Goal: Task Accomplishment & Management: Manage account settings

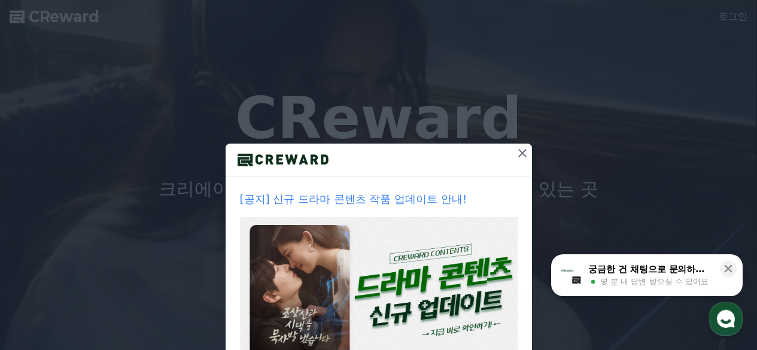
click at [518, 153] on icon at bounding box center [522, 153] width 8 height 8
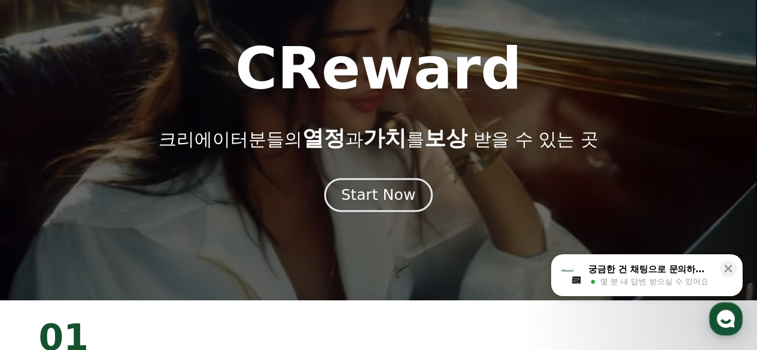
scroll to position [60, 0]
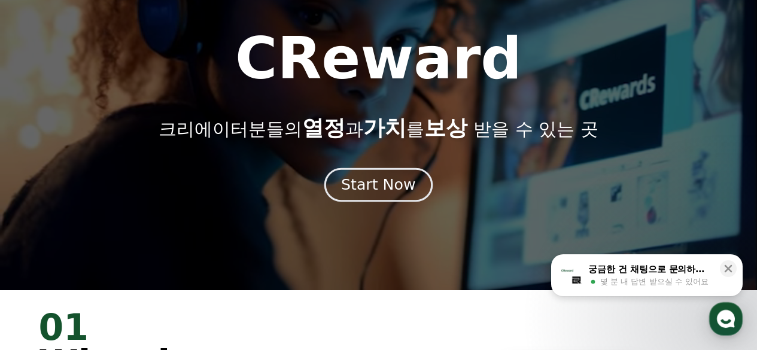
click at [368, 191] on div "Start Now" at bounding box center [378, 185] width 74 height 20
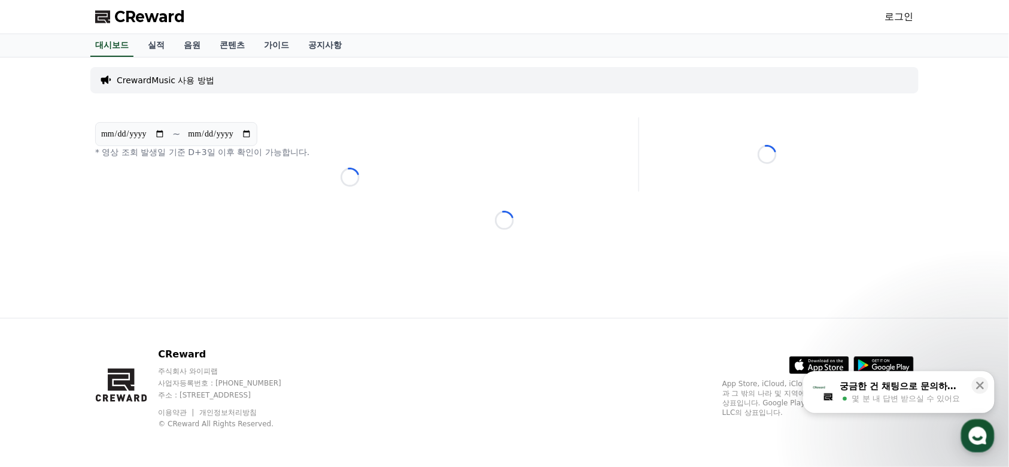
click at [756, 14] on link "로그인" at bounding box center [899, 17] width 29 height 14
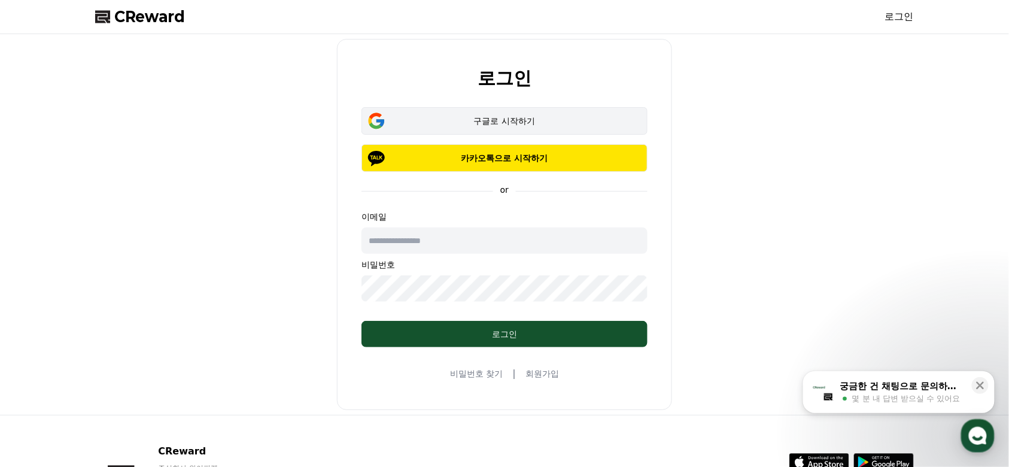
click at [505, 129] on button "구글로 시작하기" at bounding box center [504, 121] width 286 height 28
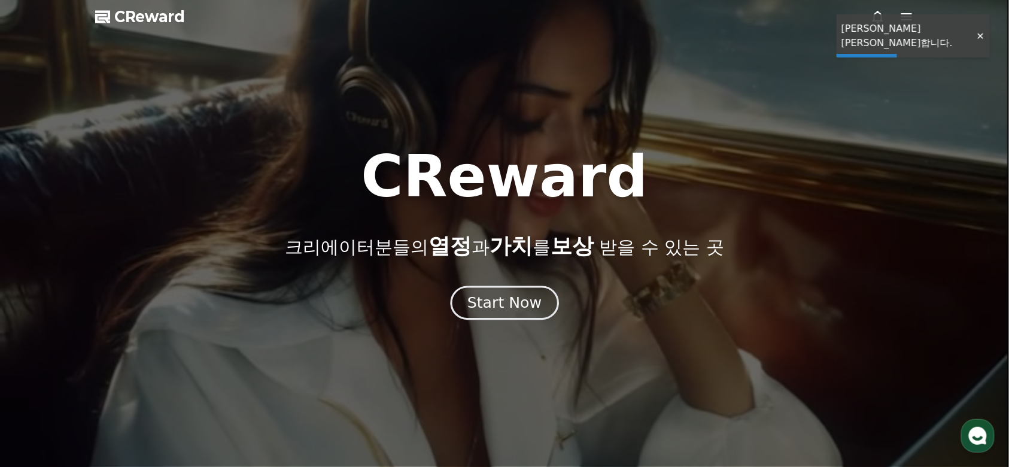
click at [491, 318] on button "Start Now" at bounding box center [504, 303] width 108 height 34
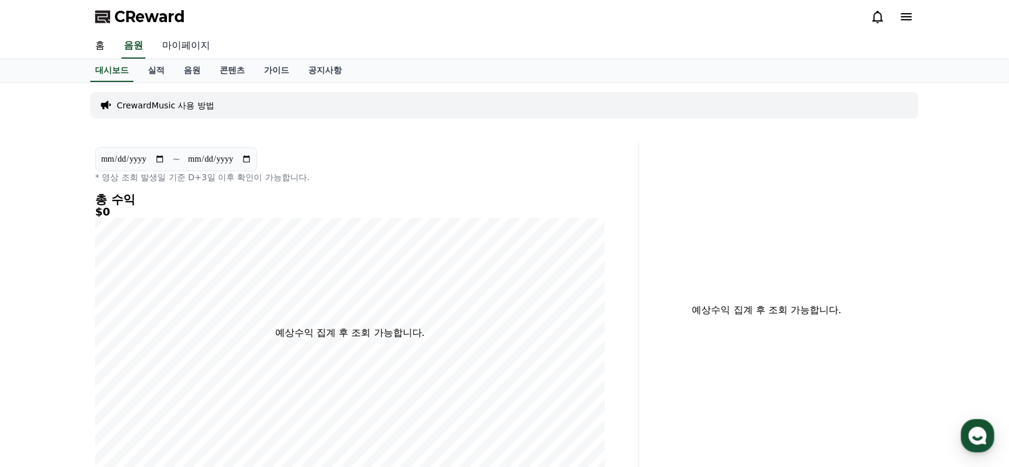
click at [189, 51] on link "마이페이지" at bounding box center [186, 46] width 67 height 25
select select "**********"
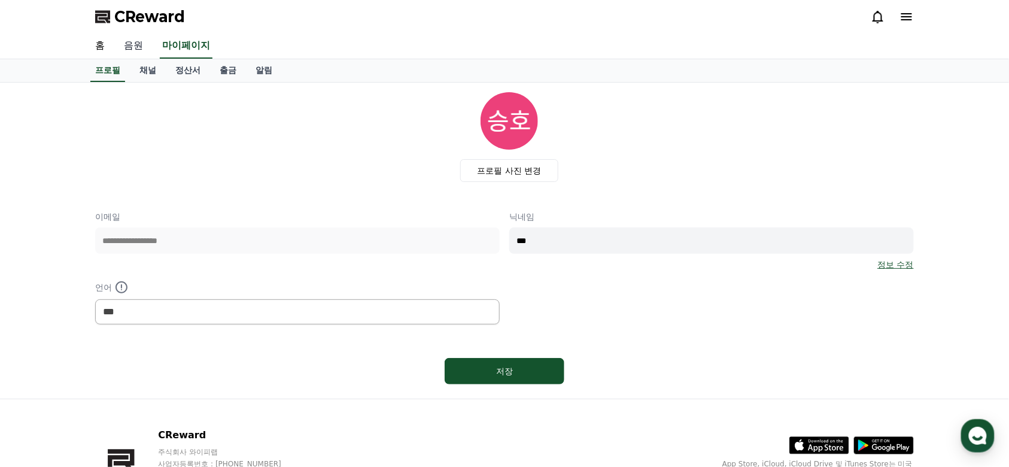
click at [132, 46] on link "음원" at bounding box center [133, 46] width 38 height 25
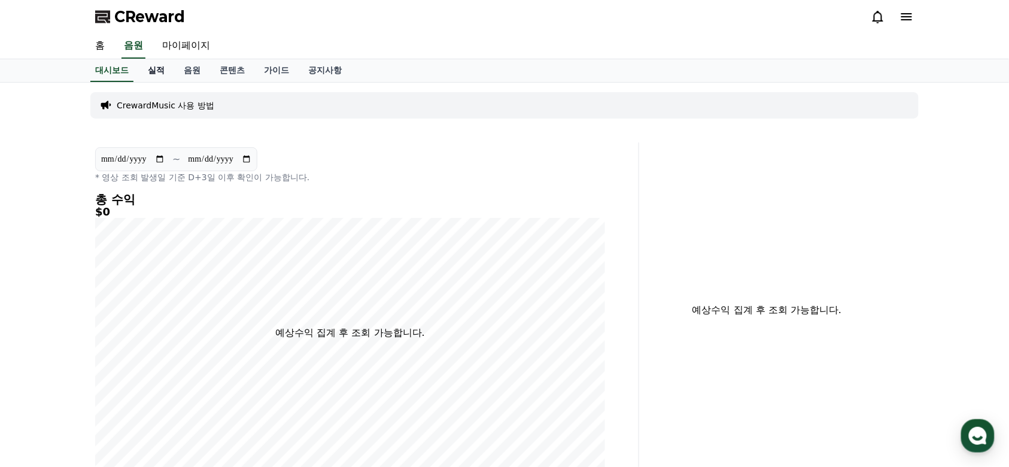
click at [163, 61] on link "실적" at bounding box center [156, 70] width 36 height 23
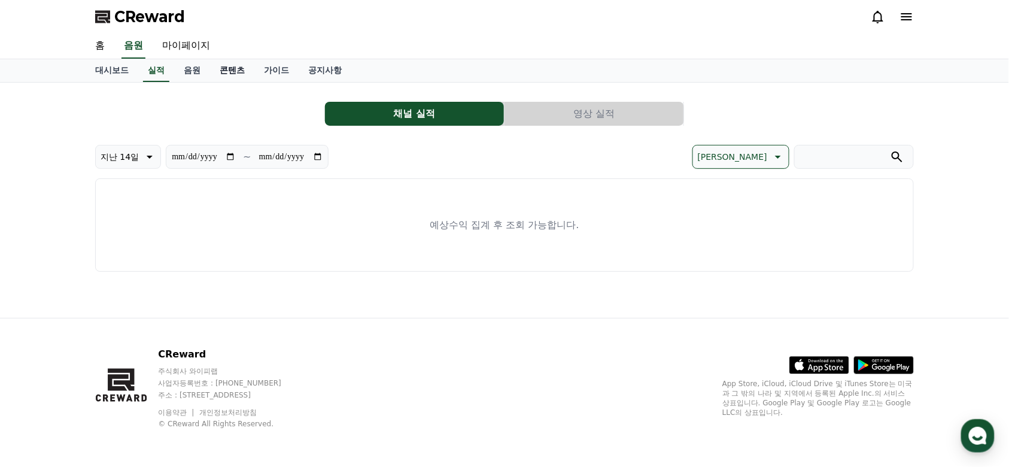
drag, startPoint x: 176, startPoint y: 67, endPoint x: 217, endPoint y: 69, distance: 40.8
click at [177, 67] on link "음원" at bounding box center [192, 70] width 36 height 23
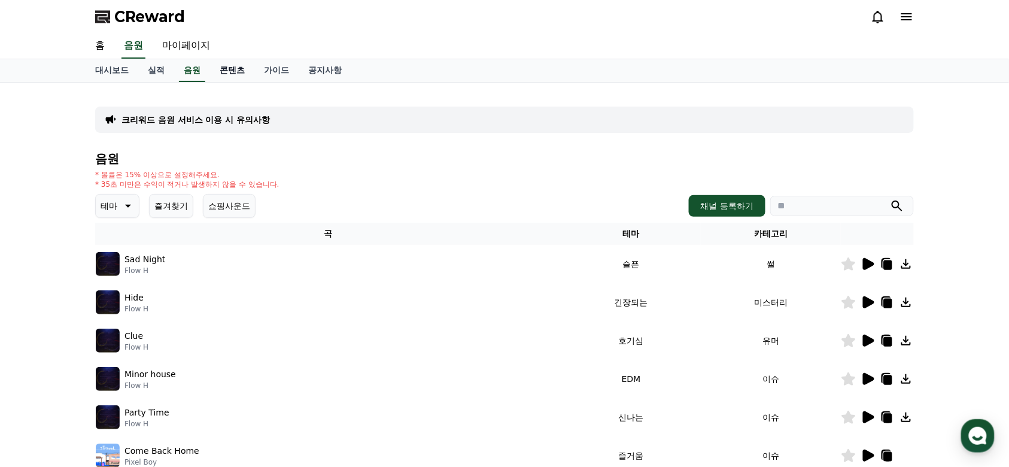
click at [230, 70] on link "콘텐츠" at bounding box center [232, 70] width 44 height 23
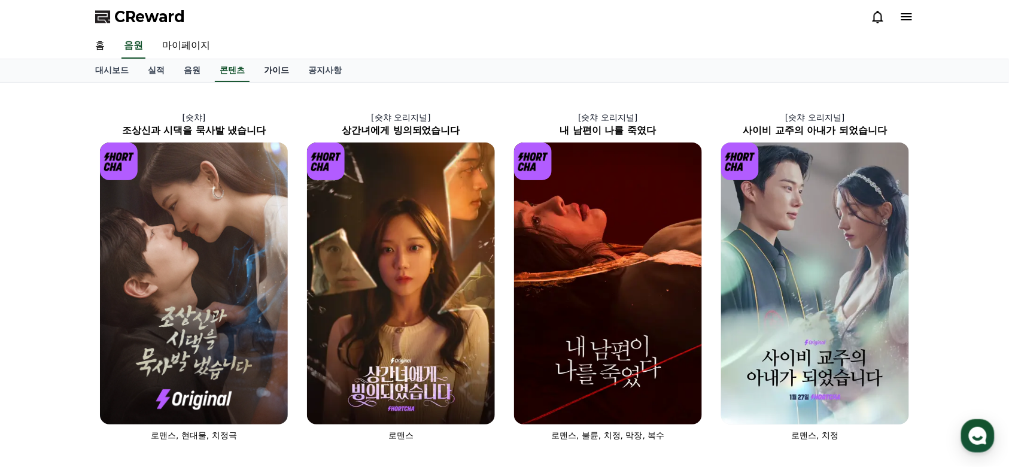
click at [270, 70] on link "가이드" at bounding box center [276, 70] width 44 height 23
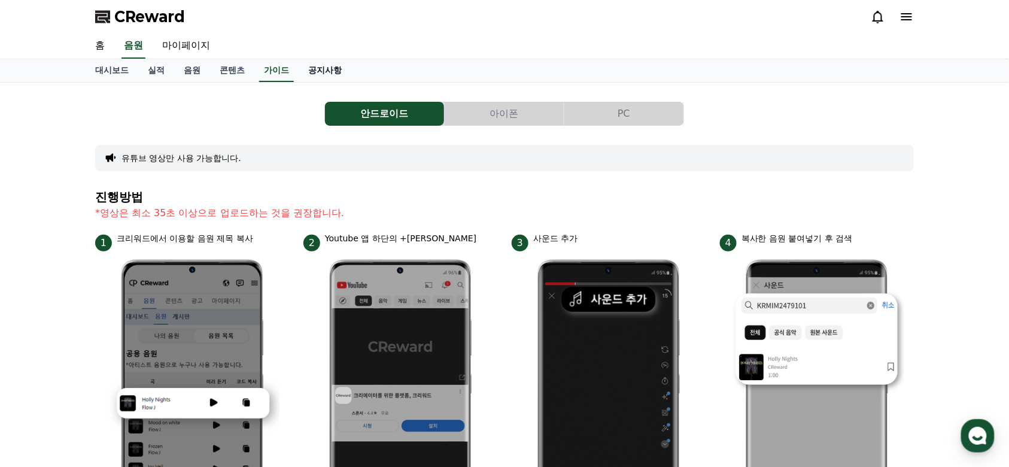
click at [311, 68] on link "공지사항" at bounding box center [325, 70] width 53 height 23
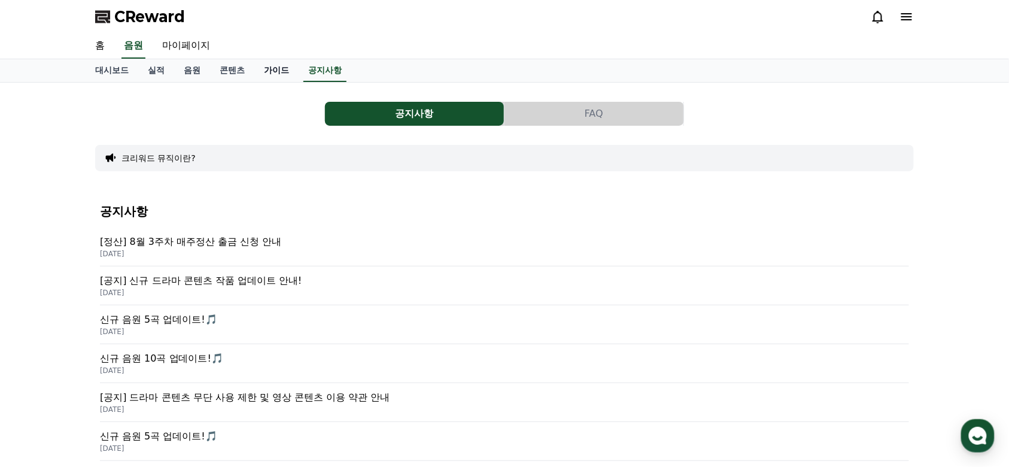
click at [267, 68] on link "가이드" at bounding box center [276, 70] width 44 height 23
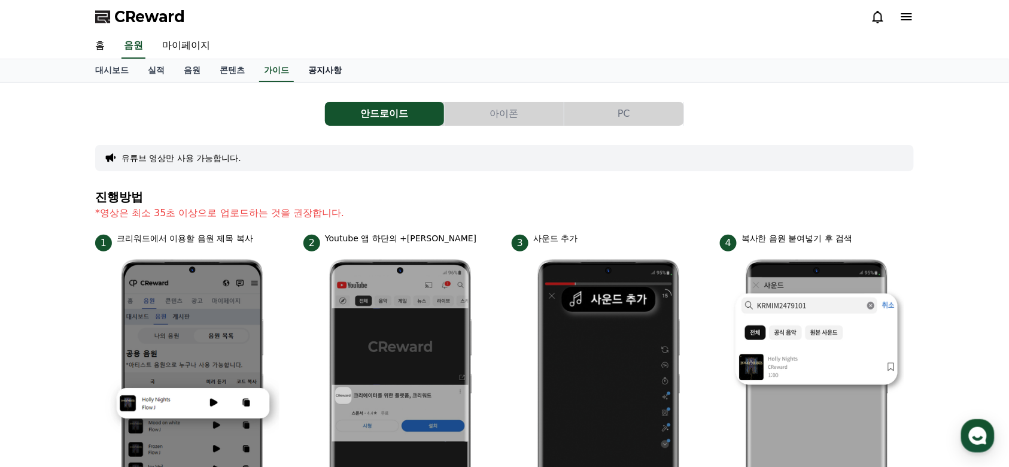
click at [335, 60] on link "공지사항" at bounding box center [325, 70] width 53 height 23
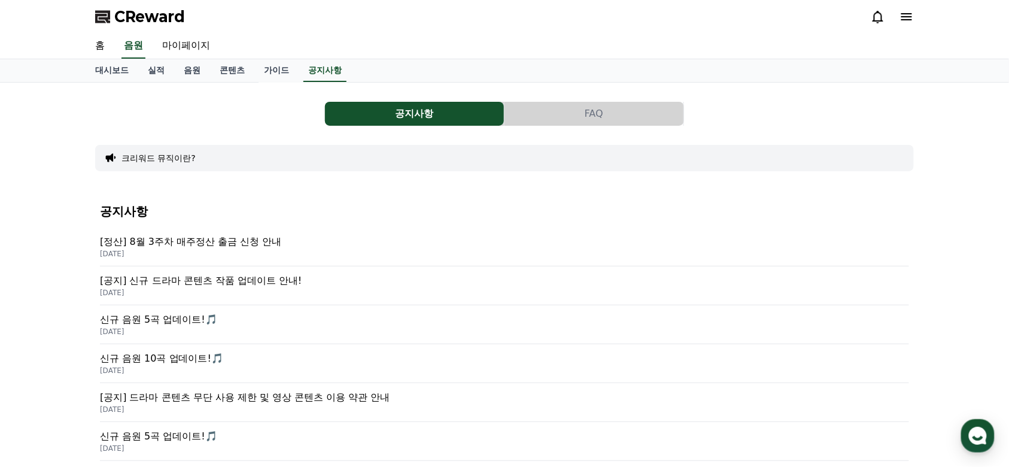
click at [168, 281] on p "[공지] 신규 드라마 콘텐츠 작품 업데이트 안내!" at bounding box center [504, 280] width 809 height 14
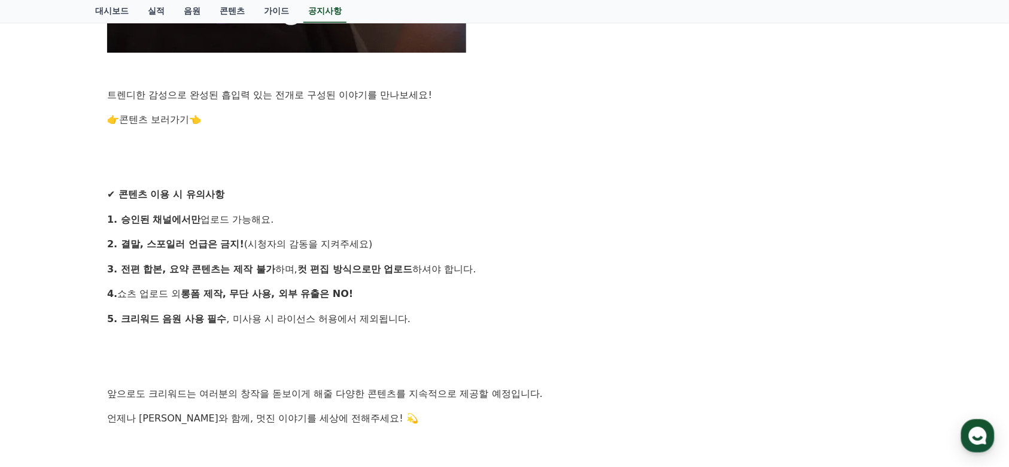
scroll to position [957, 0]
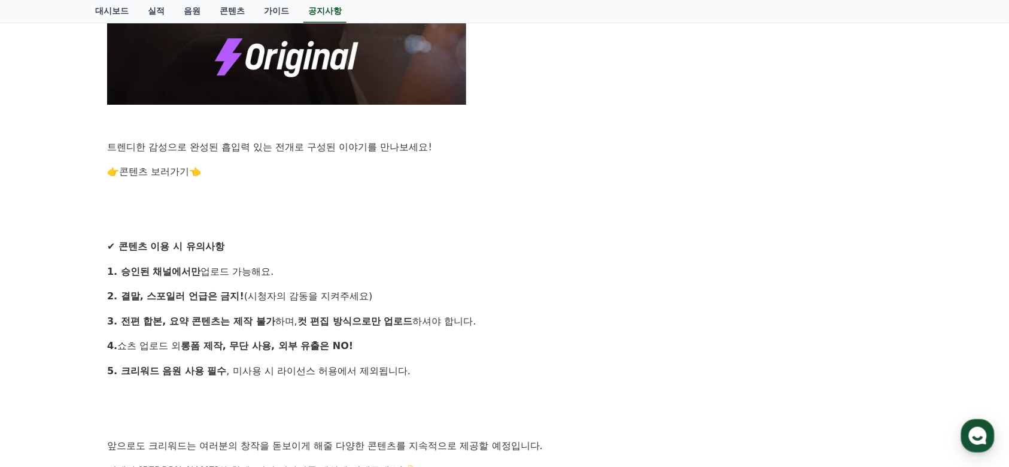
click at [152, 168] on link "콘텐츠 보러가기" at bounding box center [154, 171] width 70 height 11
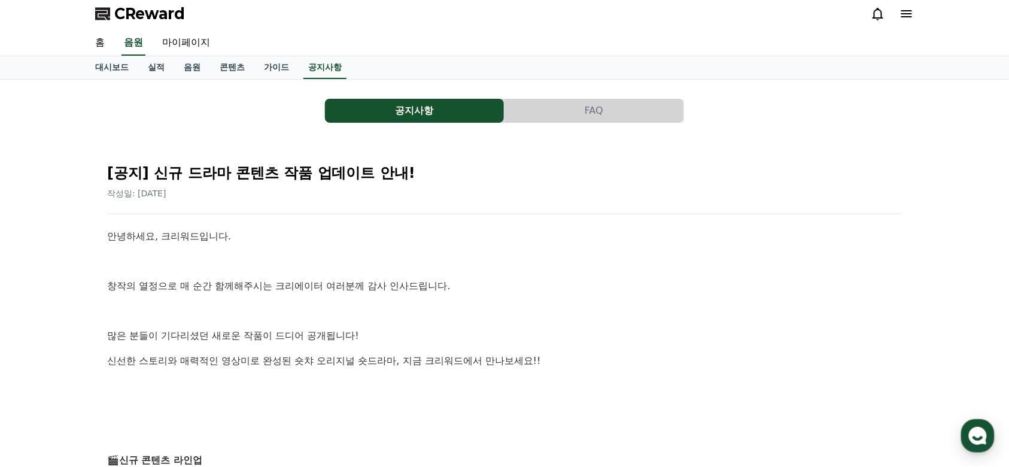
scroll to position [0, 0]
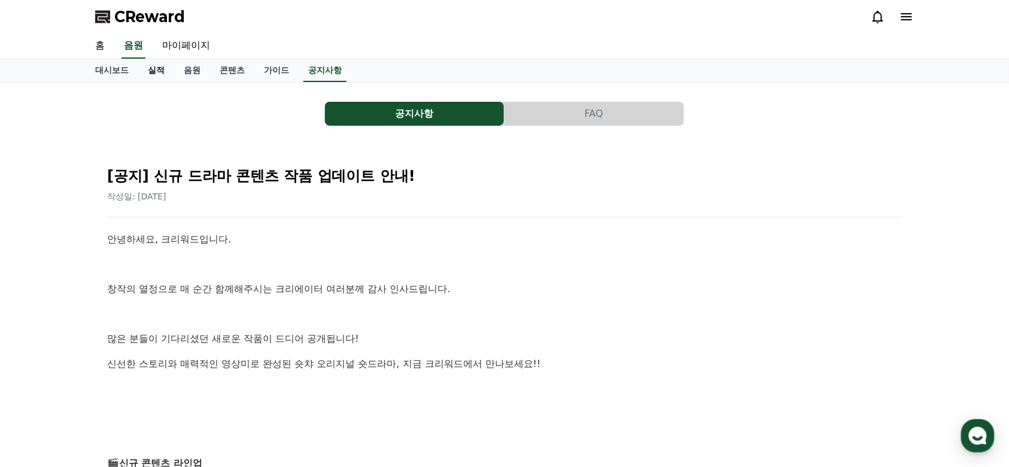
click at [164, 60] on link "실적" at bounding box center [156, 70] width 36 height 23
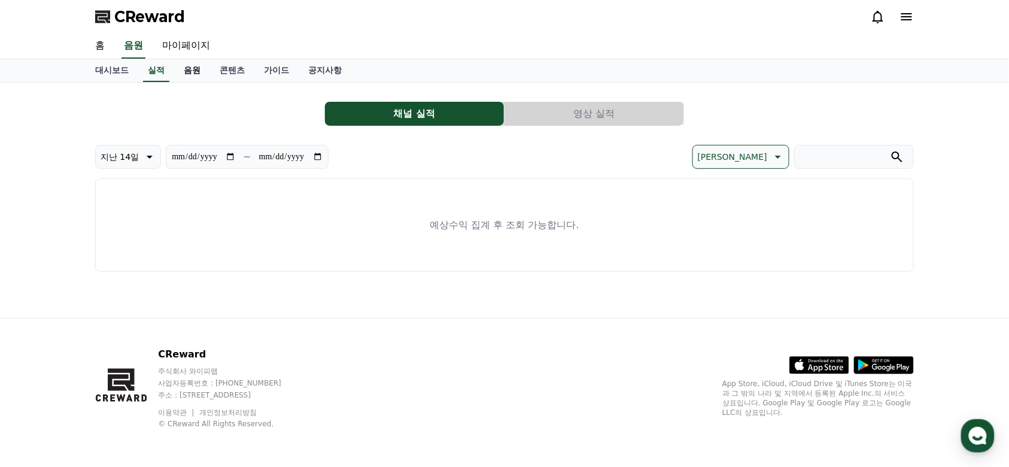
click at [196, 71] on link "음원" at bounding box center [192, 70] width 36 height 23
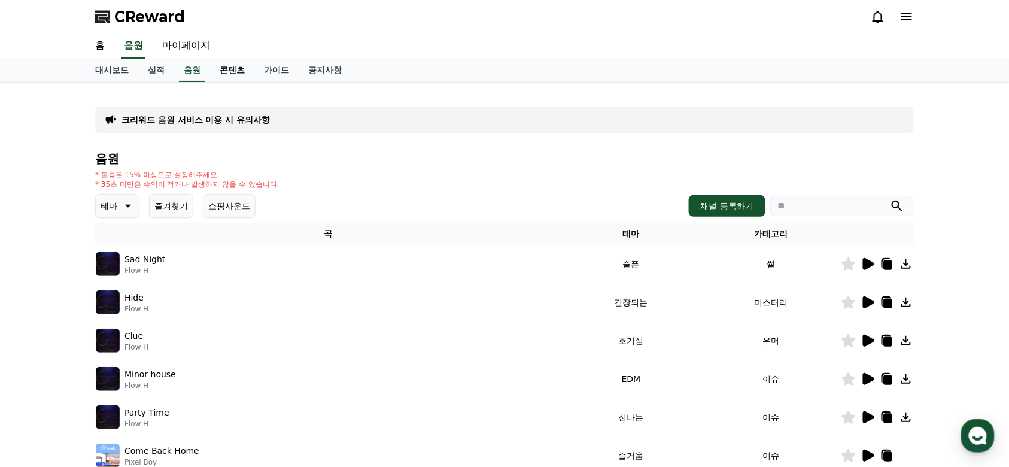
click at [223, 72] on link "콘텐츠" at bounding box center [232, 70] width 44 height 23
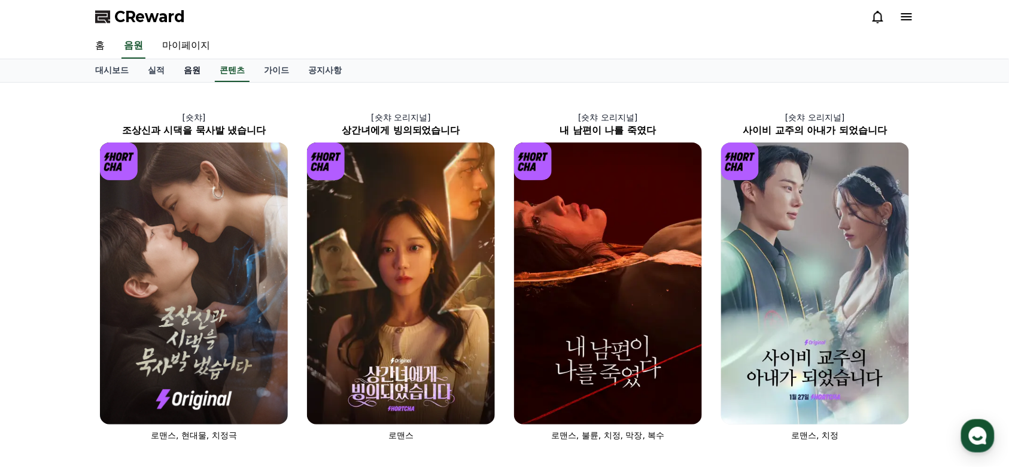
click at [197, 75] on link "음원" at bounding box center [192, 70] width 36 height 23
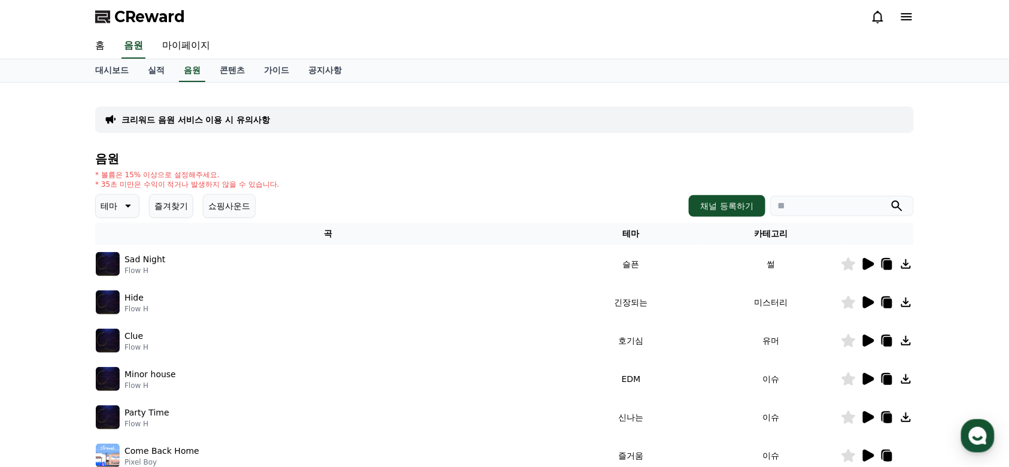
click at [145, 264] on p "Sad Night" at bounding box center [144, 259] width 41 height 13
click at [868, 263] on icon at bounding box center [868, 264] width 11 height 12
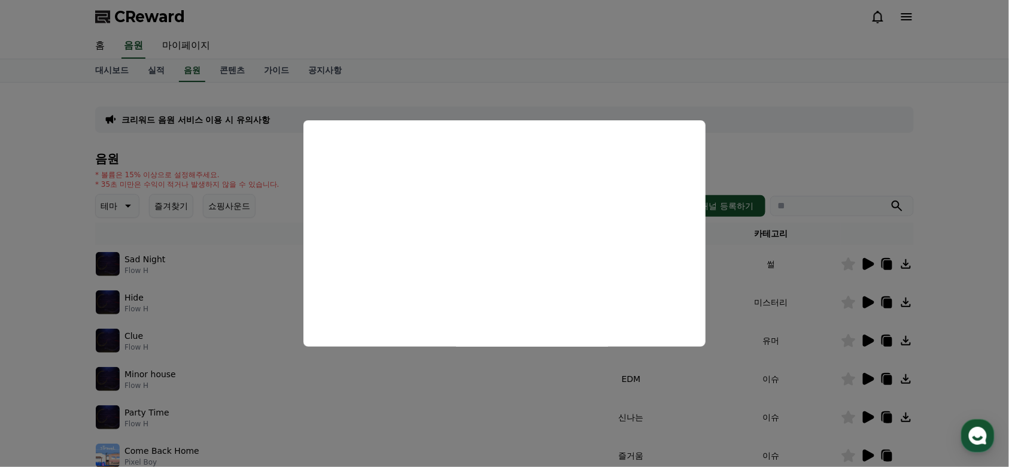
click at [223, 323] on button "close modal" at bounding box center [504, 233] width 1009 height 467
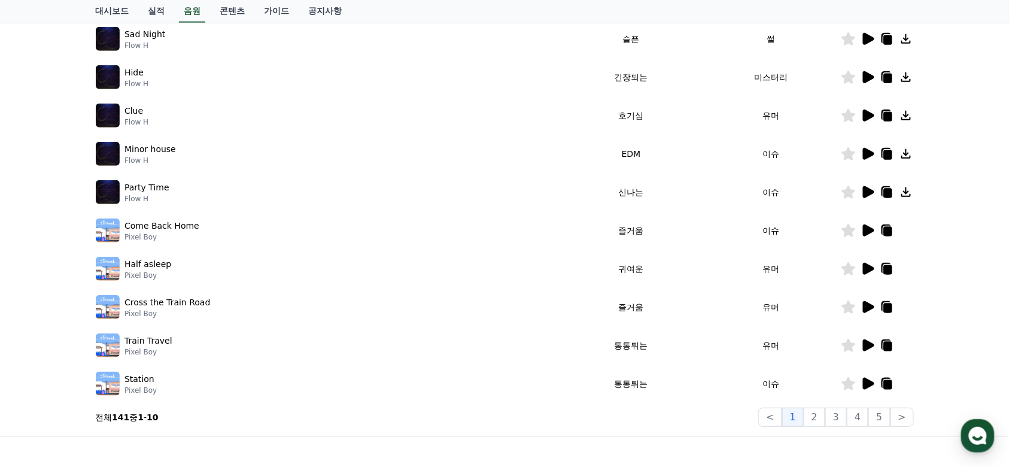
scroll to position [239, 0]
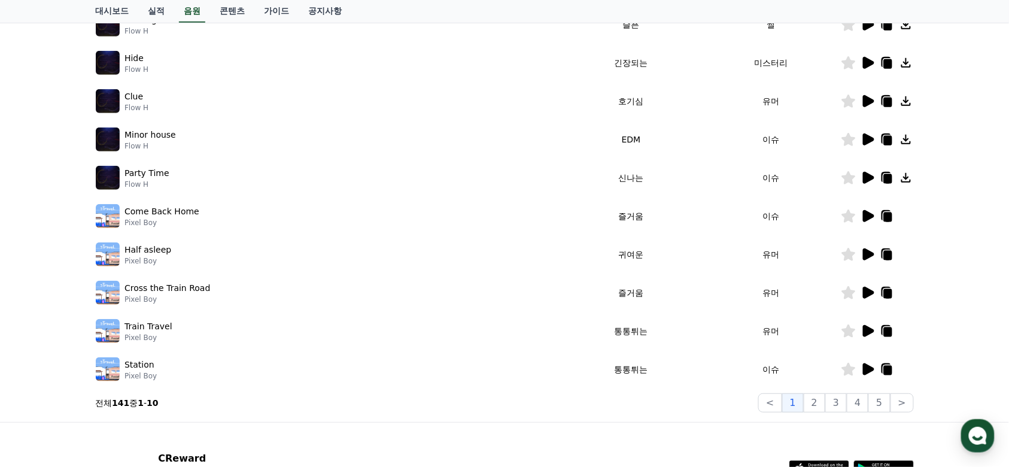
click at [115, 213] on img at bounding box center [108, 216] width 24 height 24
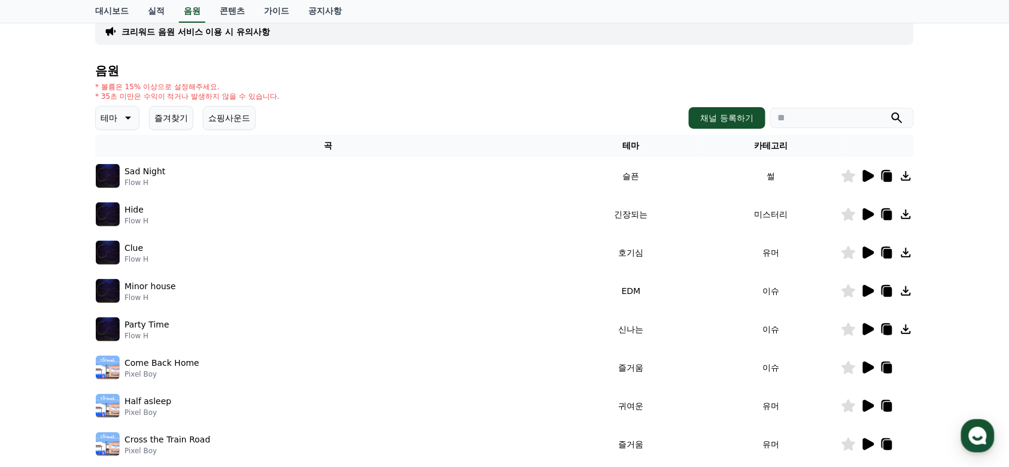
scroll to position [0, 0]
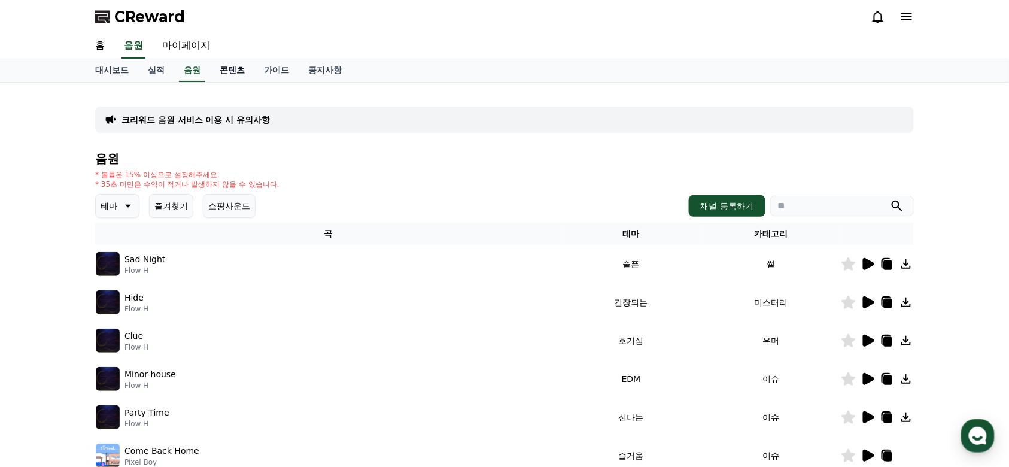
click at [233, 74] on link "콘텐츠" at bounding box center [232, 70] width 44 height 23
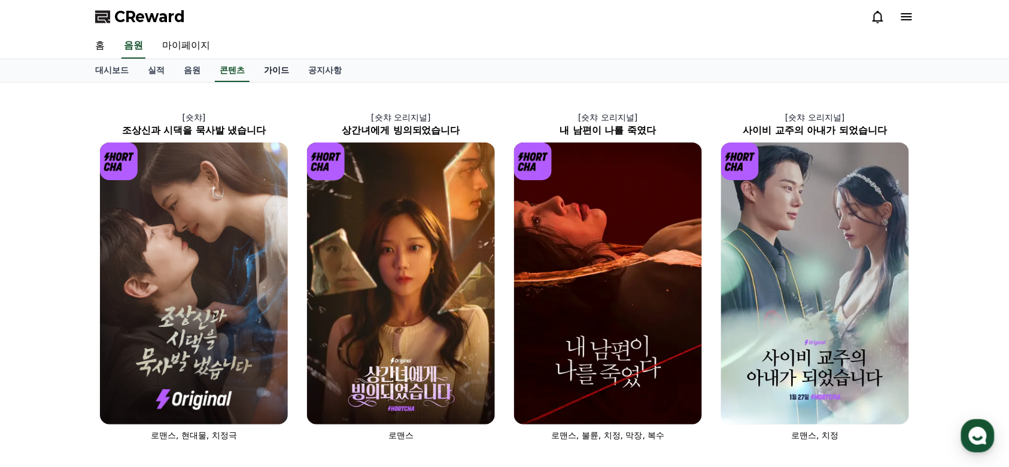
click at [278, 71] on link "가이드" at bounding box center [276, 70] width 44 height 23
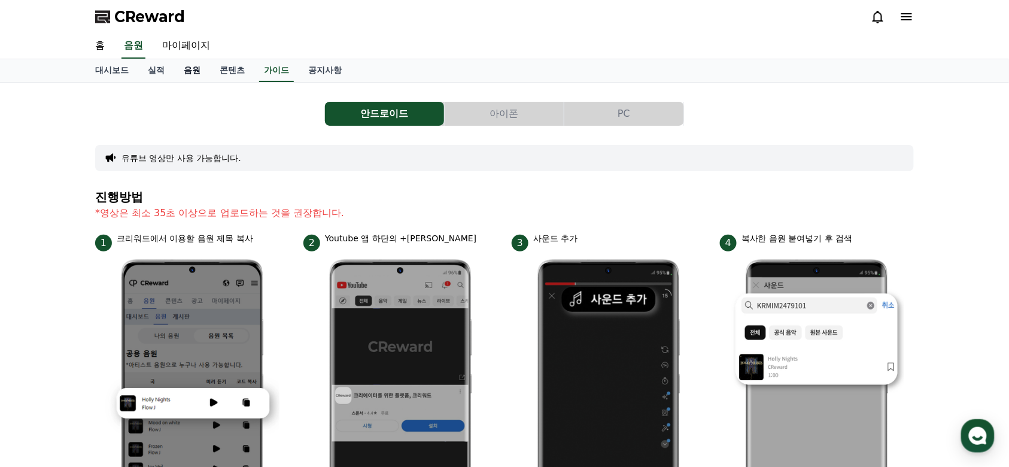
click at [204, 75] on link "음원" at bounding box center [192, 70] width 36 height 23
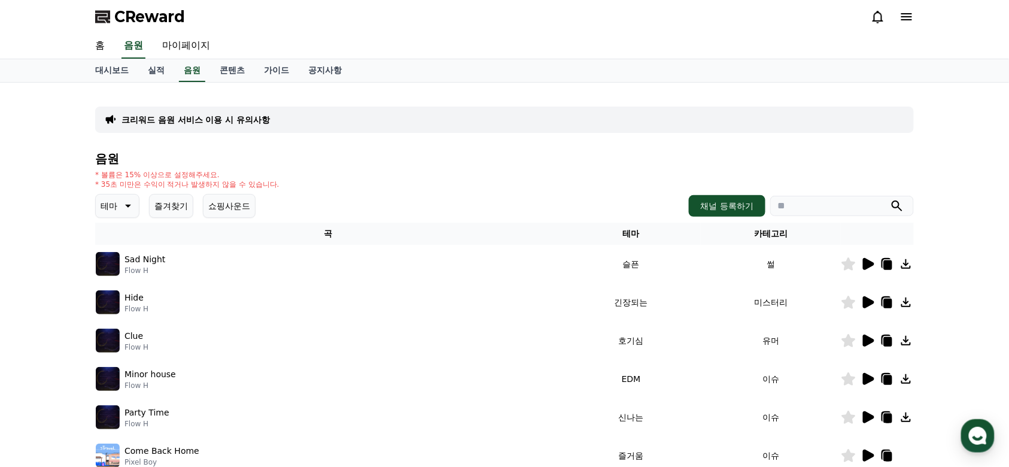
click at [120, 203] on icon at bounding box center [127, 206] width 14 height 14
click at [304, 160] on h4 "음원" at bounding box center [504, 158] width 819 height 13
click at [235, 191] on div "음원 * 볼륨은 15% 이상으로 설정해주세요. * 35초 미만은 수익이 적거나 발생하지 않을 수 있습니다. 테마 테마 전체 환상적인 호기심 어…" at bounding box center [504, 402] width 819 height 500
click at [240, 206] on button "쇼핑사운드" at bounding box center [229, 206] width 53 height 24
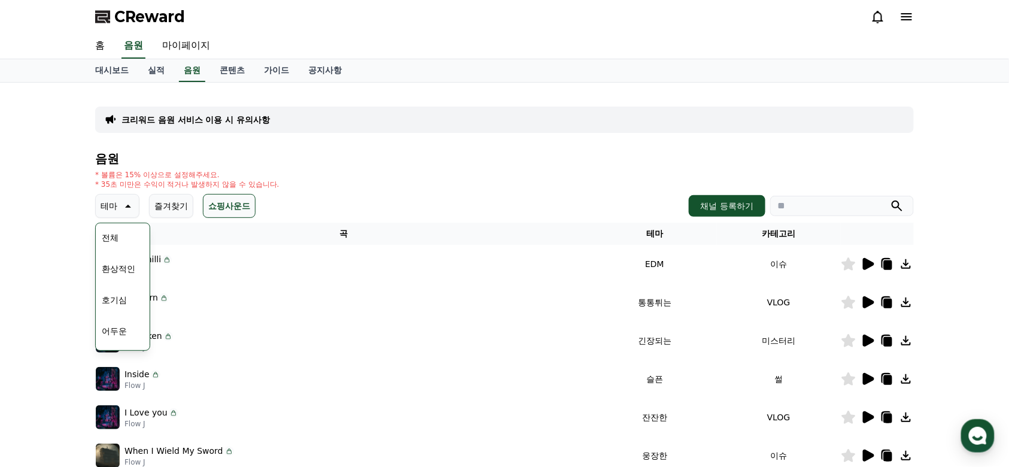
click at [105, 212] on p "테마" at bounding box center [109, 205] width 17 height 17
click at [125, 203] on icon at bounding box center [127, 206] width 14 height 14
click at [129, 202] on icon at bounding box center [127, 206] width 14 height 14
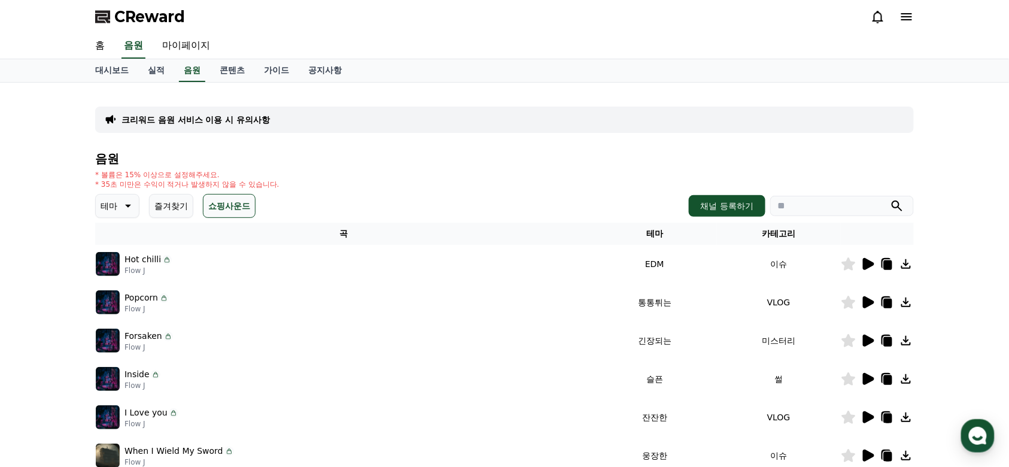
click at [129, 202] on icon at bounding box center [127, 206] width 14 height 14
click at [869, 260] on icon at bounding box center [868, 264] width 11 height 12
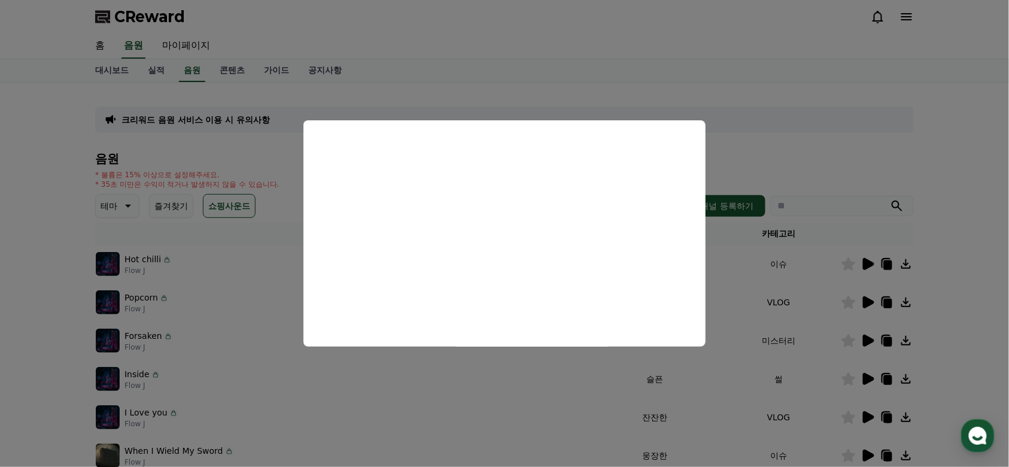
click at [484, 381] on button "close modal" at bounding box center [504, 233] width 1009 height 467
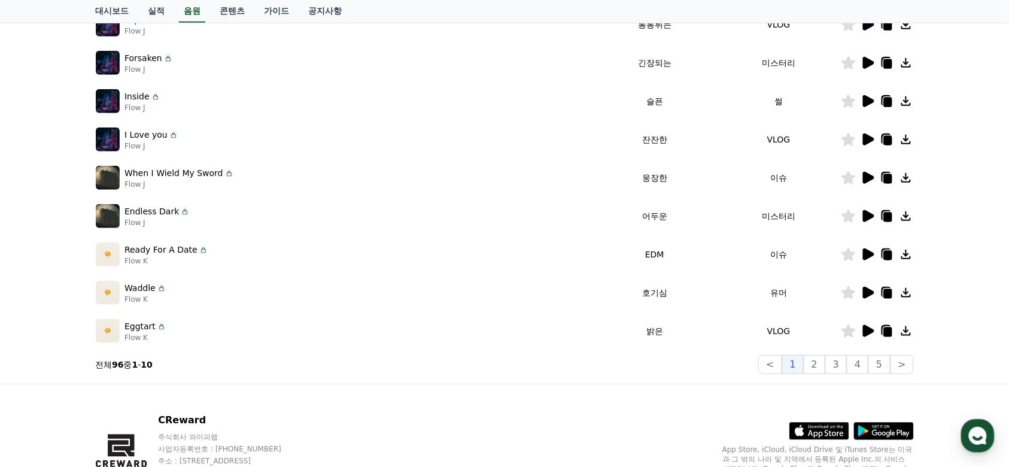
scroll to position [263, 0]
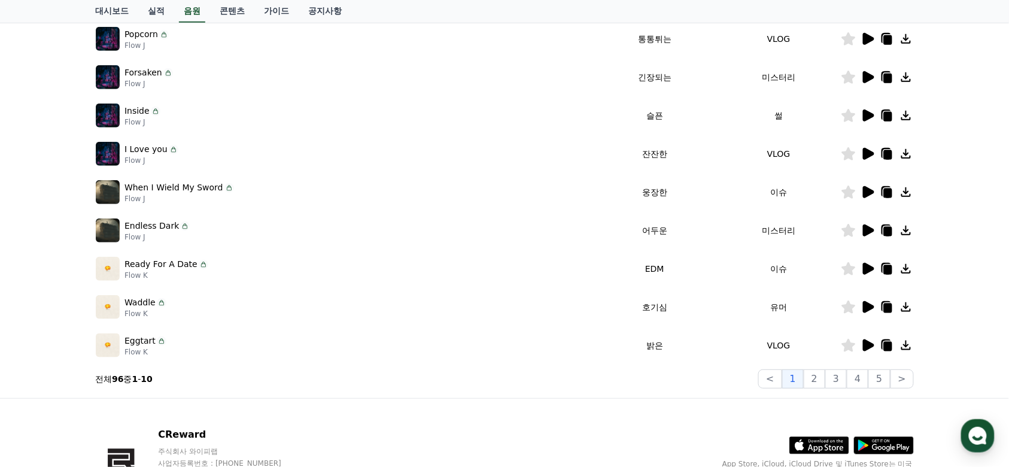
click at [864, 269] on icon at bounding box center [868, 269] width 11 height 12
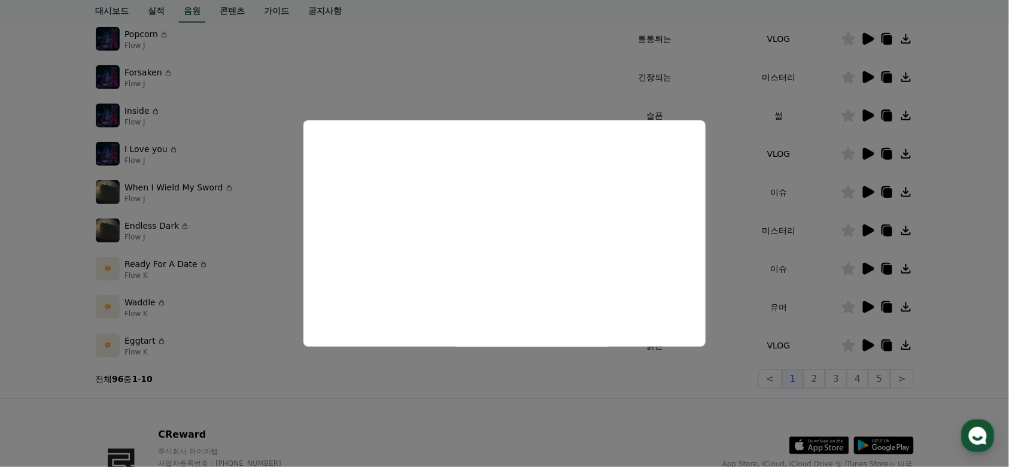
click at [789, 212] on button "close modal" at bounding box center [504, 233] width 1009 height 467
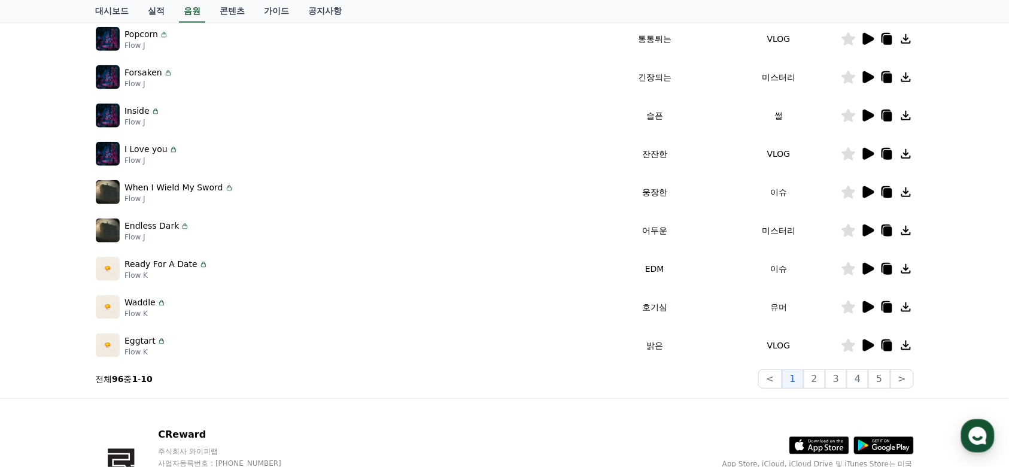
click at [865, 304] on icon at bounding box center [868, 307] width 11 height 12
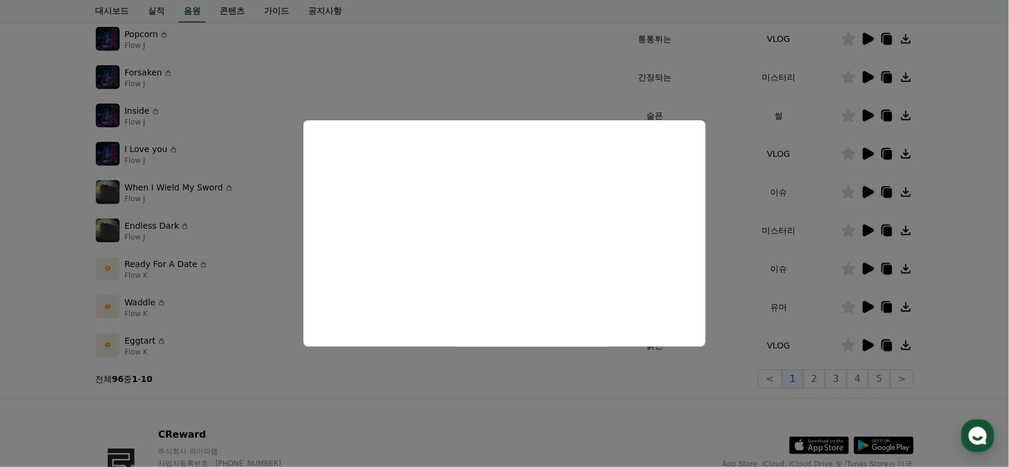
click at [765, 246] on button "close modal" at bounding box center [504, 233] width 1009 height 467
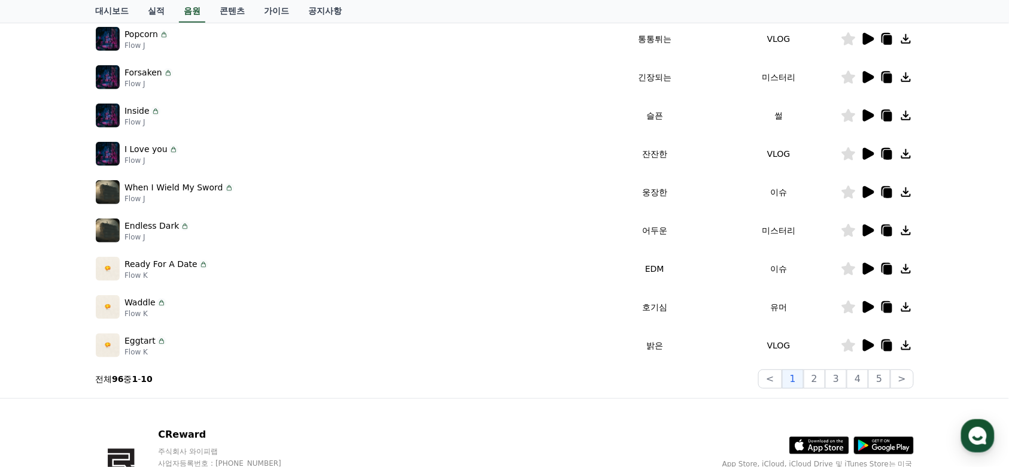
click at [871, 342] on icon at bounding box center [868, 345] width 11 height 12
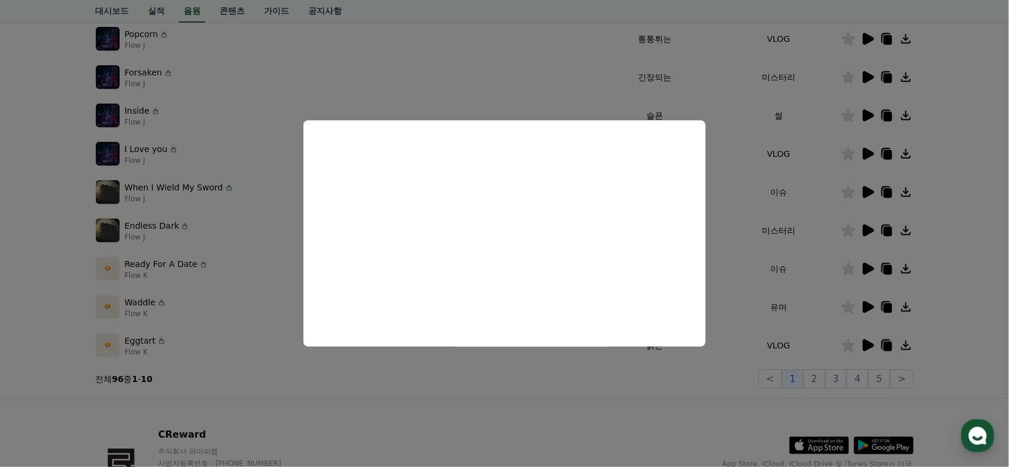
click at [749, 193] on button "close modal" at bounding box center [504, 233] width 1009 height 467
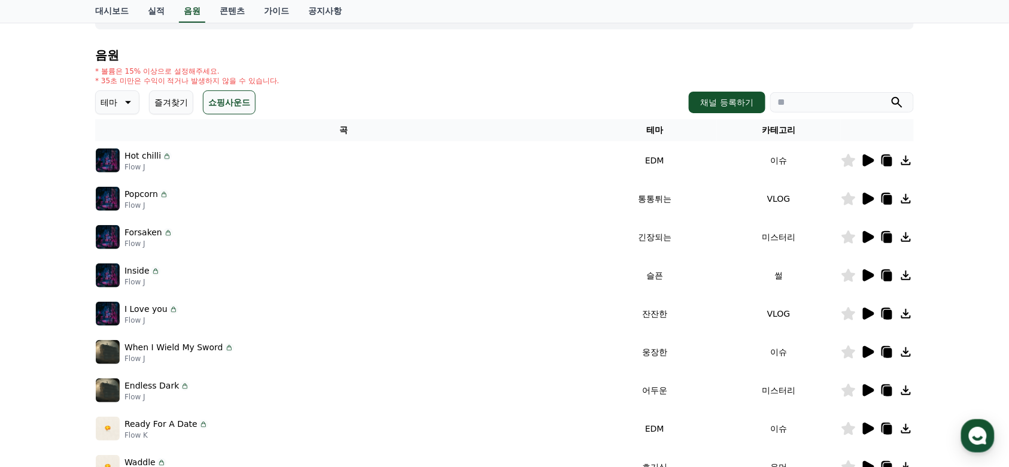
scroll to position [0, 0]
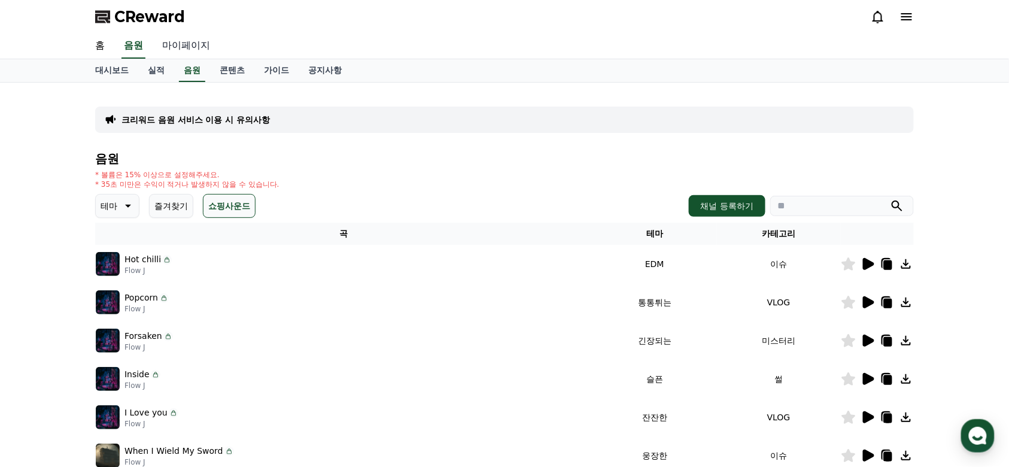
click at [180, 51] on link "마이페이지" at bounding box center [186, 46] width 67 height 25
select select "**********"
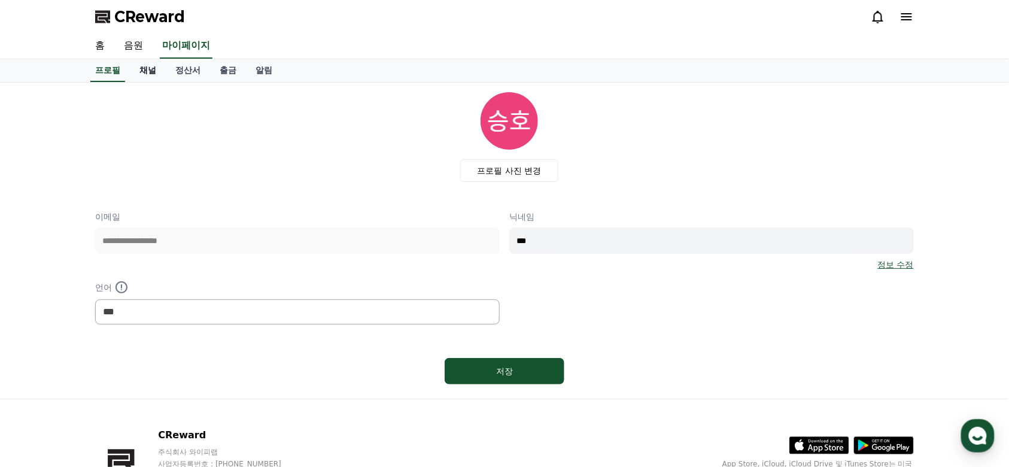
click at [147, 71] on link "채널" at bounding box center [148, 70] width 36 height 23
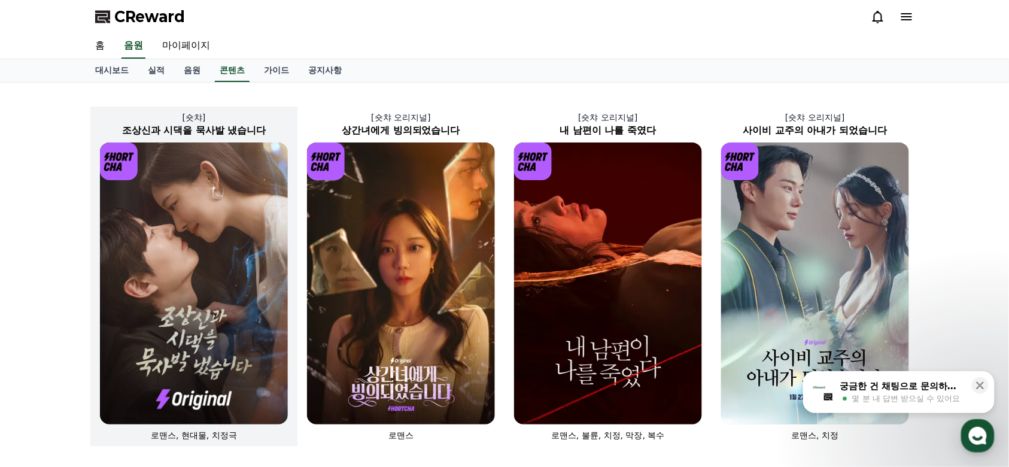
click at [206, 232] on img at bounding box center [194, 283] width 188 height 282
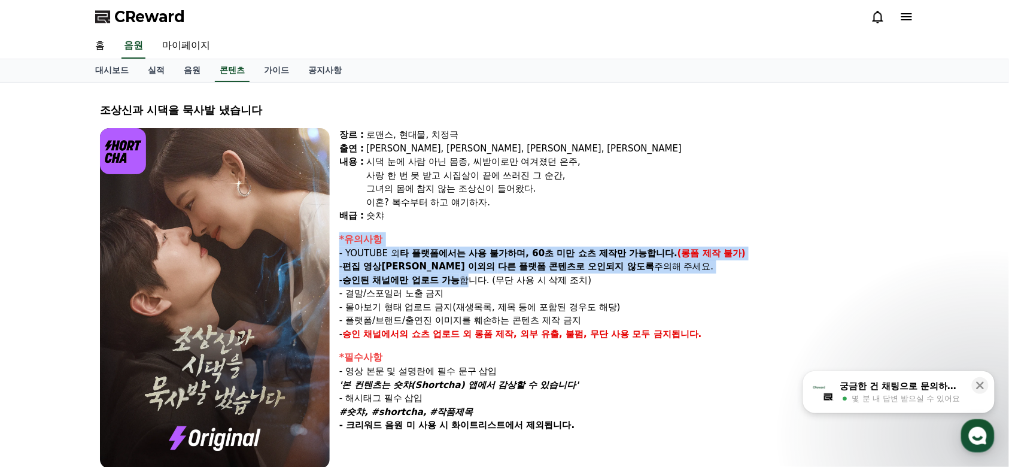
drag, startPoint x: 438, startPoint y: 225, endPoint x: 477, endPoint y: 279, distance: 66.9
click at [475, 279] on div "장르 : 로맨스, 현대물, 치정극 출연 : 최윤정, 정시현, 신영찬, 송경아 내용 : 시댁 눈에 사람 아닌 몸종, 씨받이로만 여겨졌던 은주, …" at bounding box center [624, 298] width 570 height 340
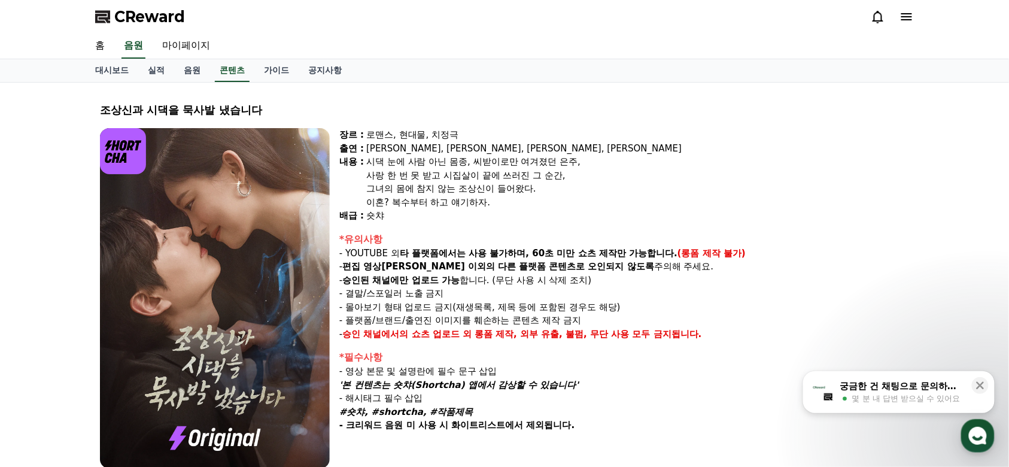
click at [486, 282] on p "- 승인된 채널에만 업로드 가능 합니다. (무단 사용 시 삭제 조치)" at bounding box center [624, 280] width 570 height 14
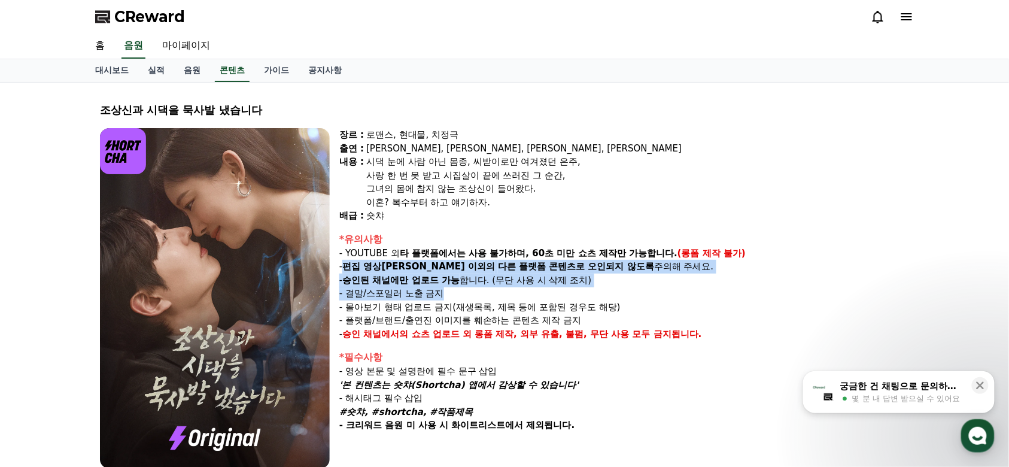
drag, startPoint x: 349, startPoint y: 263, endPoint x: 639, endPoint y: 286, distance: 290.5
click at [639, 286] on div "*유의사항 - YOUTUBE 외 타 플랫폼에서는 사용 불가하며, 60초 미만 쇼츠 제작만 가능합니다. (롱폼 제작 불가) - 편집 영상이 숏챠…" at bounding box center [624, 286] width 570 height 109
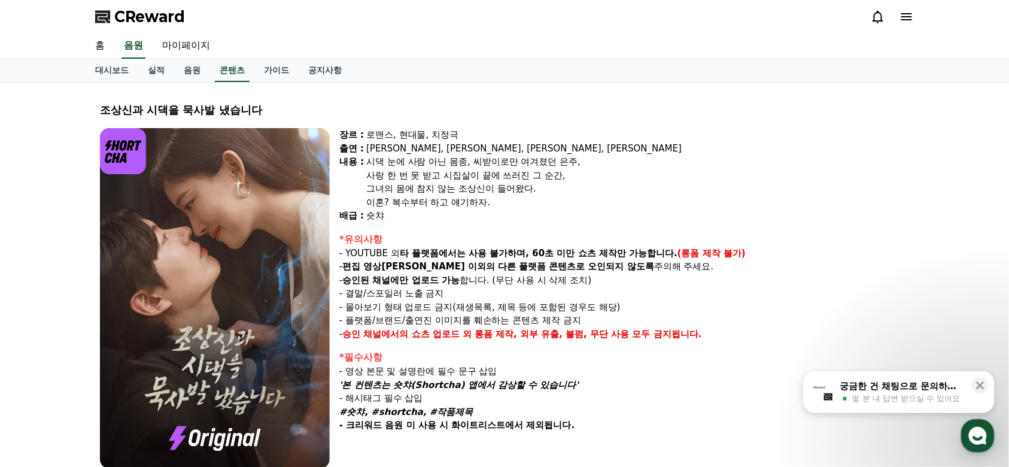
click at [646, 311] on p "- 몰아보기 형태 업로드 금지(재생목록, 제목 등에 포함된 경우도 해당)" at bounding box center [624, 307] width 570 height 14
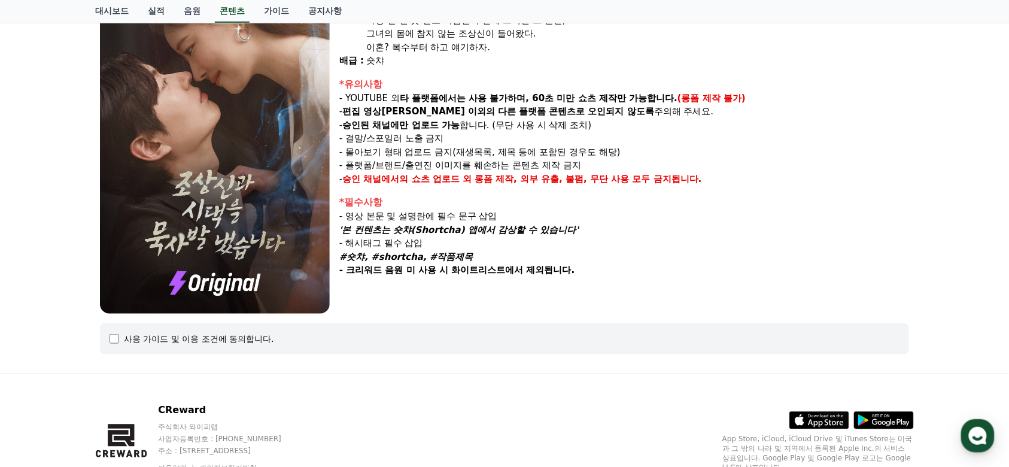
scroll to position [159, 0]
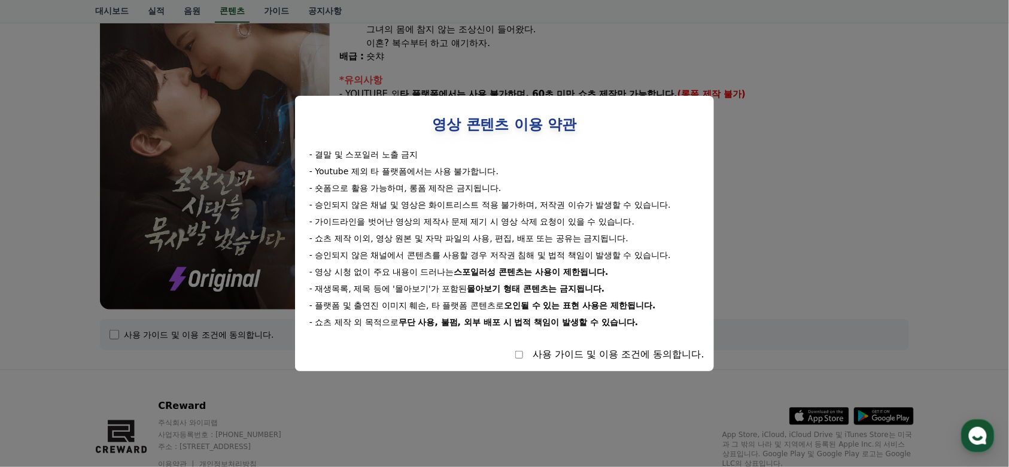
click at [536, 354] on div "사용 가이드 및 이용 조건에 동의합니다." at bounding box center [619, 354] width 172 height 14
select select
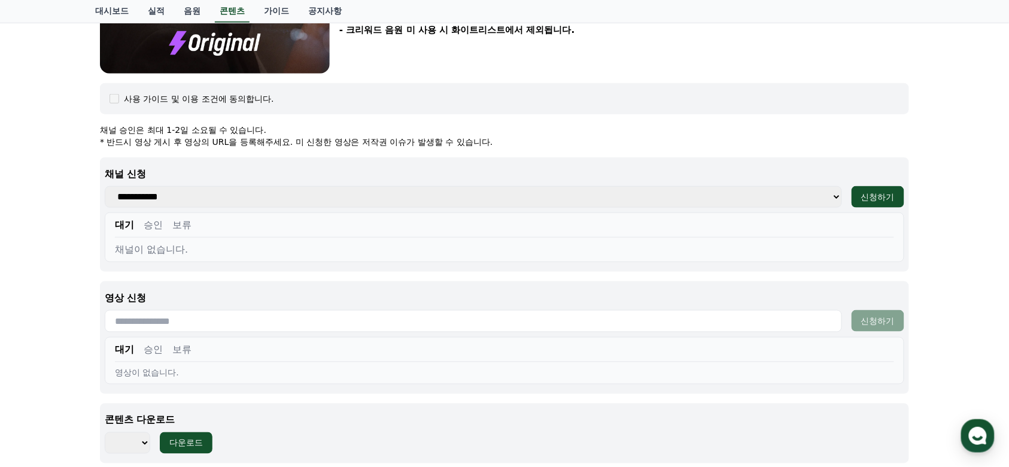
scroll to position [399, 0]
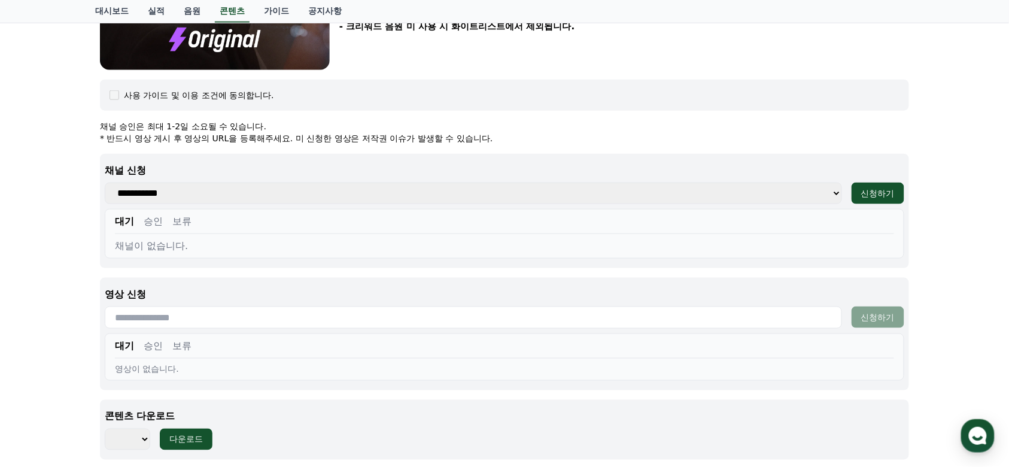
click at [224, 193] on select "**********" at bounding box center [473, 194] width 737 height 22
click at [223, 198] on select "**********" at bounding box center [473, 194] width 737 height 22
click at [223, 220] on div "대기 승인 보류" at bounding box center [504, 224] width 779 height 20
click at [222, 316] on input "text" at bounding box center [473, 317] width 737 height 22
click at [274, 291] on p "영상 신청" at bounding box center [504, 294] width 799 height 14
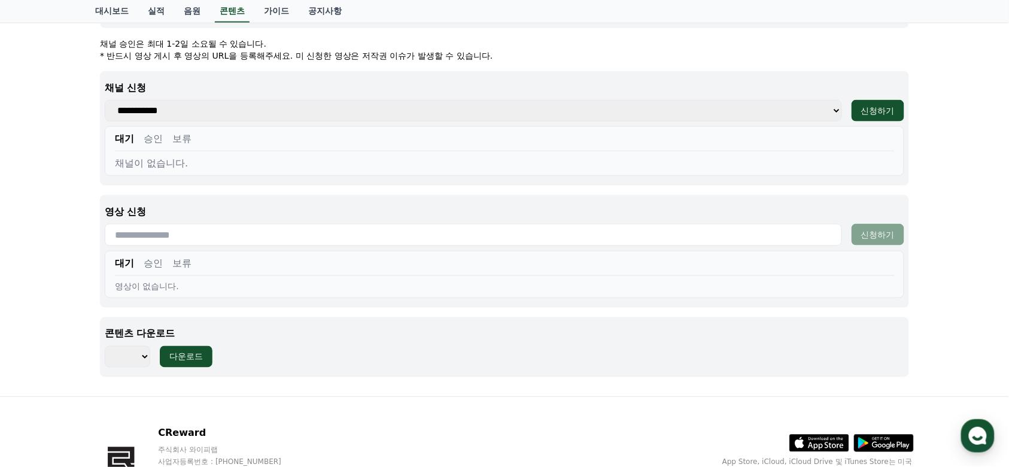
scroll to position [558, 0]
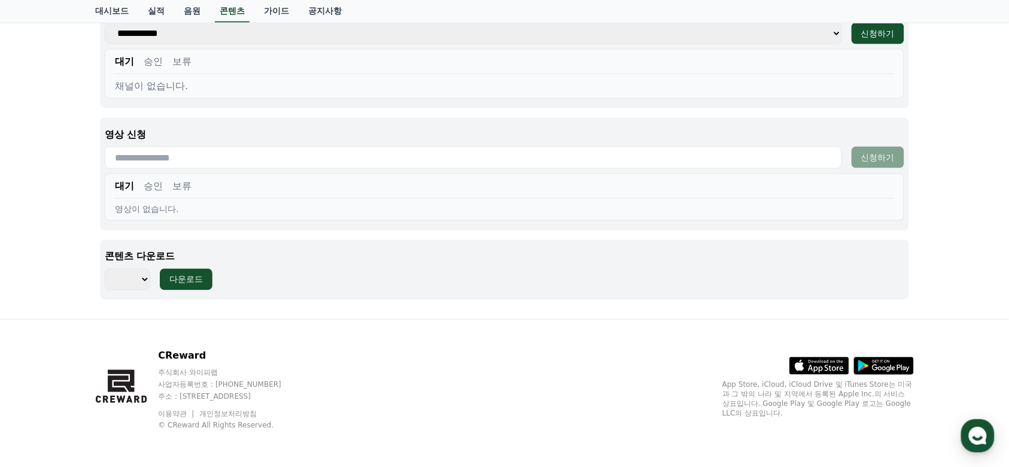
click at [134, 279] on select "*** *** *** *** *** *** *** *** *** *** *** *** *** *** *** *** *** *** *** ***…" at bounding box center [127, 280] width 45 height 22
click at [436, 275] on div "*** *** *** *** *** *** *** *** *** *** *** *** *** *** *** *** *** *** *** ***…" at bounding box center [504, 280] width 799 height 22
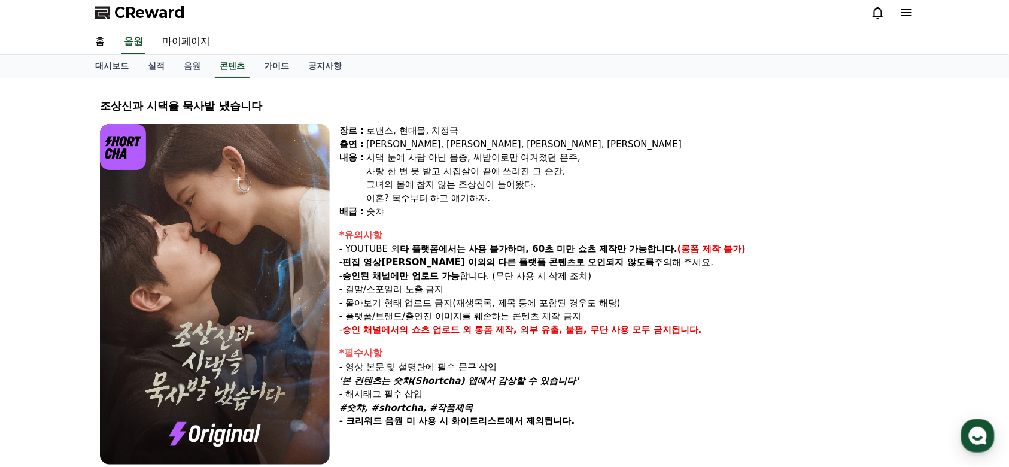
scroll to position [0, 0]
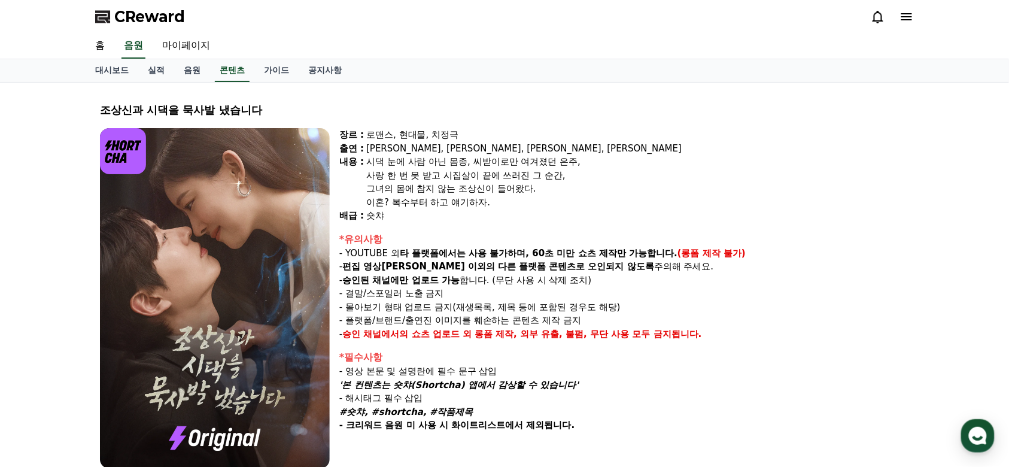
drag, startPoint x: 464, startPoint y: 185, endPoint x: 461, endPoint y: 180, distance: 6.2
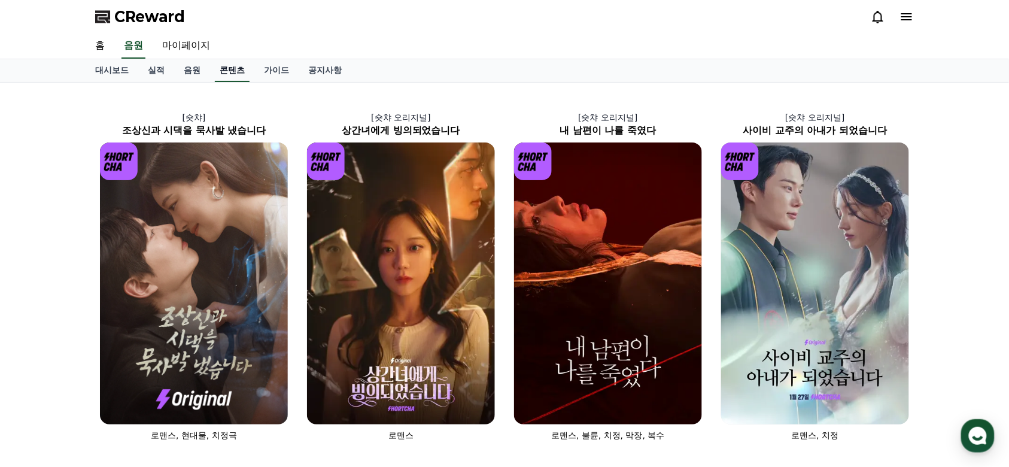
click at [233, 69] on link "콘텐츠" at bounding box center [232, 70] width 35 height 23
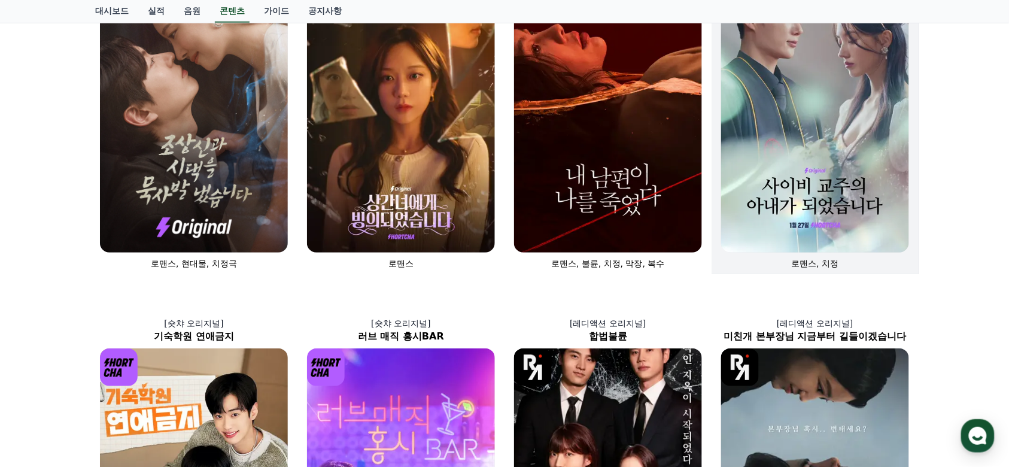
scroll to position [14, 0]
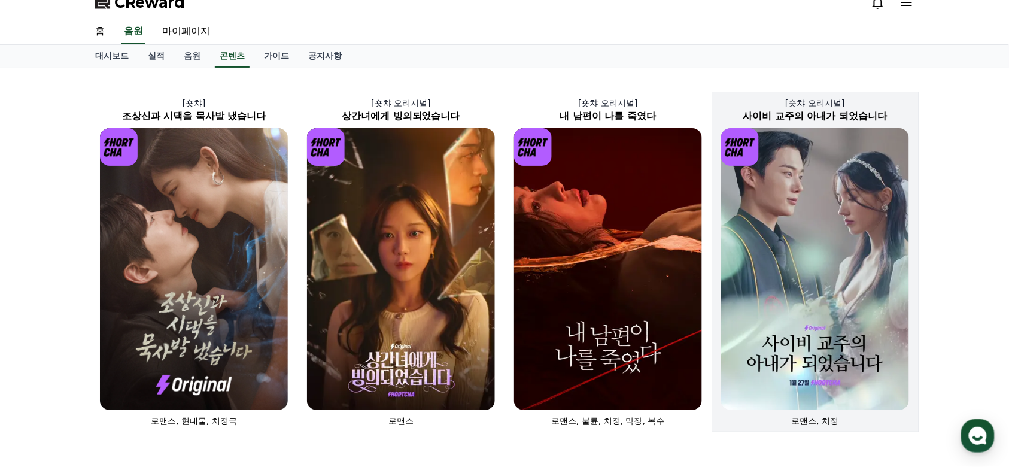
click at [834, 282] on img at bounding box center [815, 269] width 188 height 282
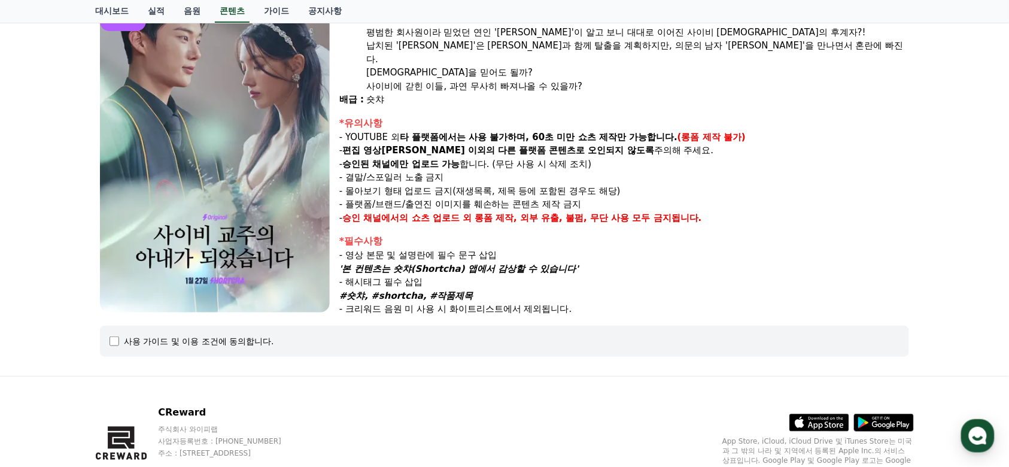
scroll to position [197, 0]
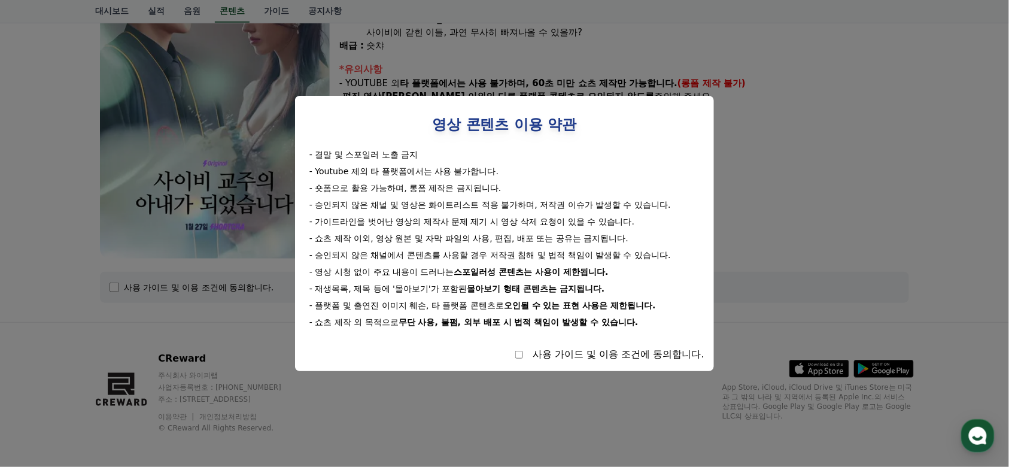
click at [120, 285] on button "close modal" at bounding box center [504, 233] width 1009 height 467
click at [791, 123] on button "close modal" at bounding box center [504, 233] width 1009 height 467
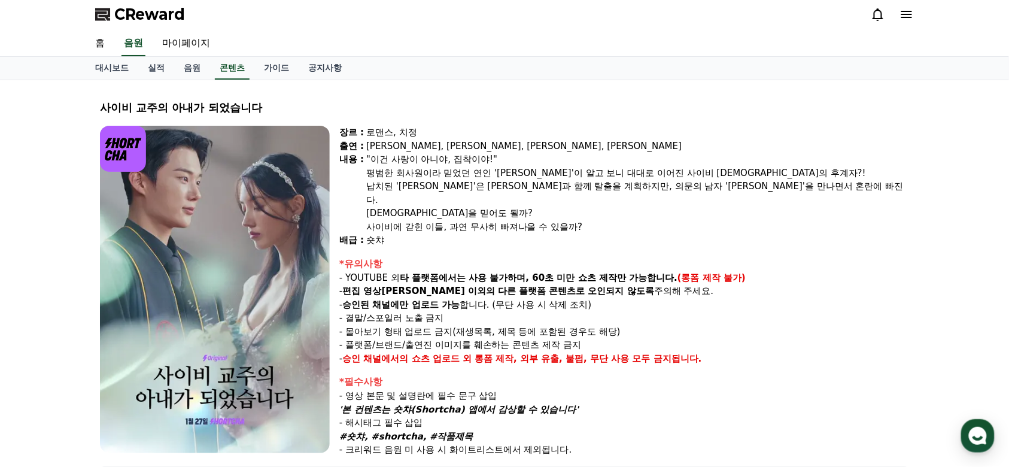
scroll to position [0, 0]
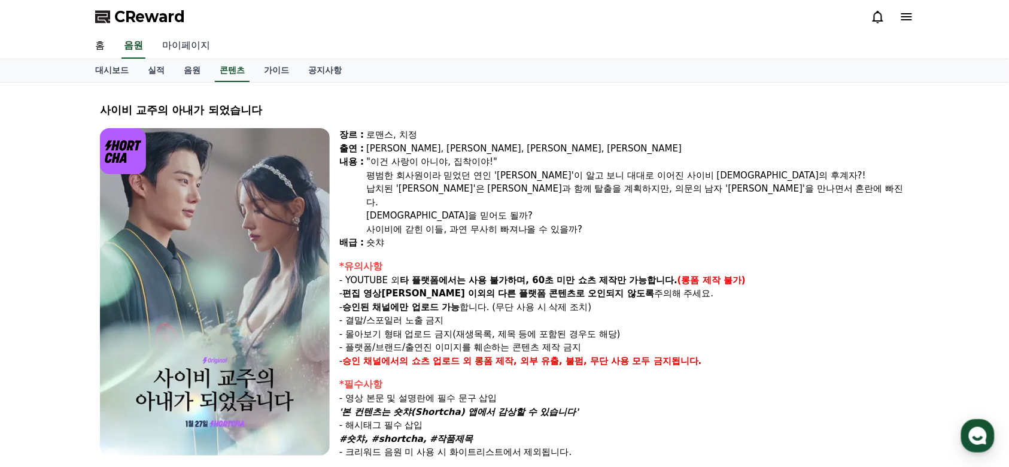
click at [195, 44] on link "마이페이지" at bounding box center [186, 46] width 67 height 25
select select "**********"
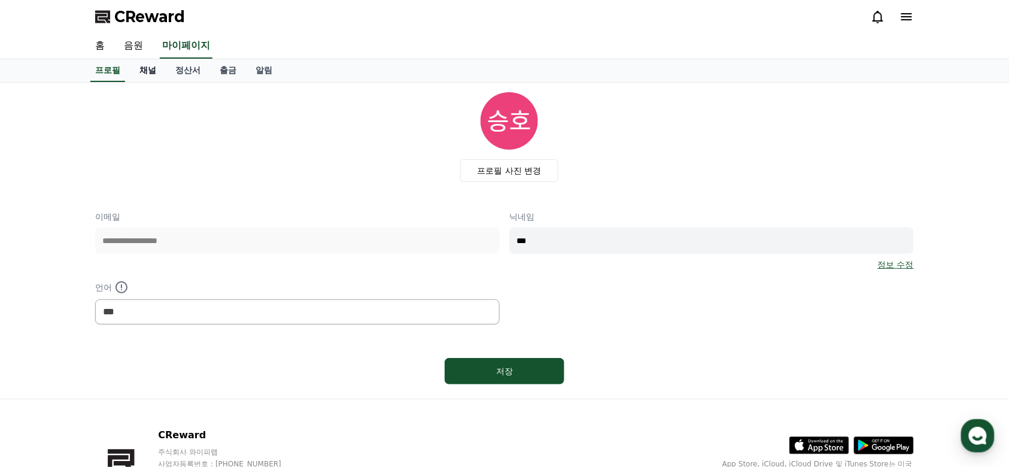
click at [146, 74] on link "채널" at bounding box center [148, 70] width 36 height 23
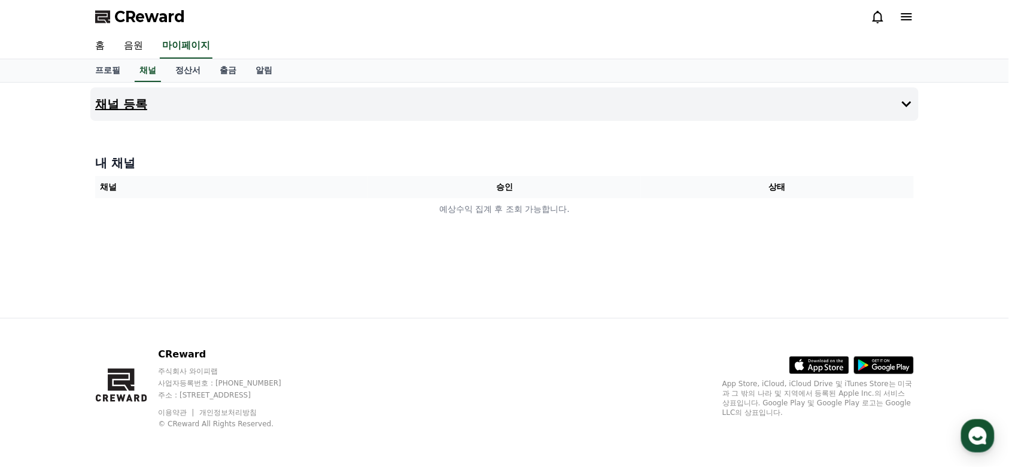
click at [132, 104] on h4 "채널 등록" at bounding box center [121, 104] width 52 height 13
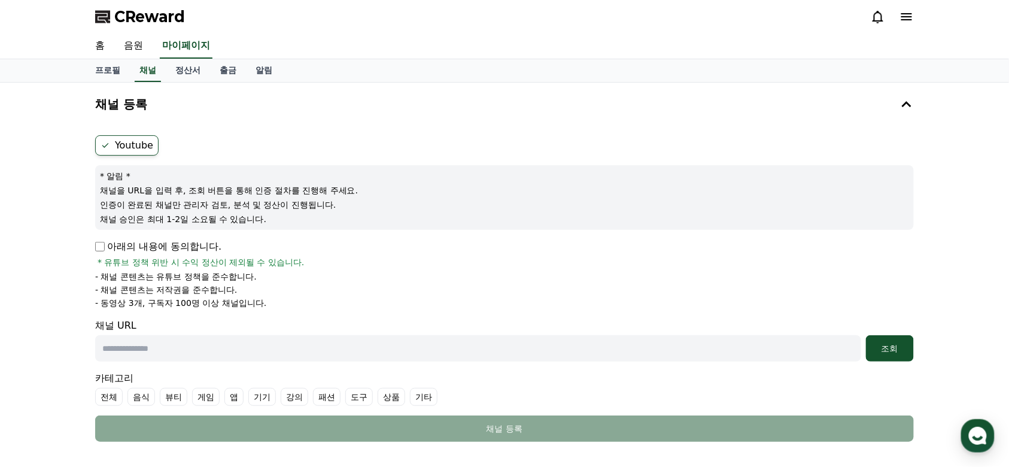
click at [91, 241] on div "Youtube * 알림 * 채널을 URL을 입력 후, 조회 버튼을 통해 인증 절차를 진행해 주세요. 인증이 완료된 채널만 관리자 검토, 분석 …" at bounding box center [504, 288] width 828 height 316
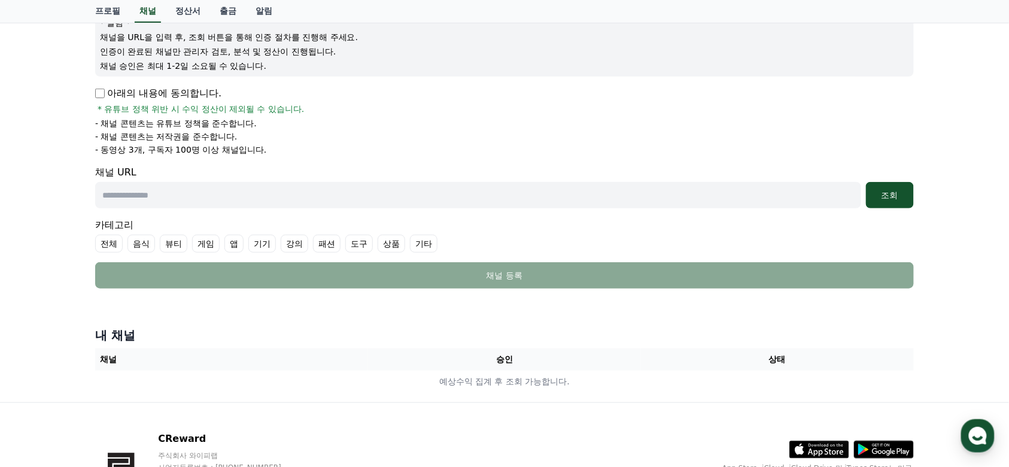
scroll to position [159, 0]
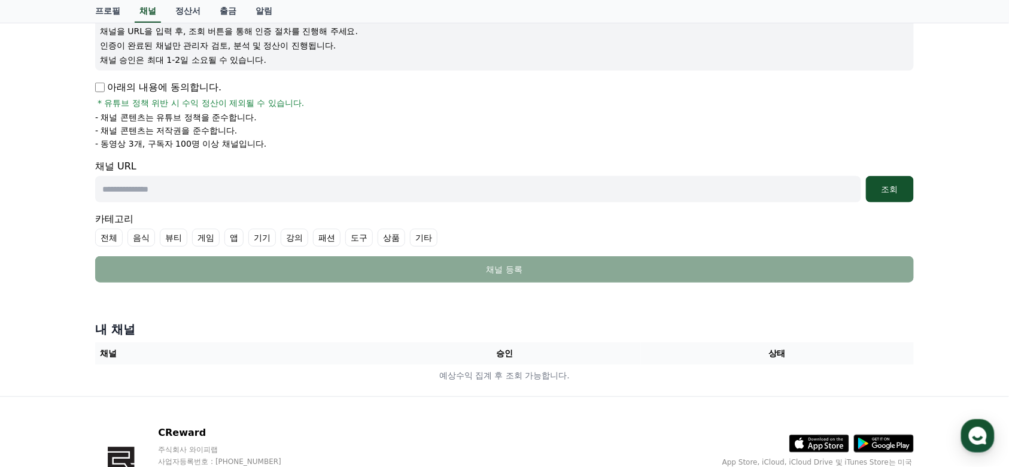
click at [256, 190] on input "text" at bounding box center [478, 189] width 766 height 26
paste input "**********"
type input "**********"
paste input "**********"
type input "**********"
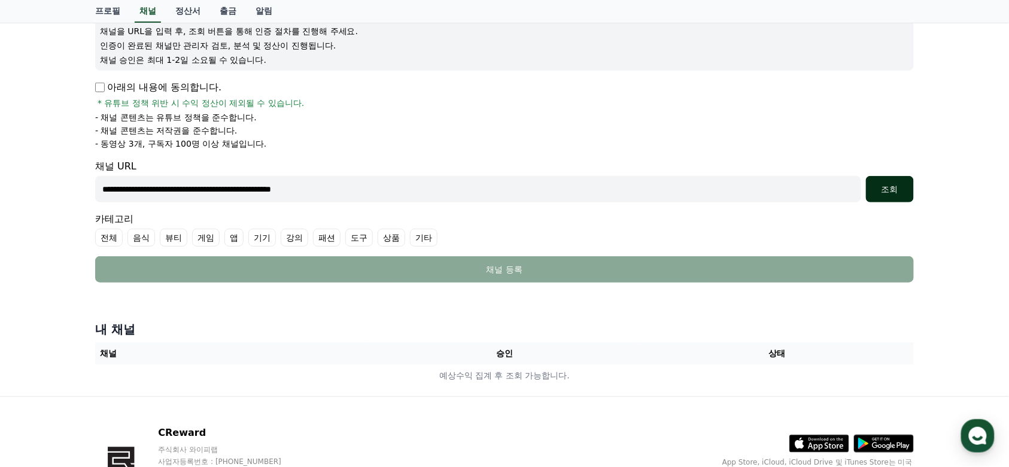
click at [896, 189] on div "조회" at bounding box center [890, 189] width 38 height 12
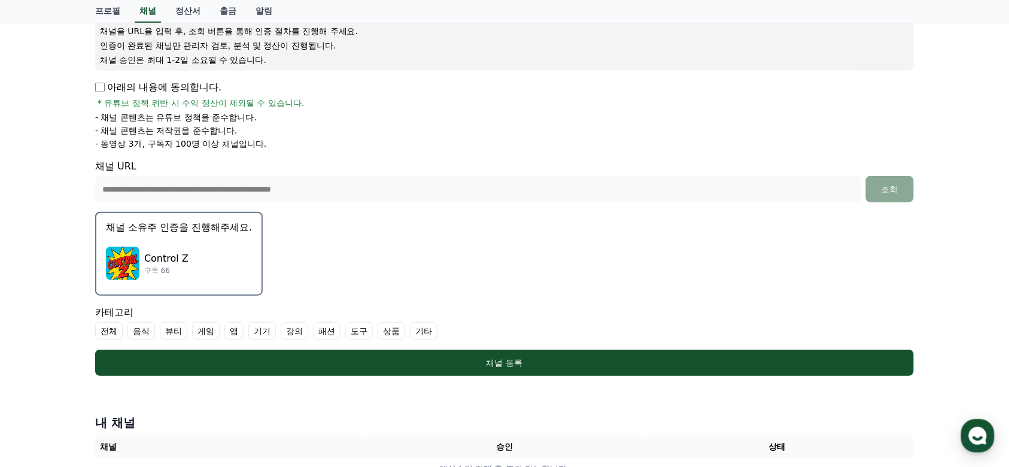
click at [115, 327] on label "전체" at bounding box center [109, 331] width 28 height 18
click at [222, 262] on div "Control Z 구독 66" at bounding box center [179, 263] width 146 height 48
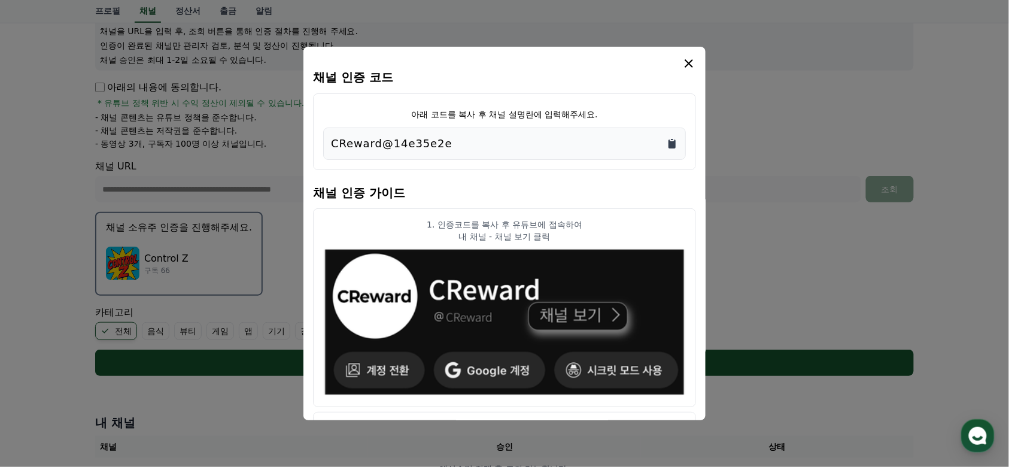
click at [676, 144] on icon "Copy to clipboard" at bounding box center [671, 143] width 7 height 9
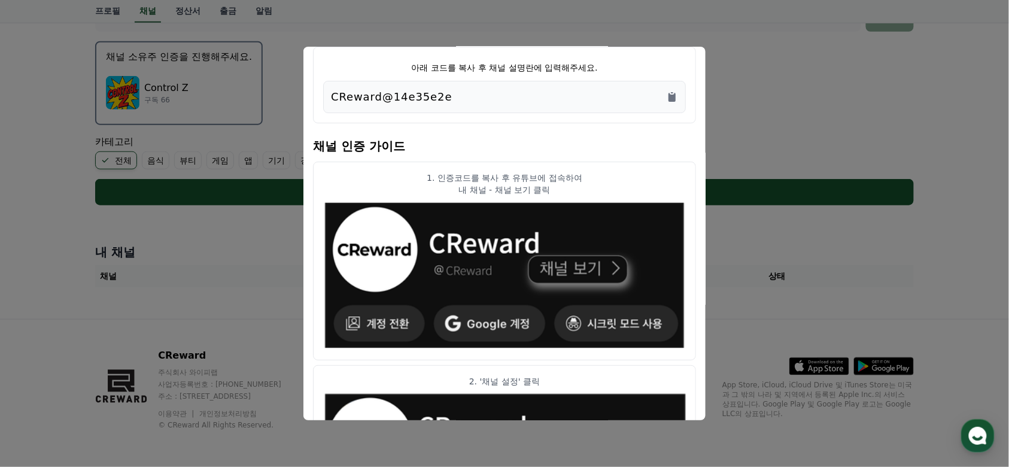
scroll to position [0, 0]
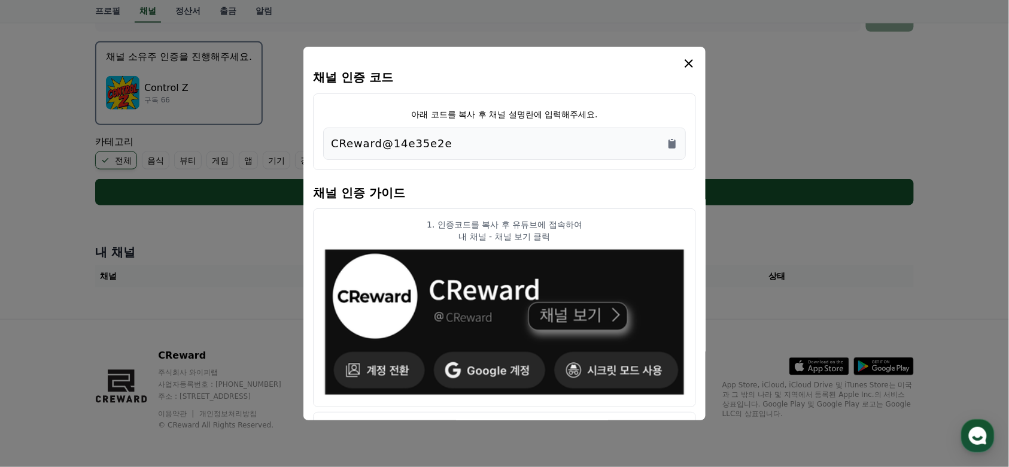
click at [695, 62] on icon "modal" at bounding box center [689, 63] width 14 height 14
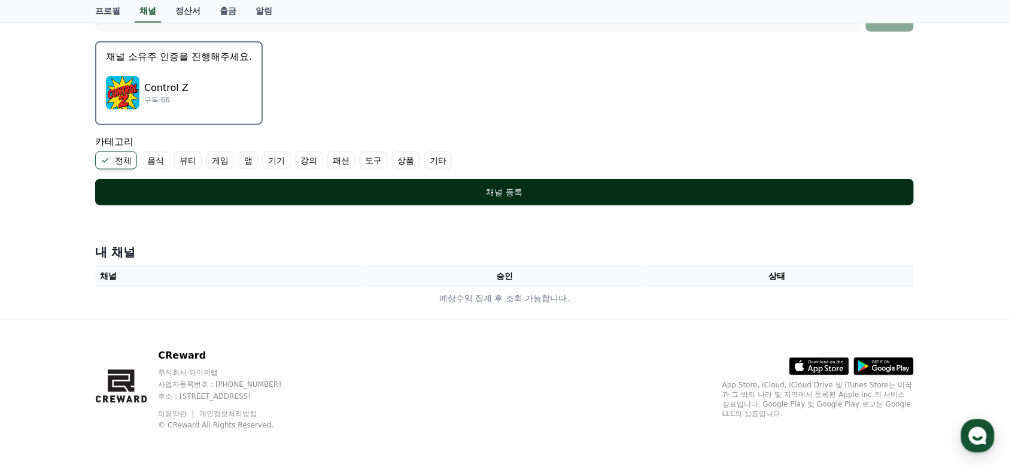
click at [394, 187] on div "채널 등록" at bounding box center [504, 192] width 771 height 12
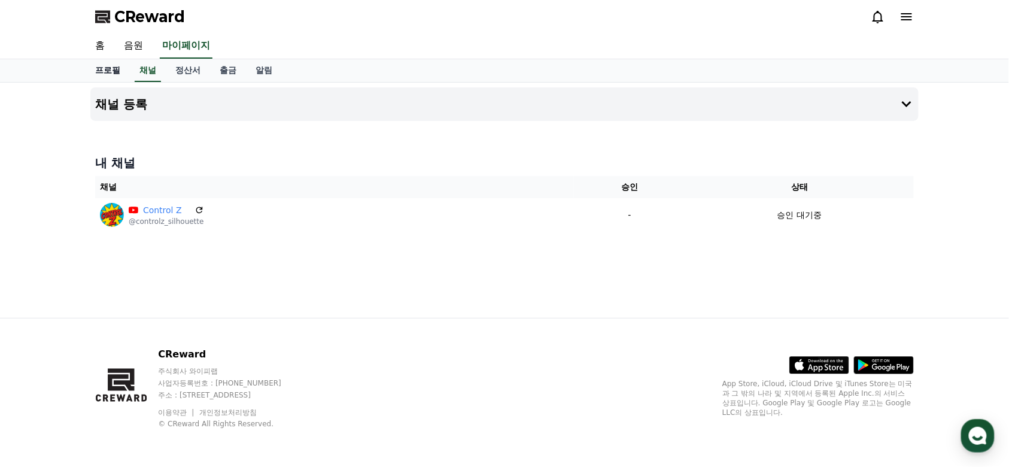
click at [108, 69] on link "프로필" at bounding box center [108, 70] width 44 height 23
select select "**********"
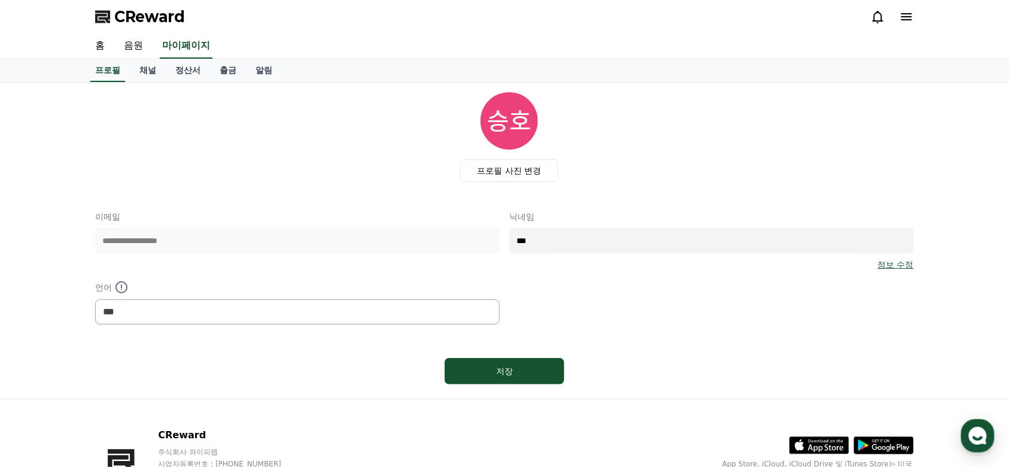
click at [370, 244] on div "**********" at bounding box center [504, 268] width 819 height 114
type input "*******"
drag, startPoint x: 386, startPoint y: 369, endPoint x: 458, endPoint y: 374, distance: 72.6
click at [391, 371] on div "저장" at bounding box center [504, 371] width 819 height 36
click at [459, 374] on button "저장" at bounding box center [505, 371] width 120 height 26
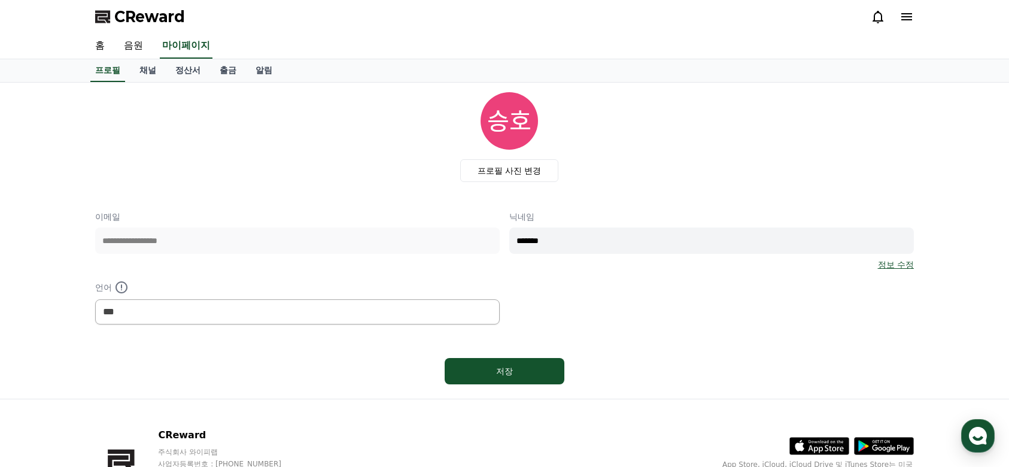
select select "**********"
click at [145, 68] on link "채널" at bounding box center [148, 70] width 36 height 23
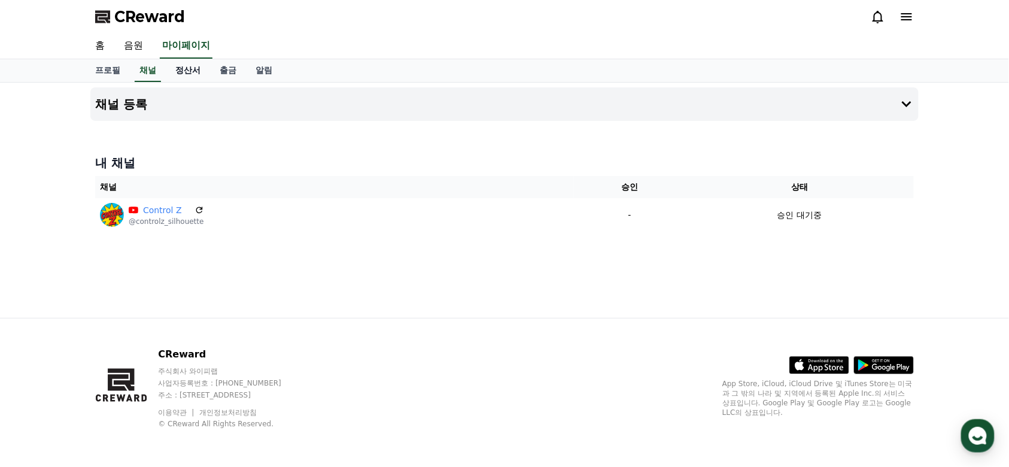
click at [182, 74] on link "정산서" at bounding box center [188, 70] width 44 height 23
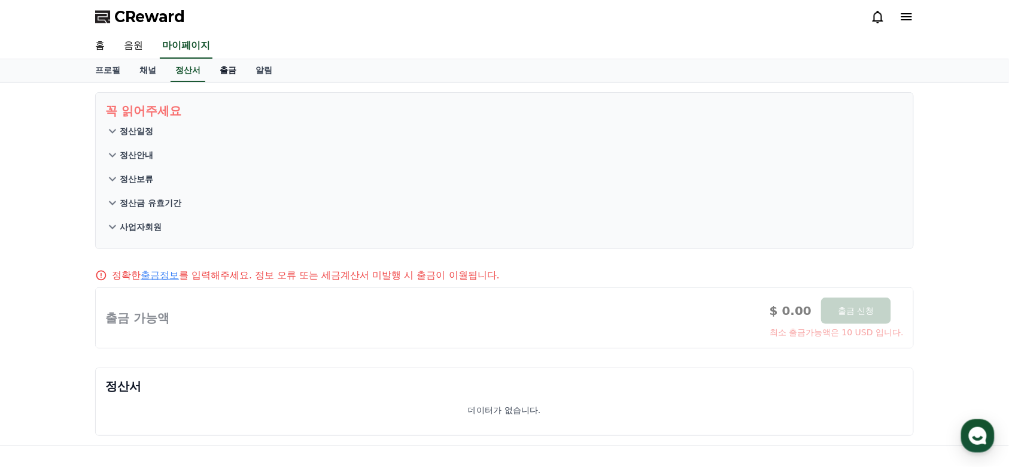
click at [233, 72] on link "출금" at bounding box center [228, 70] width 36 height 23
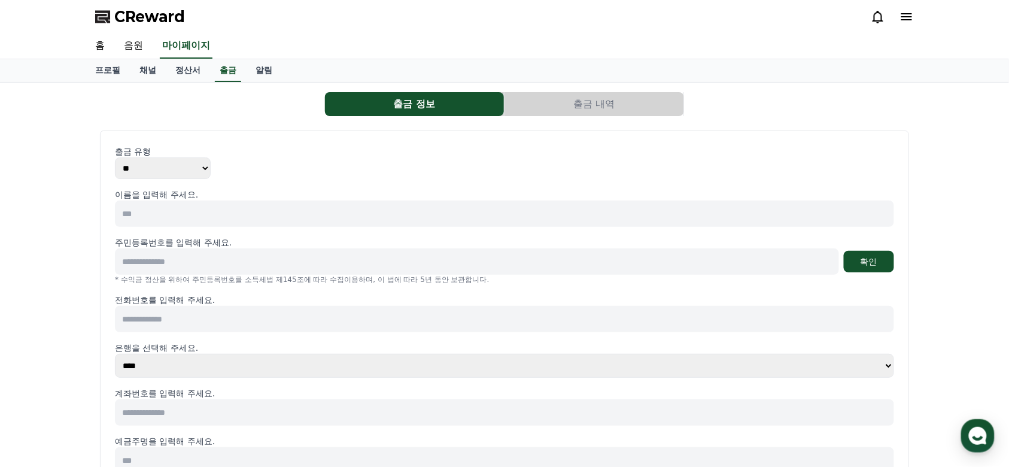
click at [138, 168] on select "** ***" at bounding box center [163, 168] width 96 height 22
click at [175, 254] on input at bounding box center [477, 261] width 724 height 26
click at [156, 211] on input at bounding box center [504, 213] width 779 height 26
click at [260, 72] on link "알림" at bounding box center [264, 70] width 36 height 23
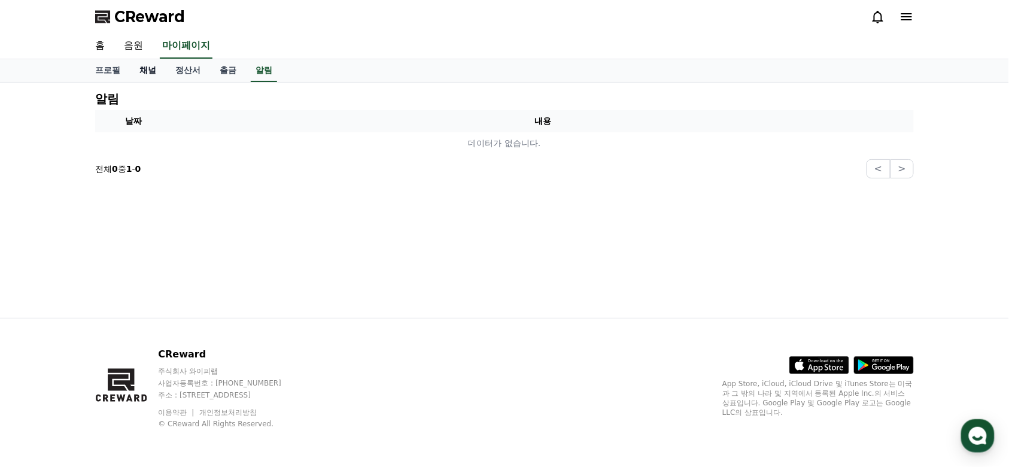
click at [150, 67] on link "채널" at bounding box center [148, 70] width 36 height 23
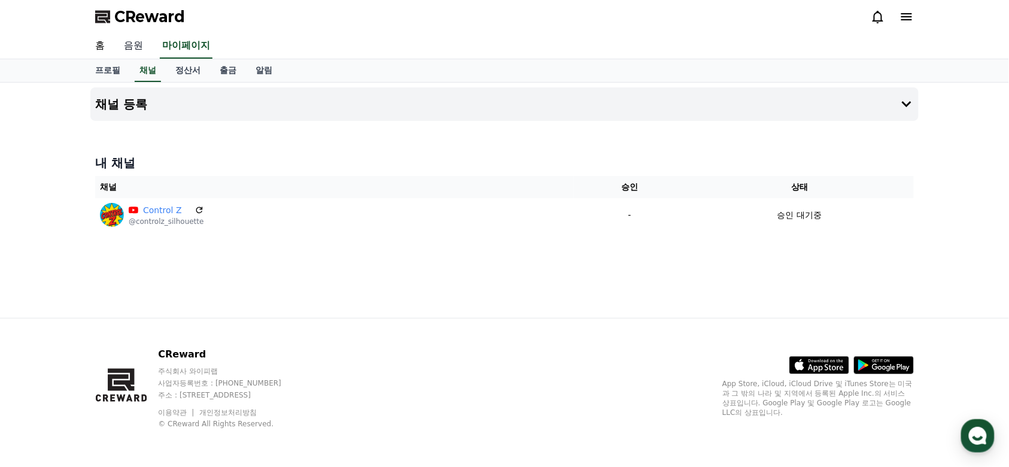
click at [130, 42] on link "음원" at bounding box center [133, 46] width 38 height 25
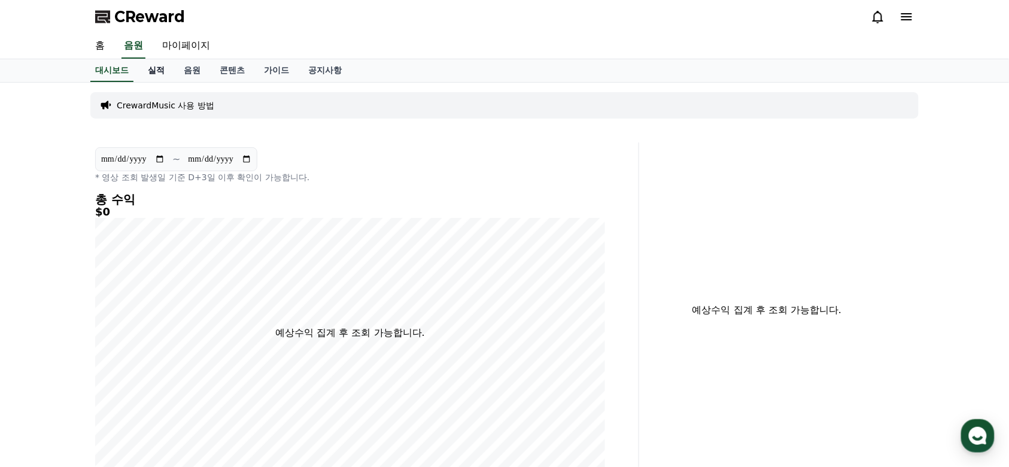
click at [144, 68] on link "실적" at bounding box center [156, 70] width 36 height 23
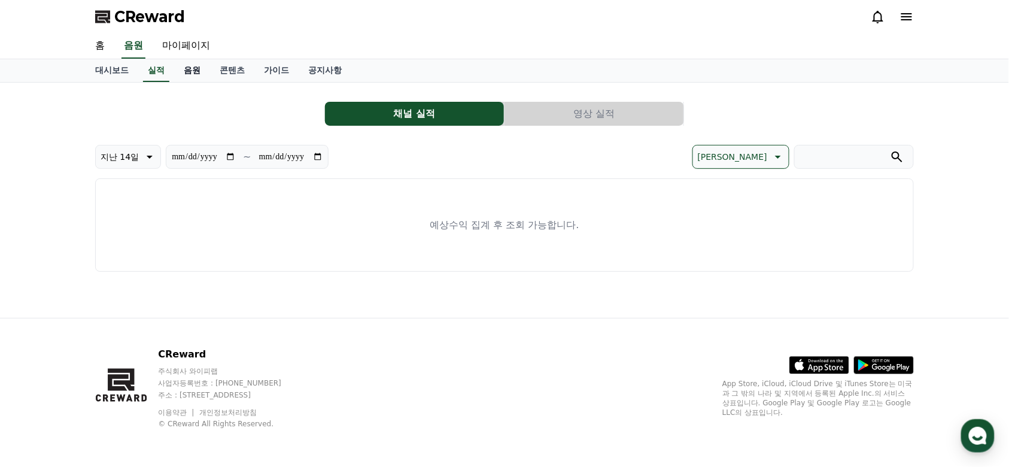
click at [209, 76] on link "음원" at bounding box center [192, 70] width 36 height 23
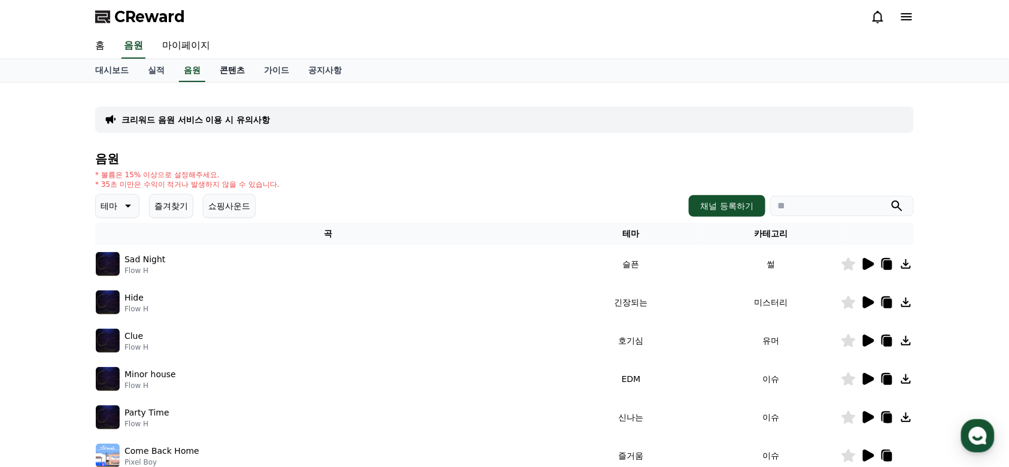
click at [237, 72] on link "콘텐츠" at bounding box center [232, 70] width 44 height 23
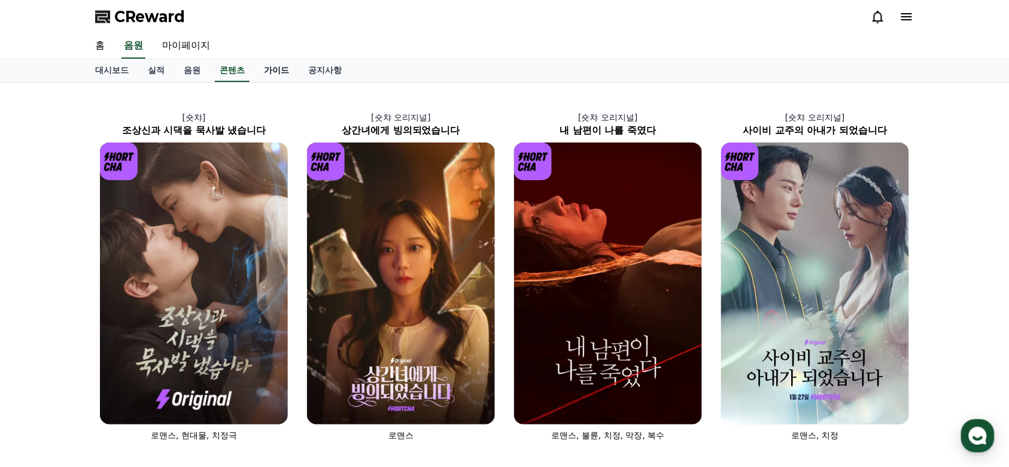
click at [288, 65] on link "가이드" at bounding box center [276, 70] width 44 height 23
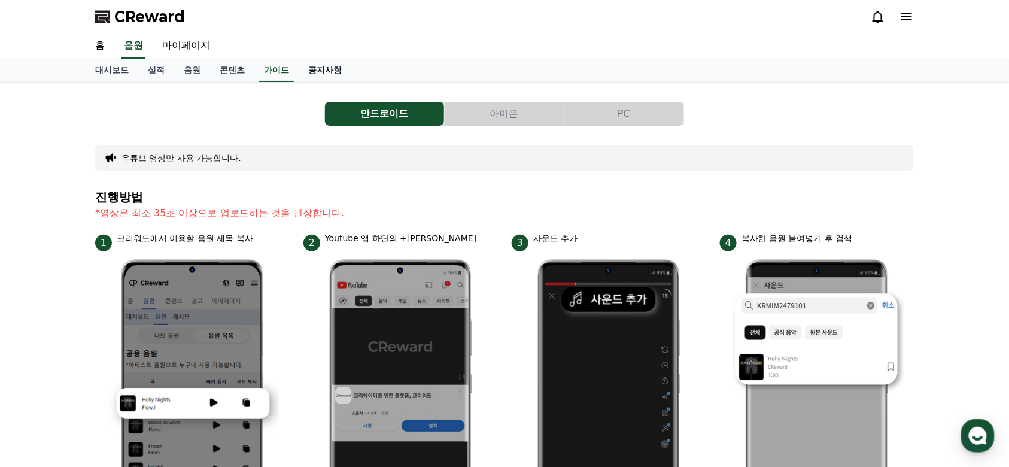
click at [342, 69] on link "공지사항" at bounding box center [325, 70] width 53 height 23
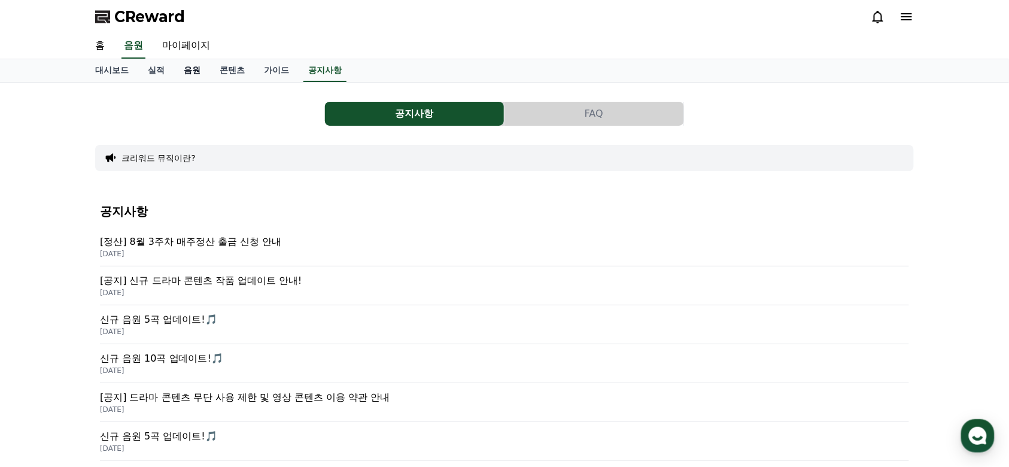
click at [197, 65] on link "음원" at bounding box center [192, 70] width 36 height 23
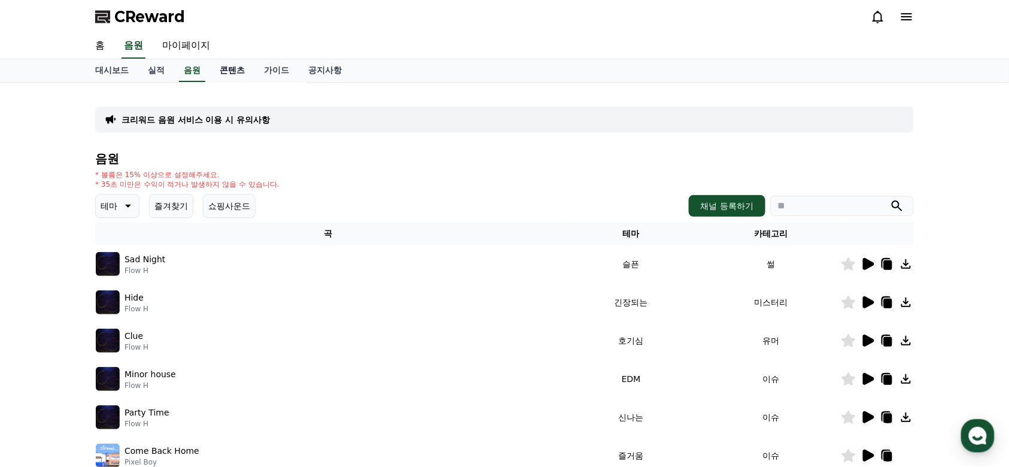
click at [225, 72] on link "콘텐츠" at bounding box center [232, 70] width 44 height 23
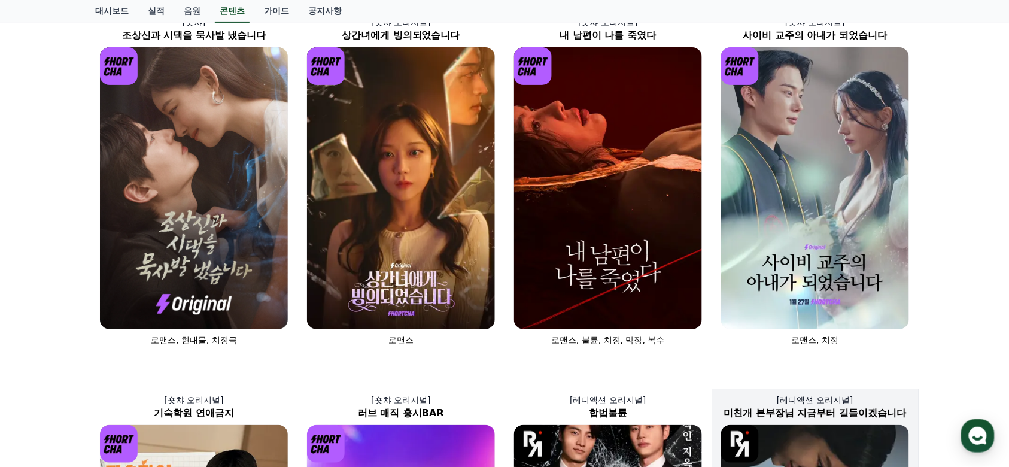
scroll to position [80, 0]
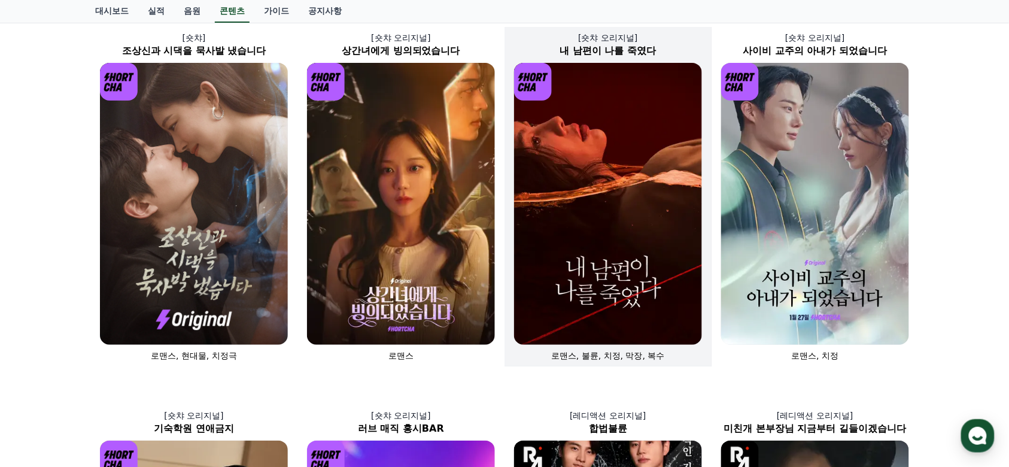
click at [599, 263] on img at bounding box center [608, 204] width 188 height 282
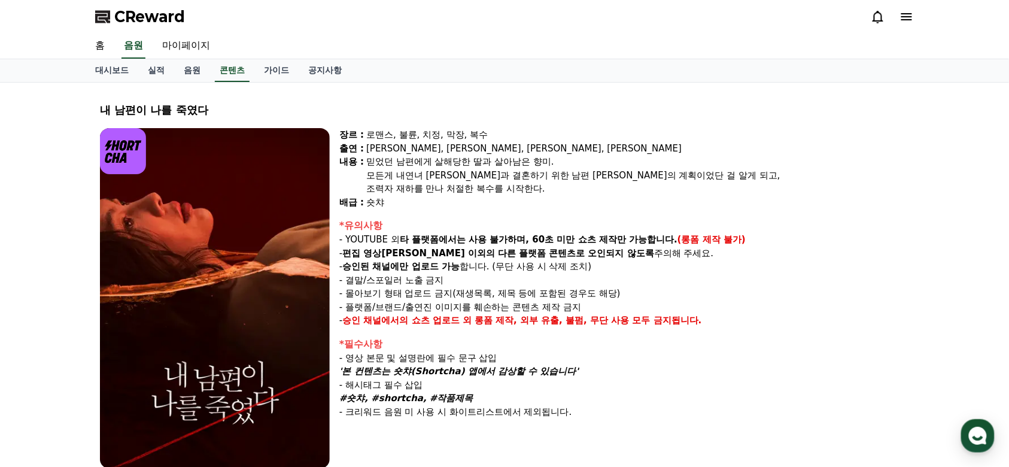
drag, startPoint x: 343, startPoint y: 254, endPoint x: 622, endPoint y: 254, distance: 278.3
click at [683, 257] on p "- 편집 영상[PERSON_NAME] 이외의 다른 플랫폼 콘텐츠로 오인되지 않도록 주의해 주세요." at bounding box center [624, 254] width 570 height 14
click at [441, 261] on strong "승인된 채널에만 업로드 가능" at bounding box center [400, 266] width 117 height 11
drag, startPoint x: 354, startPoint y: 262, endPoint x: 487, endPoint y: 267, distance: 133.0
click at [485, 267] on p "- 승인된 채널에만 업로드 가능 합니다. (무단 사용 시 삭제 조치)" at bounding box center [624, 267] width 570 height 14
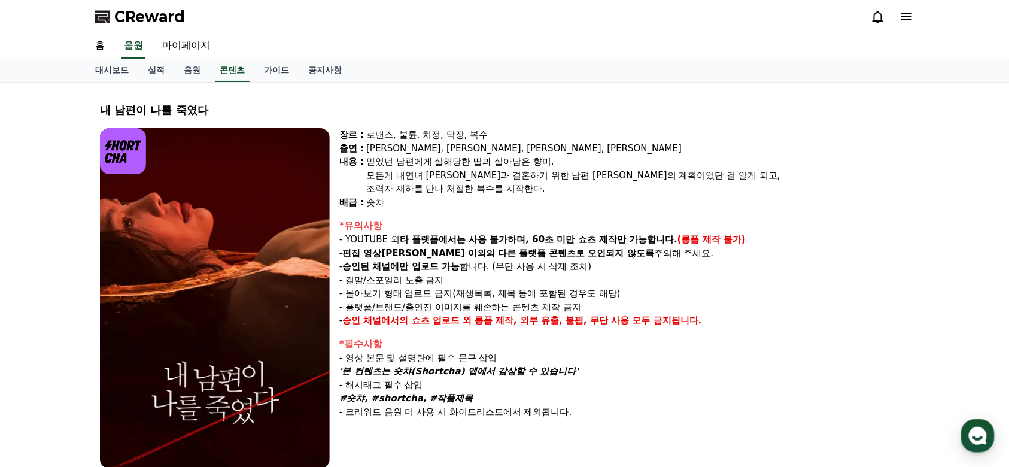
click at [434, 276] on p "- 결말/스포일러 노출 금지" at bounding box center [624, 280] width 570 height 14
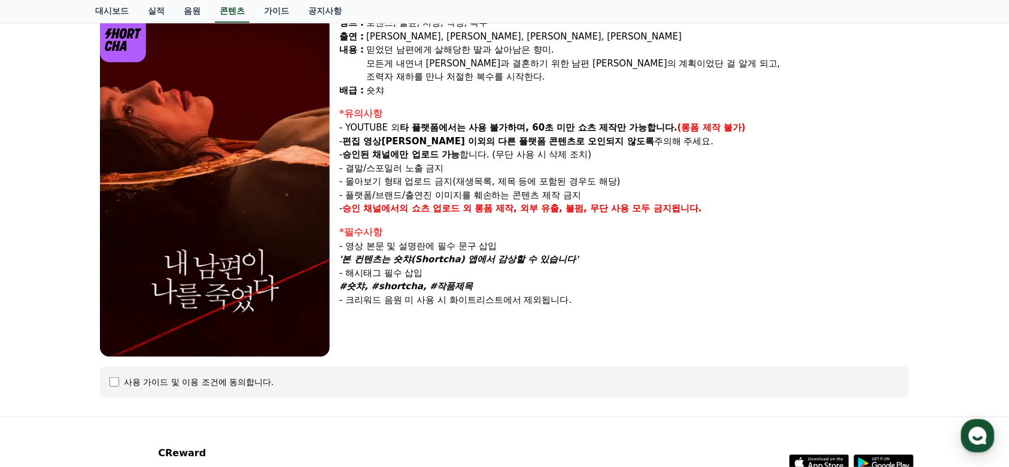
scroll to position [159, 0]
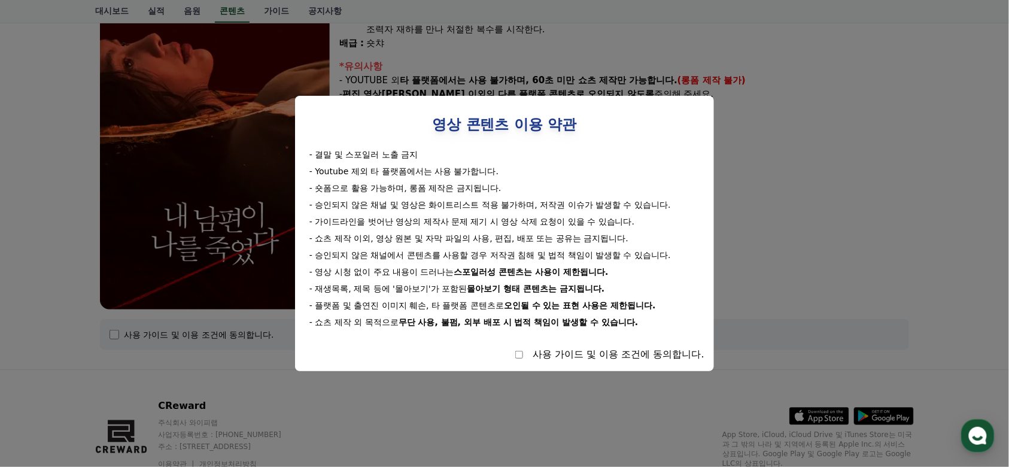
click at [512, 346] on div "영상 콘텐츠 이용 약관 - 결말 및 스포일러 노출 금지 - Youtube 제외 타 플랫폼에서는 사용 불가합니다. - 숏폼으로 활용 가능하며, …" at bounding box center [505, 233] width 400 height 256
select select
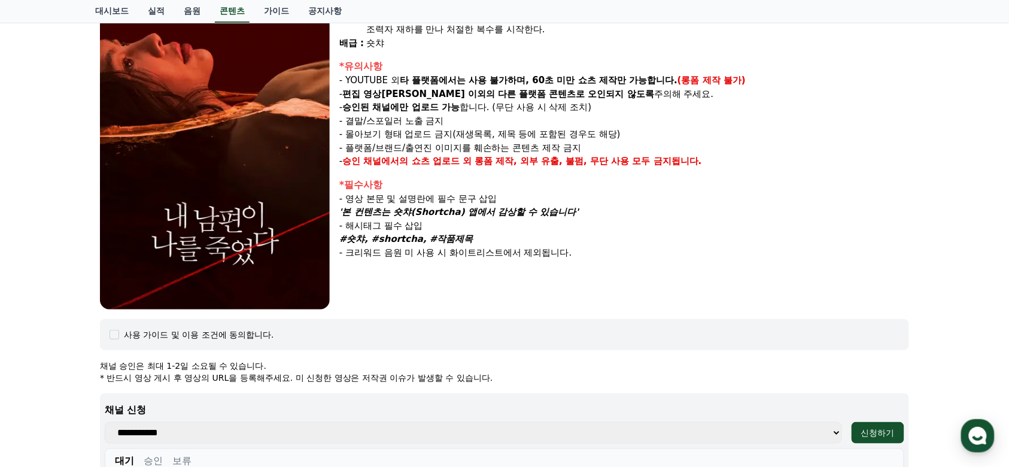
scroll to position [319, 0]
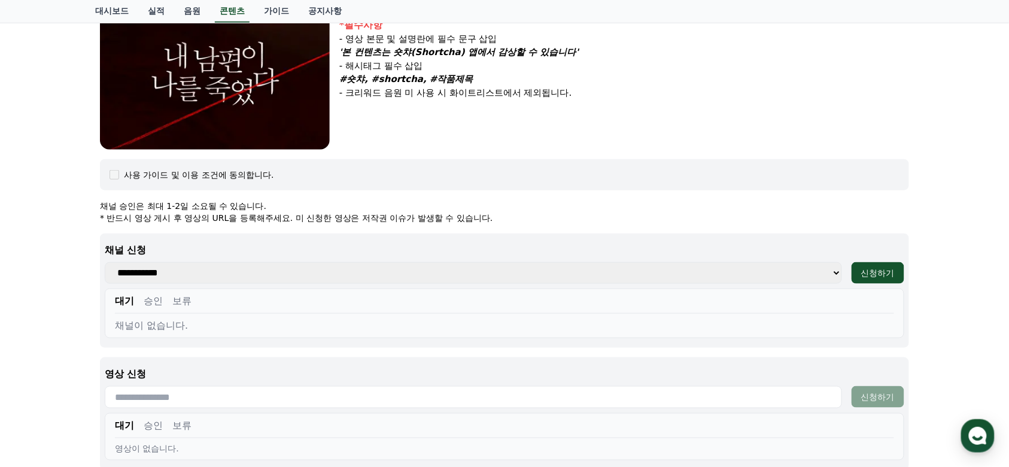
click at [318, 271] on select "**********" at bounding box center [473, 273] width 737 height 22
click at [289, 295] on div "대기 승인 보류" at bounding box center [504, 304] width 779 height 20
drag, startPoint x: 176, startPoint y: 318, endPoint x: 162, endPoint y: 312, distance: 15.6
click at [172, 318] on div "채널이 없습니다." at bounding box center [504, 325] width 779 height 14
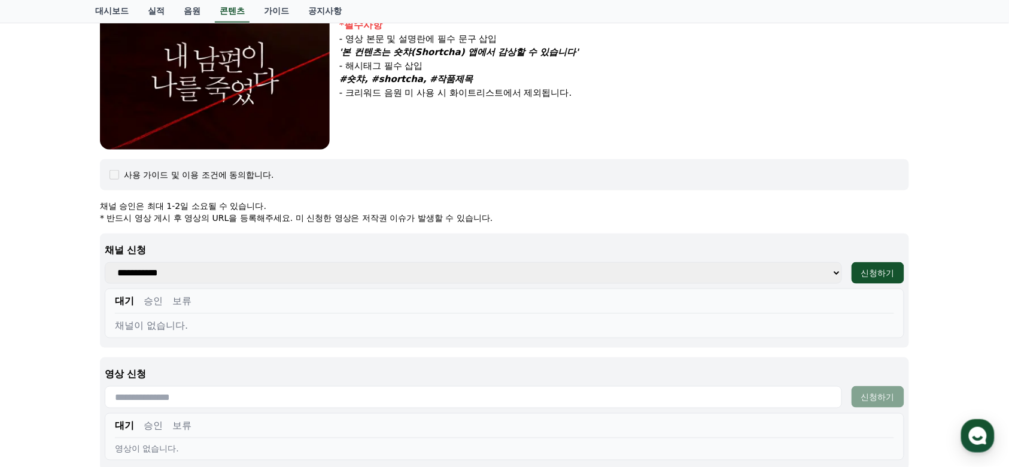
drag, startPoint x: 150, startPoint y: 300, endPoint x: 157, endPoint y: 302, distance: 7.9
click at [153, 301] on button "승인" at bounding box center [153, 301] width 19 height 14
drag, startPoint x: 186, startPoint y: 302, endPoint x: 147, endPoint y: 297, distance: 39.2
click at [185, 302] on button "보류" at bounding box center [181, 301] width 19 height 14
click at [113, 297] on div "대기 승인 보류 채널이 없습니다." at bounding box center [504, 313] width 799 height 50
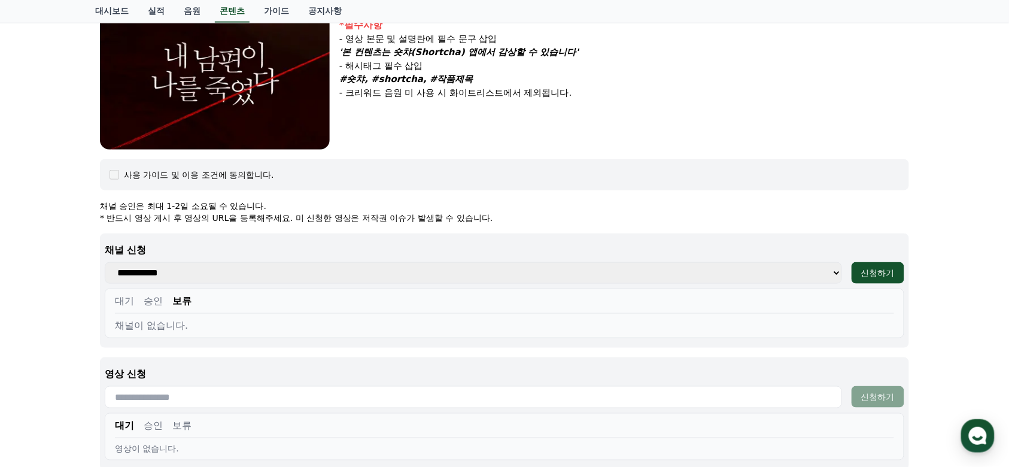
click at [126, 299] on button "대기" at bounding box center [124, 301] width 19 height 14
click at [218, 275] on select "**********" at bounding box center [473, 273] width 737 height 22
drag, startPoint x: 223, startPoint y: 275, endPoint x: 268, endPoint y: 278, distance: 45.0
click at [223, 275] on select "**********" at bounding box center [473, 273] width 737 height 22
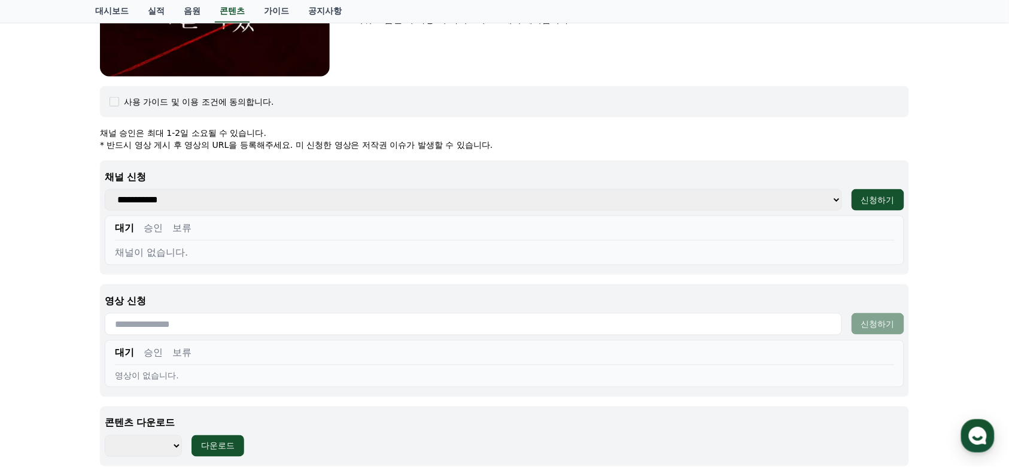
scroll to position [399, 0]
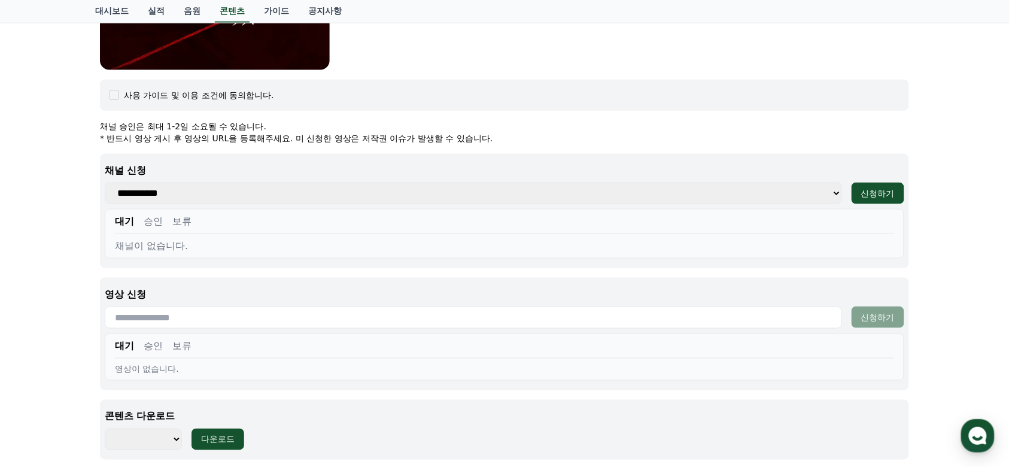
click at [187, 199] on select "**********" at bounding box center [473, 194] width 737 height 22
click at [159, 214] on button "승인" at bounding box center [153, 221] width 19 height 14
click at [181, 218] on button "보류" at bounding box center [181, 221] width 19 height 14
drag, startPoint x: 138, startPoint y: 224, endPoint x: 145, endPoint y: 225, distance: 7.3
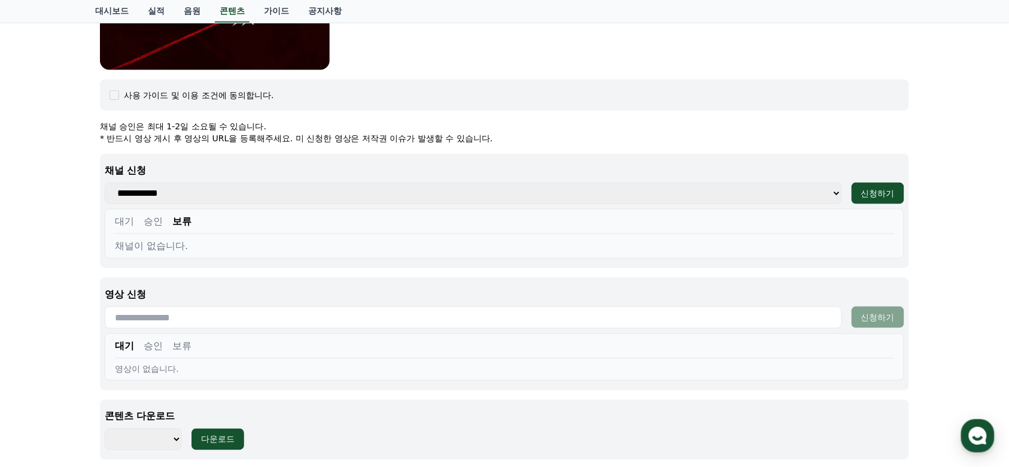
click at [139, 224] on div "대기 승인 보류" at bounding box center [504, 224] width 779 height 20
click at [148, 226] on button "승인" at bounding box center [153, 221] width 19 height 14
click at [188, 192] on select "**********" at bounding box center [473, 194] width 737 height 22
click at [443, 145] on div "**********" at bounding box center [504, 289] width 809 height 339
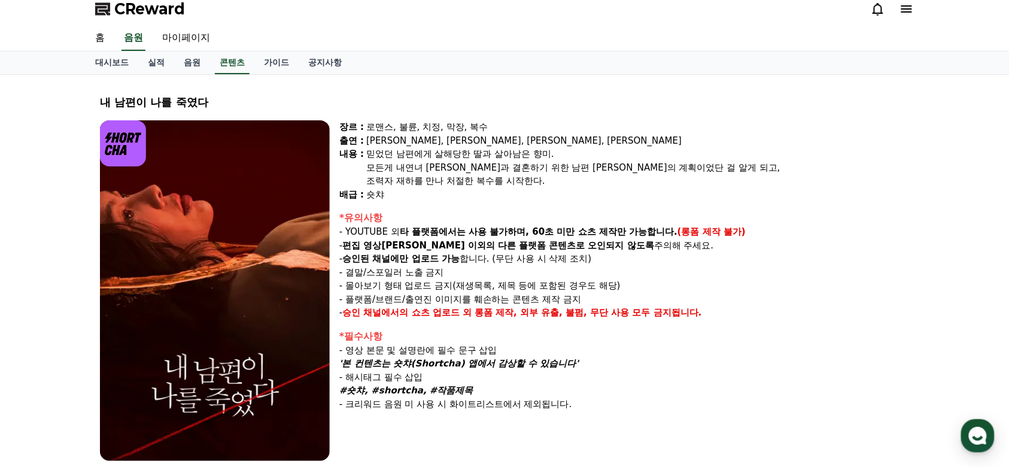
scroll to position [0, 0]
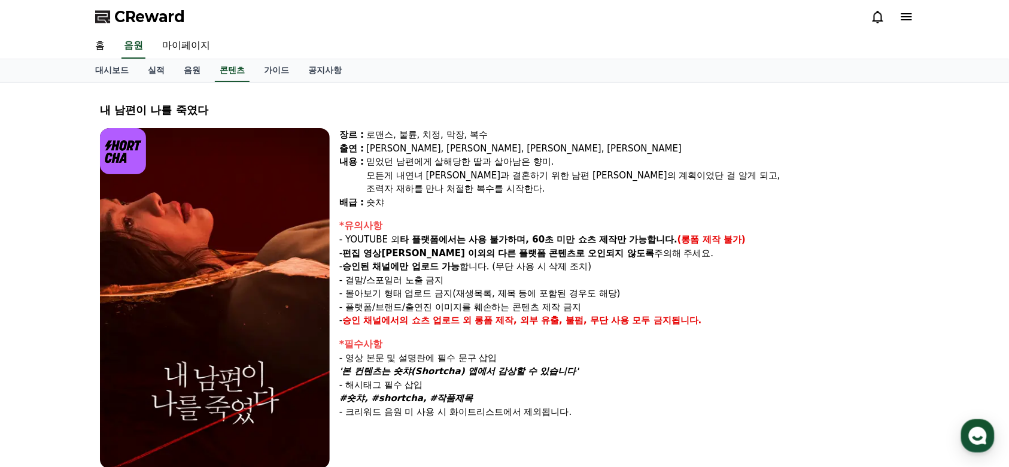
drag, startPoint x: 345, startPoint y: 406, endPoint x: 457, endPoint y: 409, distance: 112.6
click at [604, 411] on p "- 크리워드 음원 미 사용 시 화이트리스트에서 제외됩니다." at bounding box center [624, 412] width 570 height 14
drag, startPoint x: 339, startPoint y: 405, endPoint x: 481, endPoint y: 405, distance: 141.8
click at [481, 405] on p "- 크리워드 음원 미 사용 시 화이트리스트에서 제외됩니다." at bounding box center [624, 412] width 570 height 14
click at [381, 400] on em "#숏챠, #shortcha, #작품제목" at bounding box center [406, 398] width 134 height 11
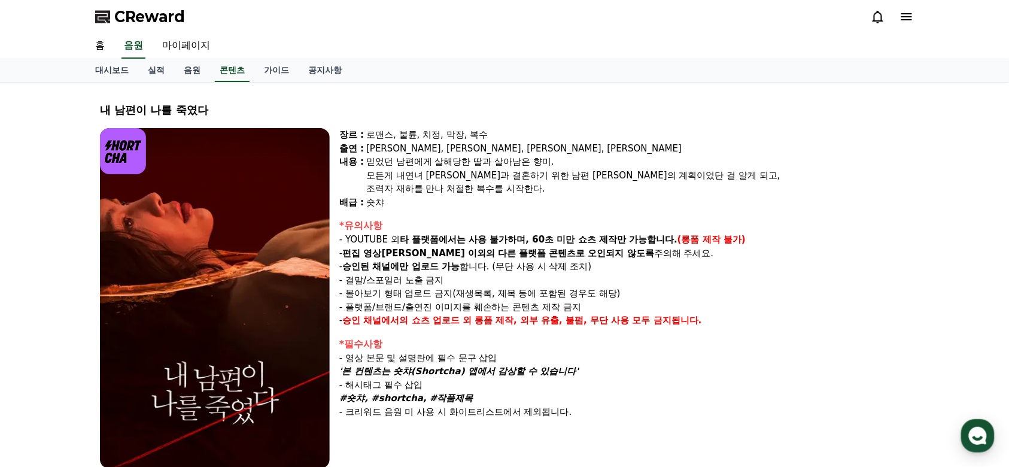
drag, startPoint x: 342, startPoint y: 399, endPoint x: 500, endPoint y: 403, distance: 158.0
click at [500, 403] on p "#숏챠, #shortcha, #작품제목" at bounding box center [624, 398] width 570 height 14
drag, startPoint x: 345, startPoint y: 369, endPoint x: 607, endPoint y: 368, distance: 262.7
click at [607, 368] on p "'본 컨텐츠는 숏챠(Shortcha) 앱에서 감상할 수 있습니다'" at bounding box center [624, 371] width 570 height 14
click at [481, 375] on em "'본 컨텐츠는 숏챠(Shortcha) 앱에서 감상할 수 있습니다'" at bounding box center [458, 371] width 239 height 11
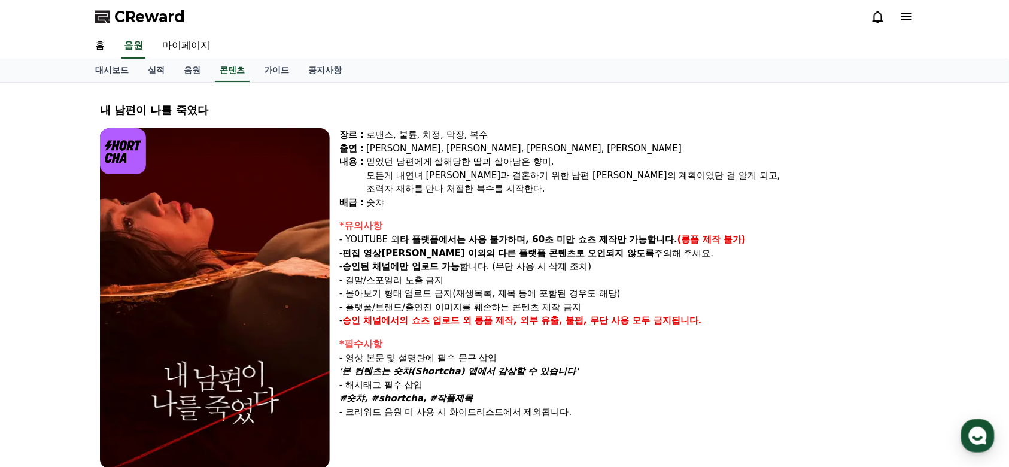
click at [452, 354] on p "- 영상 본문 및 설명란에 필수 문구 삽입" at bounding box center [624, 358] width 570 height 14
drag, startPoint x: 346, startPoint y: 318, endPoint x: 698, endPoint y: 314, distance: 352.5
click at [719, 317] on p "- 승인 채널에서의 쇼츠 업로드 외 롱폼 제작, 외부 유출, 불펌, 무단 사용 모두 금지됩니다." at bounding box center [624, 321] width 570 height 14
click at [393, 303] on p "- 플랫폼/브랜드/출연진 이미지를 훼손하는 콘텐츠 제작 금지" at bounding box center [624, 307] width 570 height 14
drag, startPoint x: 340, startPoint y: 304, endPoint x: 642, endPoint y: 305, distance: 301.0
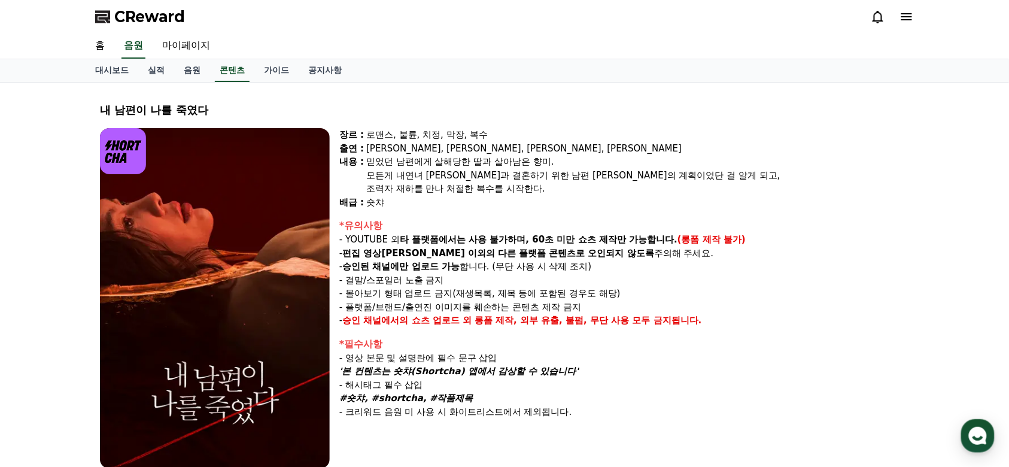
click at [642, 305] on p "- 플랫폼/브랜드/출연진 이미지를 훼손하는 콘텐츠 제작 금지" at bounding box center [624, 307] width 570 height 14
drag, startPoint x: 347, startPoint y: 287, endPoint x: 618, endPoint y: 285, distance: 270.5
click at [729, 290] on p "- 몰아보기 형태 업로드 금지(재생목록, 제목 등에 포함된 경우도 해당)" at bounding box center [624, 294] width 570 height 14
click at [369, 287] on p "- 몰아보기 형태 업로드 금지(재생목록, 제목 등에 포함된 경우도 해당)" at bounding box center [624, 294] width 570 height 14
drag, startPoint x: 357, startPoint y: 279, endPoint x: 445, endPoint y: 281, distance: 88.6
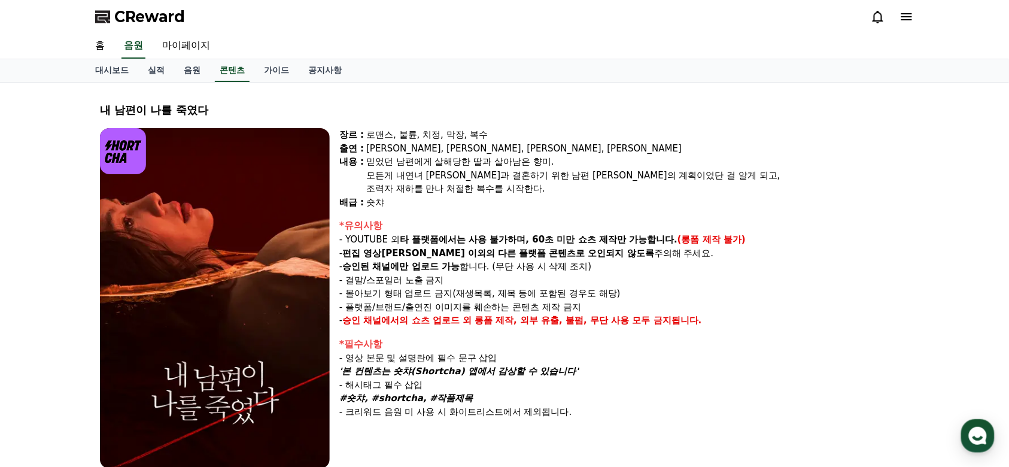
click at [445, 281] on p "- 결말/스포일러 노출 금지" at bounding box center [624, 280] width 570 height 14
click at [397, 268] on strong "승인된 채널에만 업로드 가능" at bounding box center [400, 266] width 117 height 11
drag, startPoint x: 352, startPoint y: 266, endPoint x: 577, endPoint y: 265, distance: 225.0
click at [577, 265] on p "- 승인된 채널에만 업로드 가능 합니다. (무단 사용 시 삭제 조치)" at bounding box center [624, 267] width 570 height 14
click at [511, 207] on div "숏챠" at bounding box center [637, 203] width 543 height 14
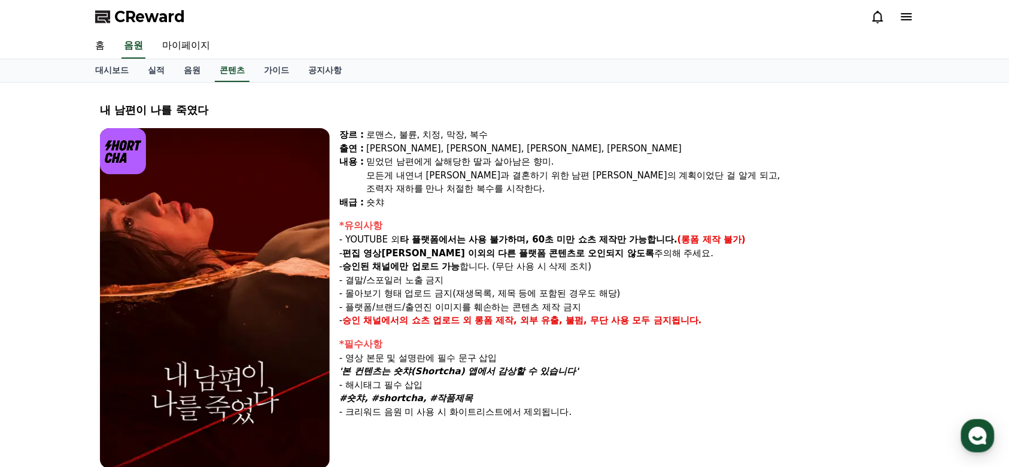
drag, startPoint x: 555, startPoint y: 237, endPoint x: 572, endPoint y: 230, distance: 18.8
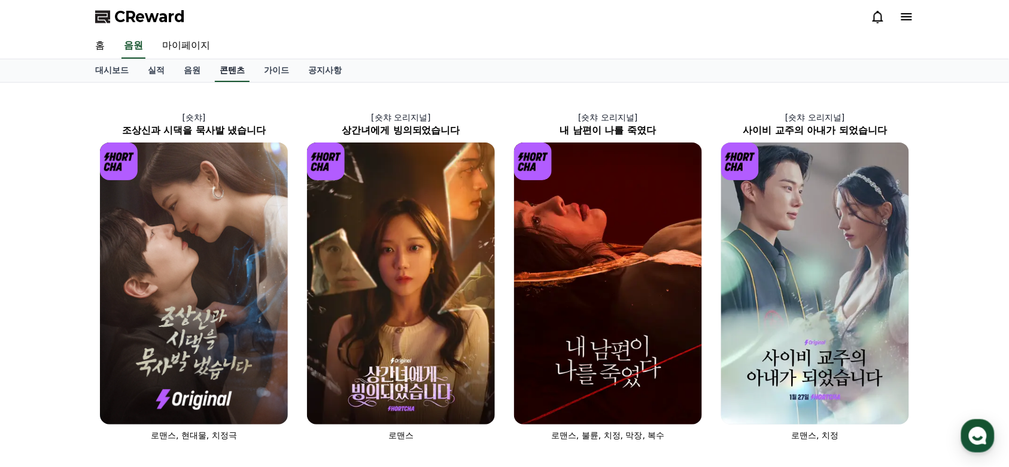
click at [239, 68] on link "콘텐츠" at bounding box center [232, 70] width 35 height 23
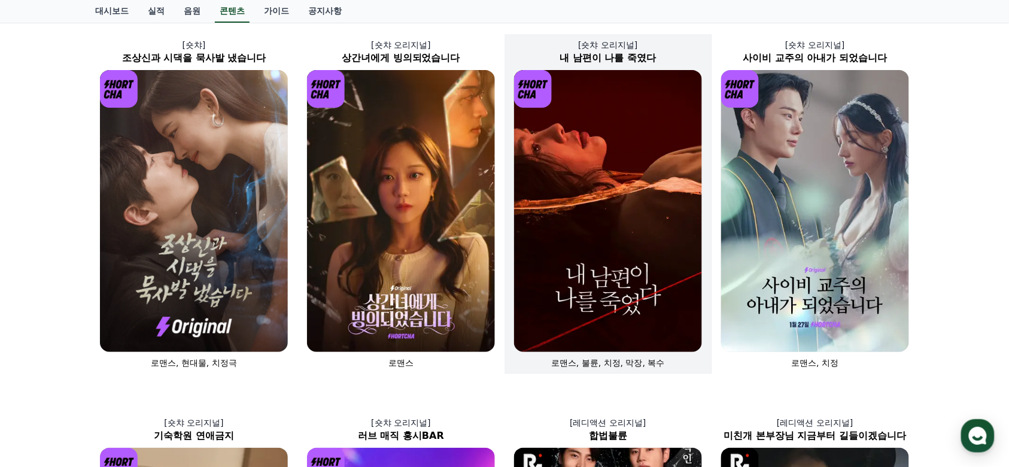
scroll to position [80, 0]
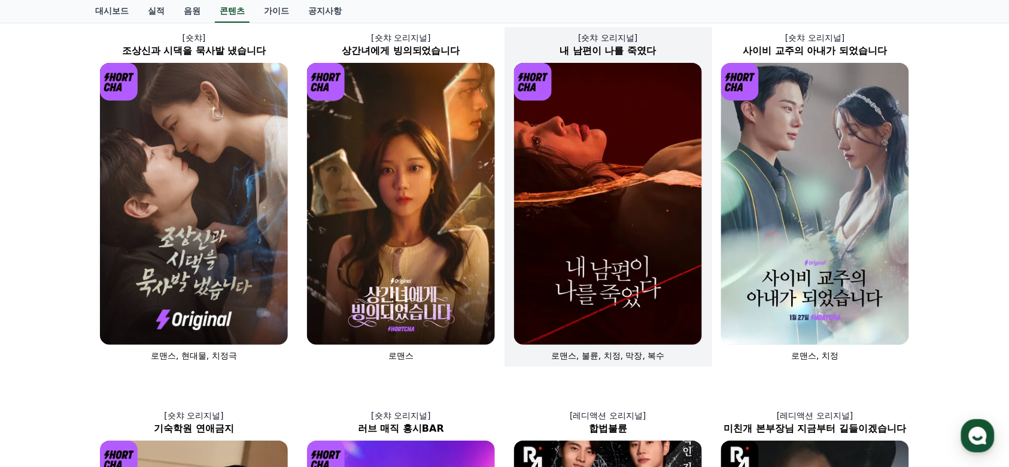
click at [615, 278] on img at bounding box center [608, 204] width 188 height 282
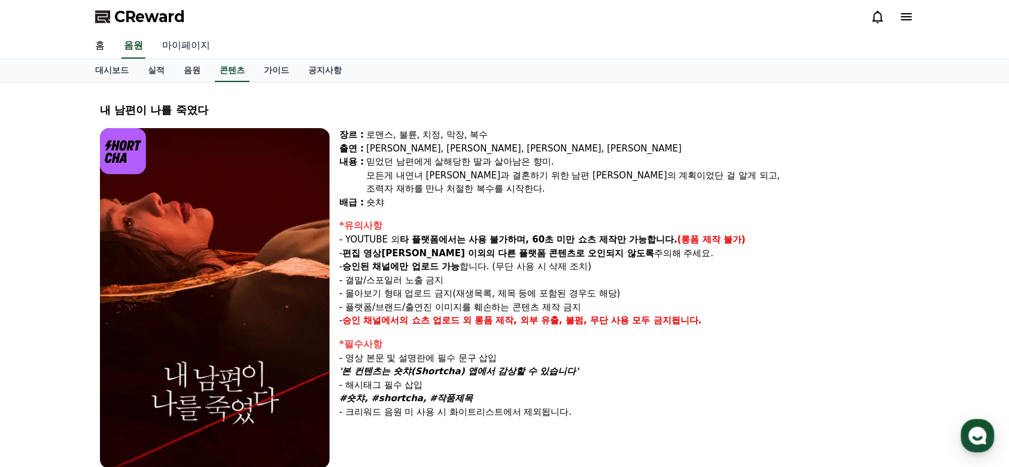
click at [199, 43] on link "마이페이지" at bounding box center [186, 46] width 67 height 25
select select "**********"
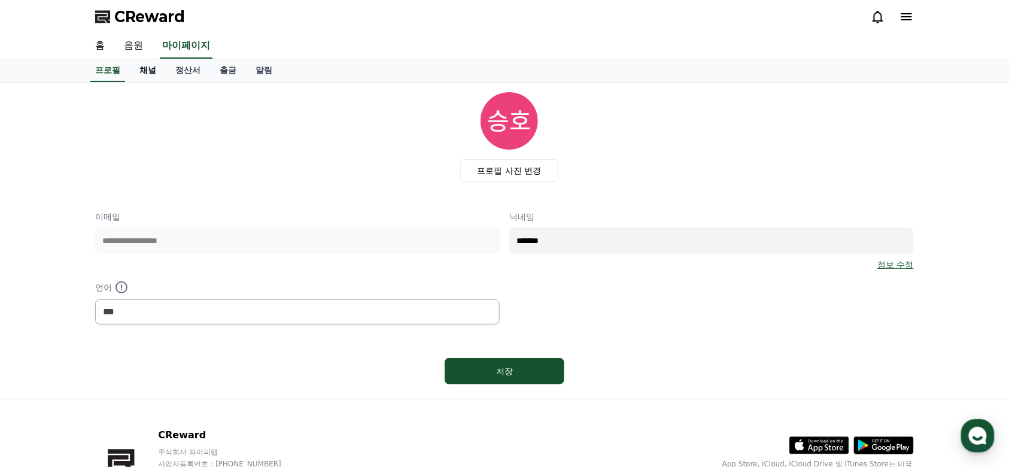
click at [156, 69] on link "채널" at bounding box center [148, 70] width 36 height 23
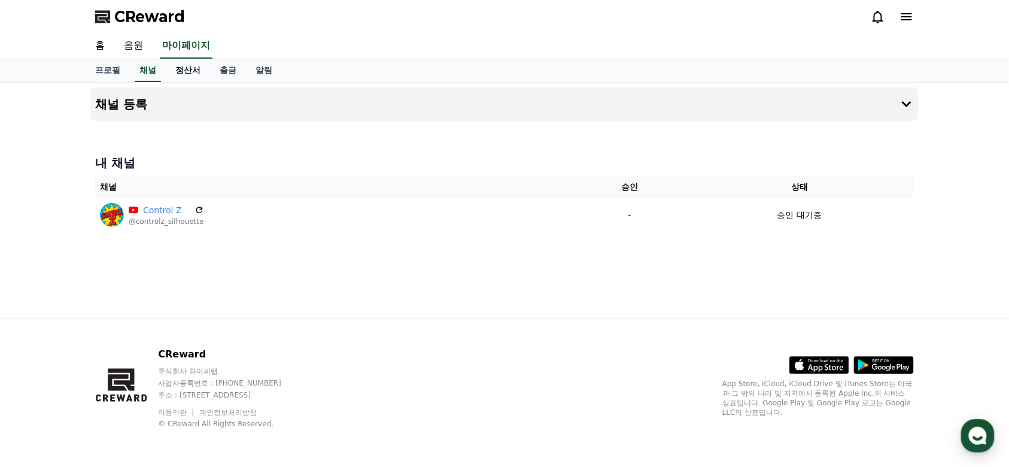
click at [196, 69] on link "정산서" at bounding box center [188, 70] width 44 height 23
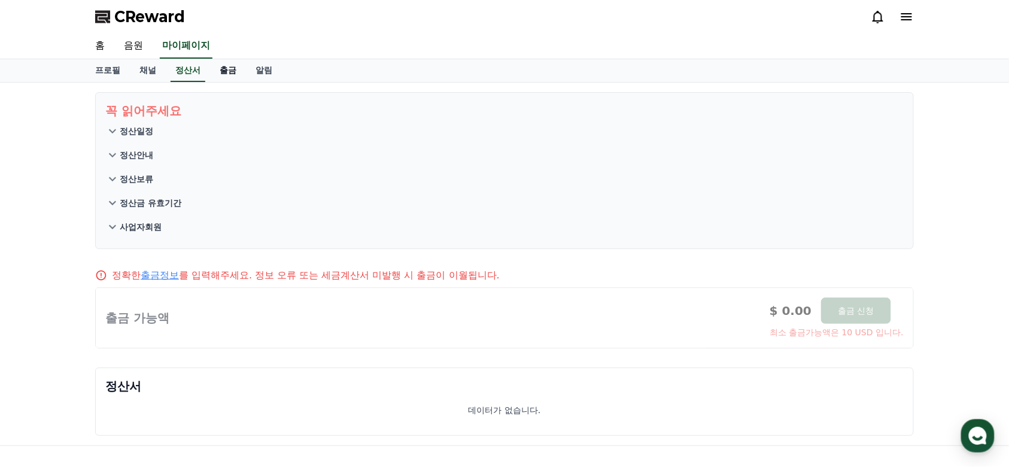
click at [221, 72] on link "출금" at bounding box center [228, 70] width 36 height 23
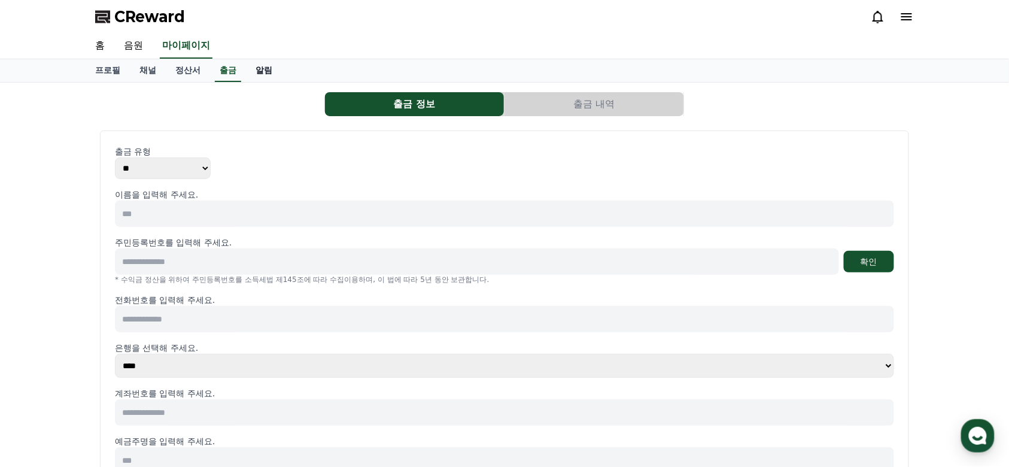
click at [263, 72] on link "알림" at bounding box center [264, 70] width 36 height 23
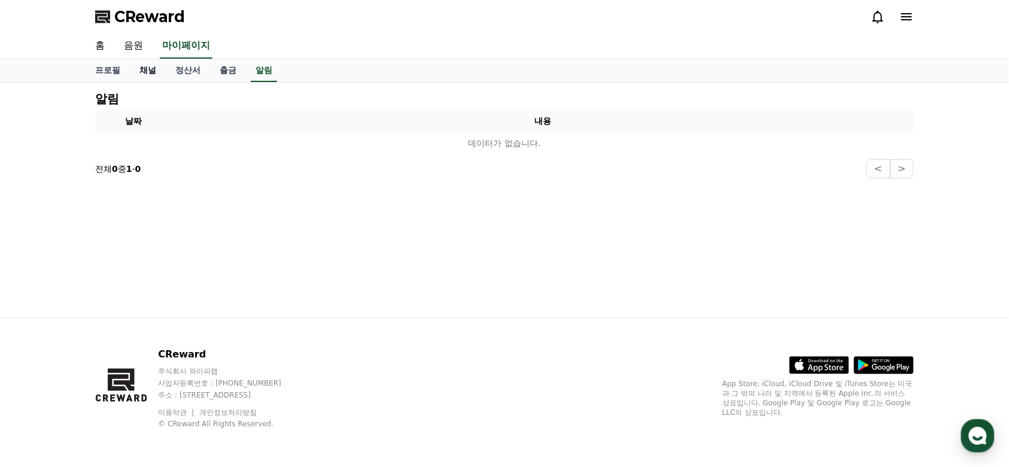
click at [147, 72] on link "채널" at bounding box center [148, 70] width 36 height 23
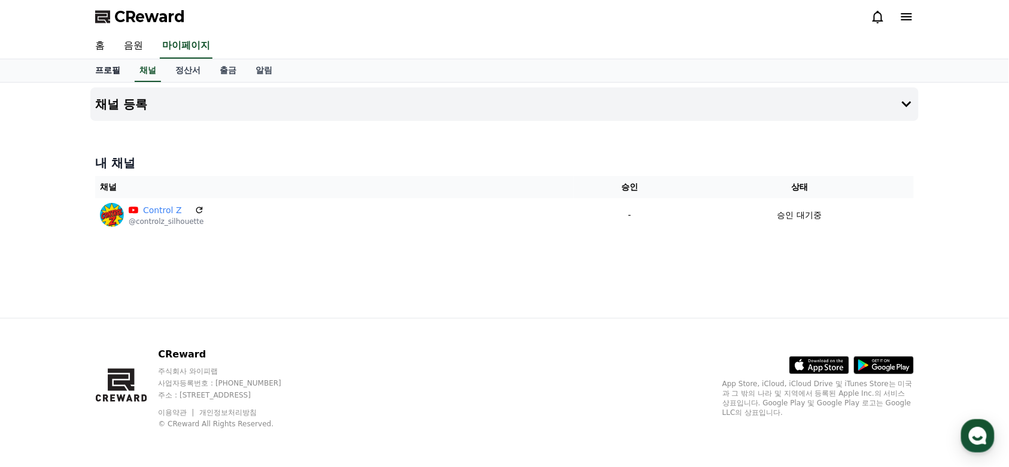
click at [110, 73] on link "프로필" at bounding box center [108, 70] width 44 height 23
select select "**********"
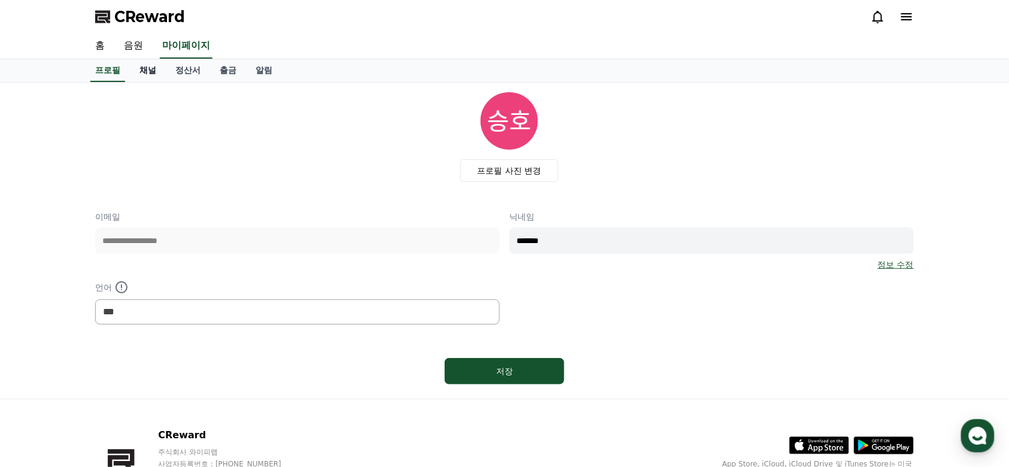
click at [138, 73] on link "채널" at bounding box center [148, 70] width 36 height 23
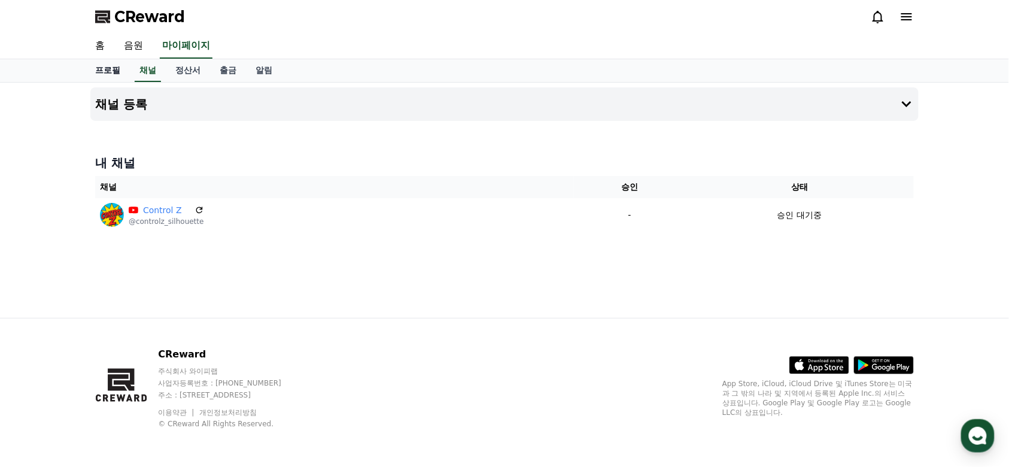
click at [117, 71] on link "프로필" at bounding box center [108, 70] width 44 height 23
select select "**********"
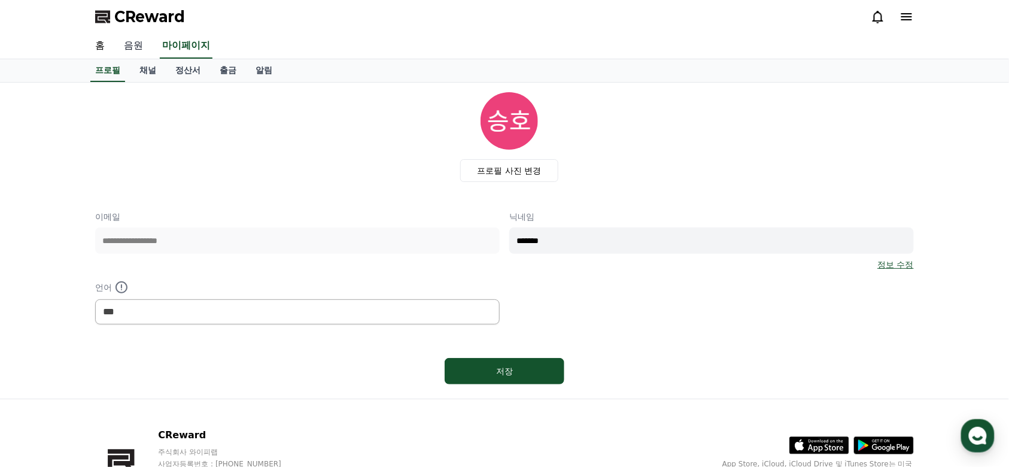
click at [140, 47] on link "음원" at bounding box center [133, 46] width 38 height 25
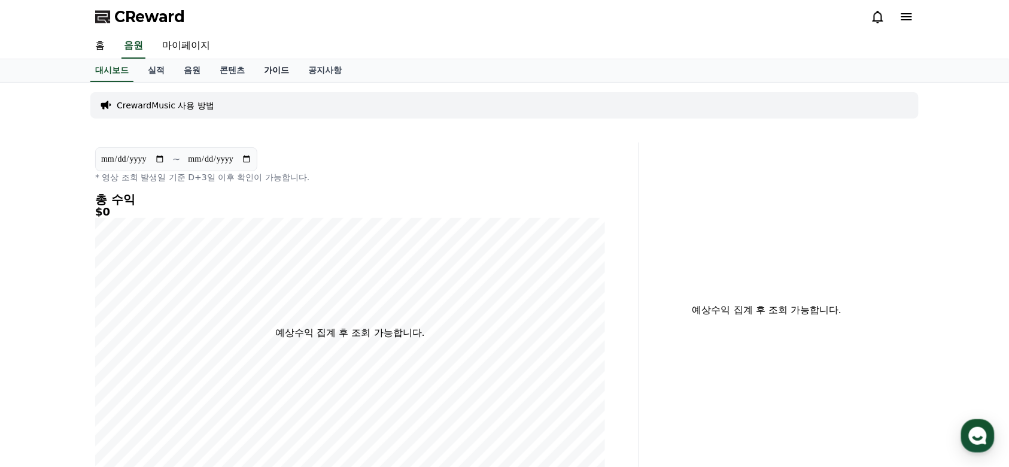
drag, startPoint x: 263, startPoint y: 69, endPoint x: 290, endPoint y: 70, distance: 27.0
click at [263, 69] on link "가이드" at bounding box center [276, 70] width 44 height 23
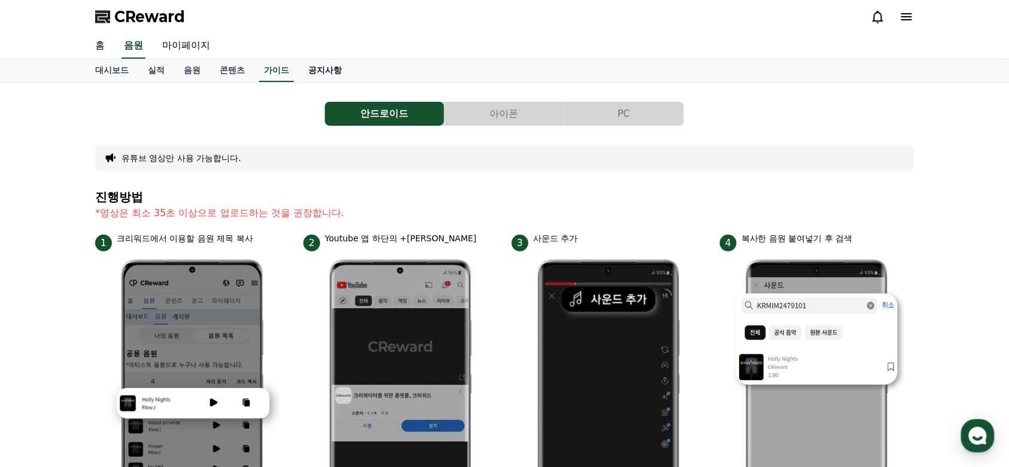
click at [323, 69] on link "공지사항" at bounding box center [325, 70] width 53 height 23
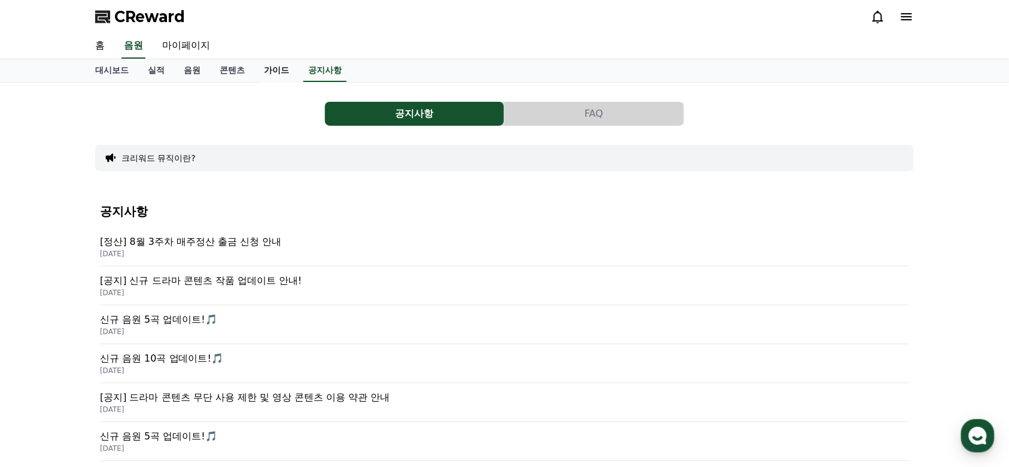
click at [284, 71] on link "가이드" at bounding box center [276, 70] width 44 height 23
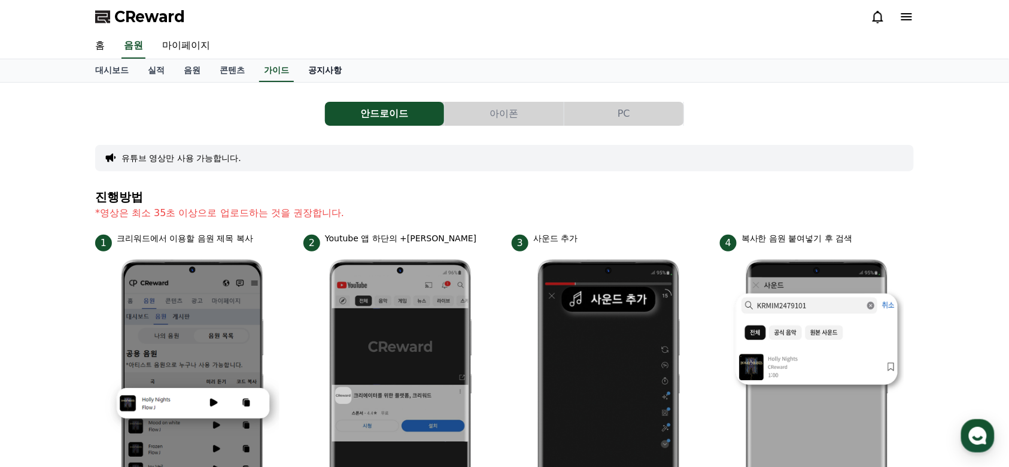
click at [331, 68] on link "공지사항" at bounding box center [325, 70] width 53 height 23
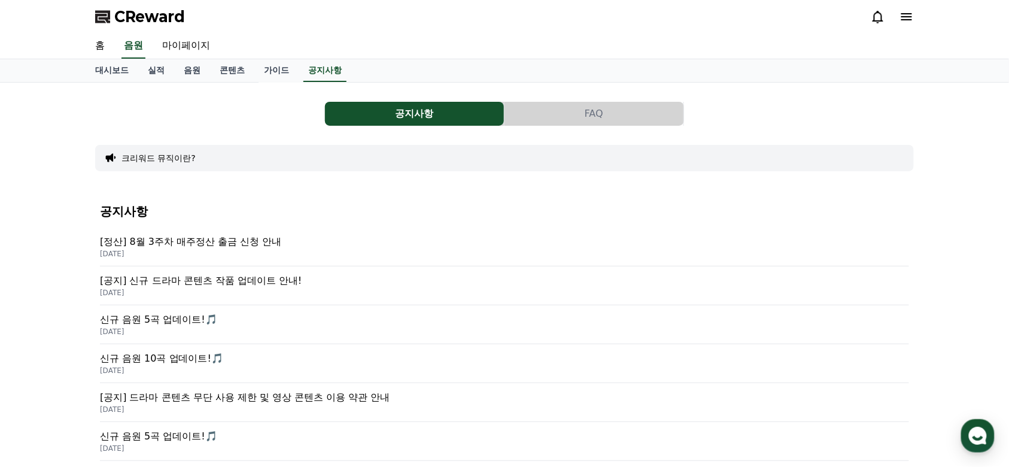
click at [202, 244] on p "[정산] 8월 3주차 매주정산 출금 신청 안내" at bounding box center [504, 242] width 809 height 14
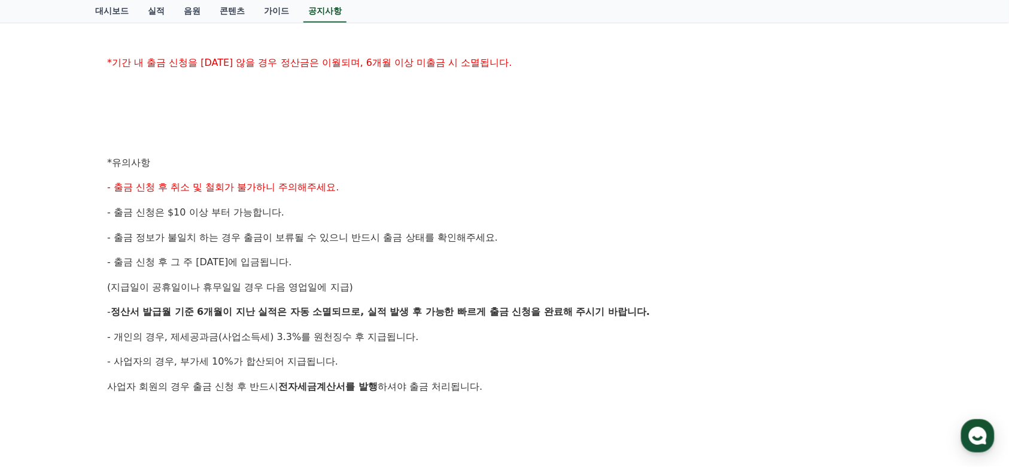
scroll to position [399, 0]
drag, startPoint x: 233, startPoint y: 326, endPoint x: 516, endPoint y: 412, distance: 296.1
click at [516, 412] on div "안녕하세요, 크리워드입니다. 크리워드의 매주정산 8월 3주차 출금 신청 안내드립니다. ✔ 정산 해당 월 : 8월 3주차 실적 ✔ 출금 신청 기…" at bounding box center [504, 177] width 795 height 688
click at [319, 226] on div "안녕하세요, 크리워드입니다. 크리워드의 매주정산 8월 3주차 출금 신청 안내드립니다. ✔ 정산 해당 월 : 8월 3주차 실적 ✔ 출금 신청 기…" at bounding box center [504, 177] width 795 height 688
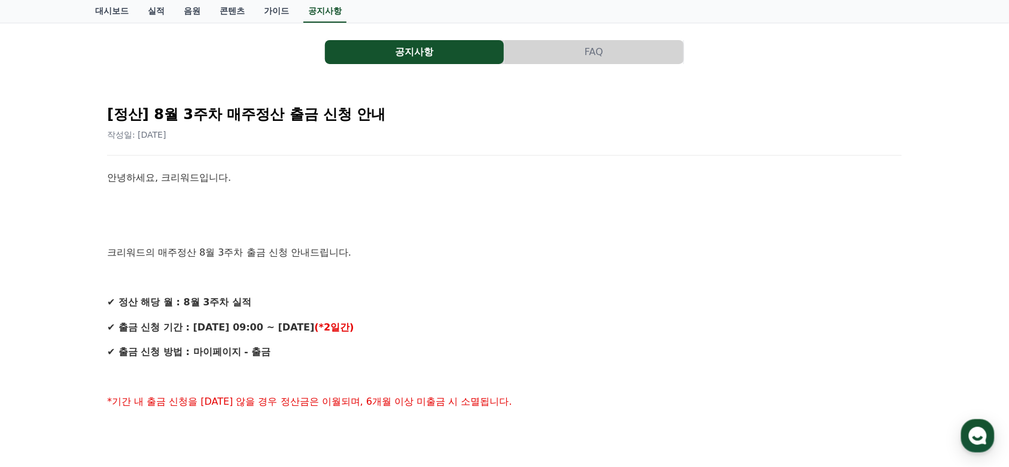
scroll to position [0, 0]
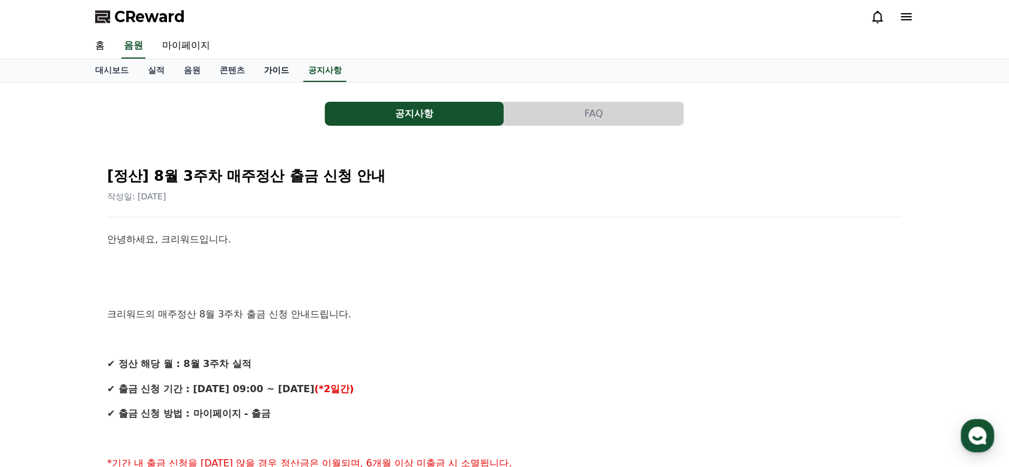
click at [283, 66] on link "가이드" at bounding box center [276, 70] width 44 height 23
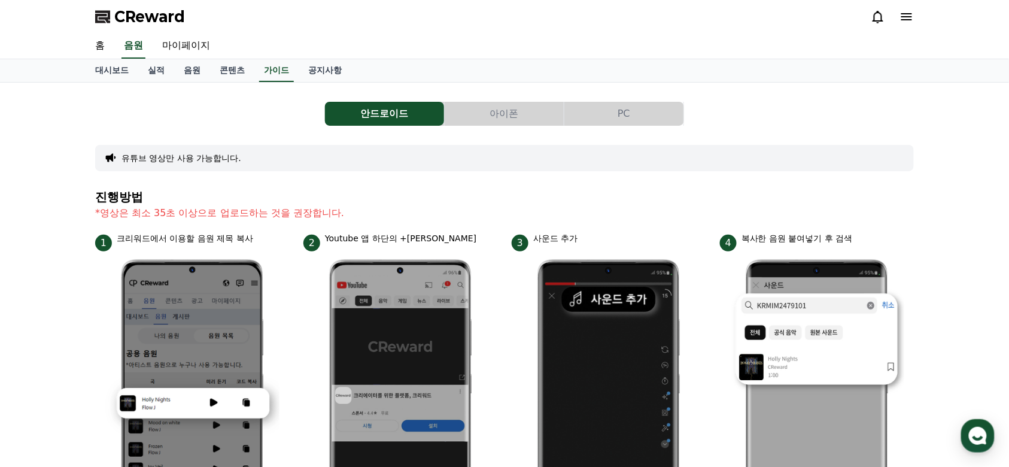
click at [223, 67] on link "콘텐츠" at bounding box center [232, 70] width 44 height 23
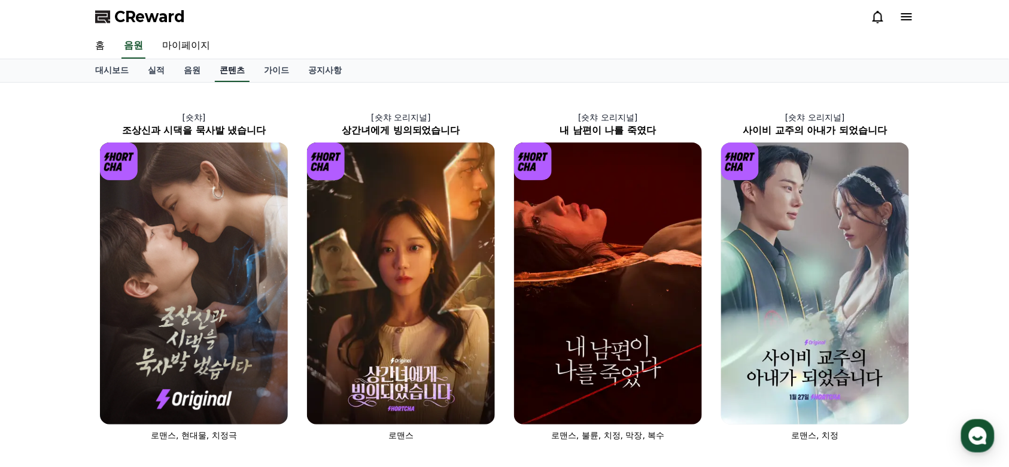
click at [242, 70] on link "콘텐츠" at bounding box center [232, 70] width 35 height 23
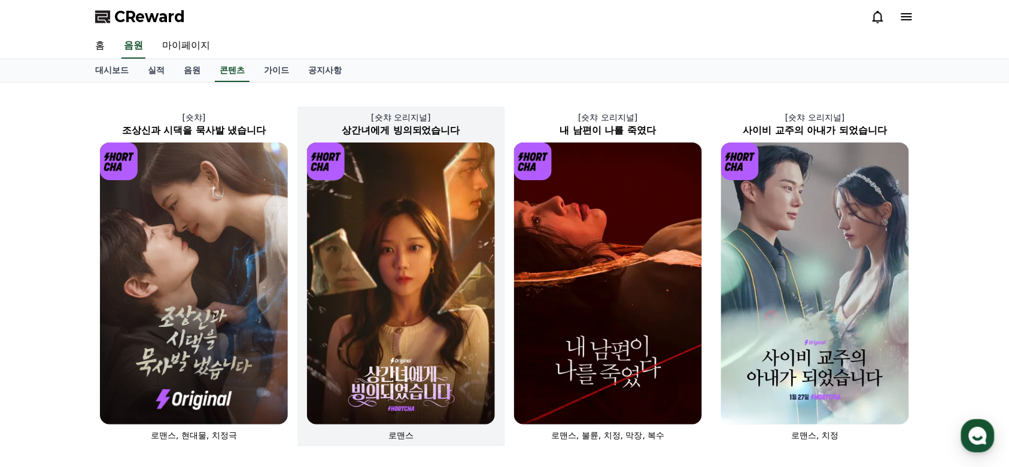
click at [385, 226] on img at bounding box center [401, 283] width 188 height 282
